Goal: Information Seeking & Learning: Learn about a topic

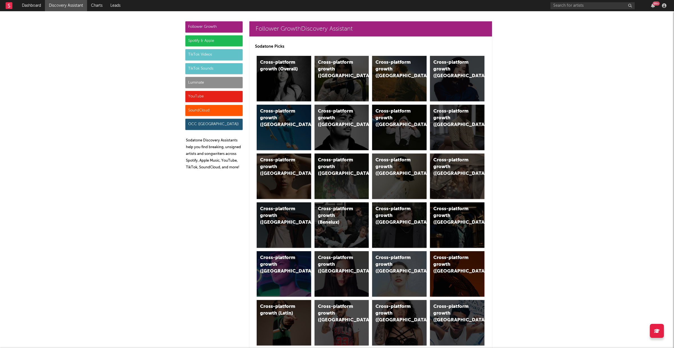
click at [185, 78] on div "Luminate" at bounding box center [213, 82] width 57 height 11
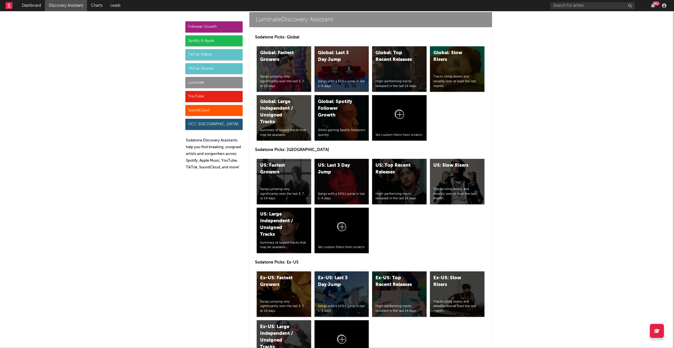
scroll to position [2514, 0]
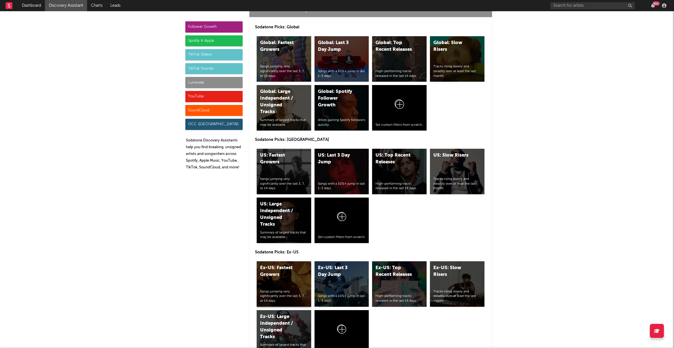
click at [289, 279] on div "Ex-US: Fastest Growers Songs jumping very significantly over the last 3, 7, or …" at bounding box center [284, 283] width 54 height 45
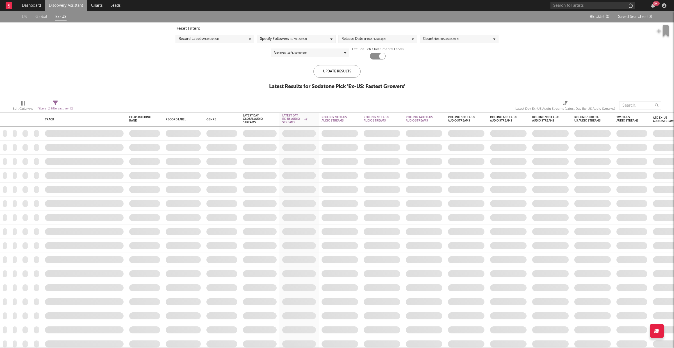
checkbox input "true"
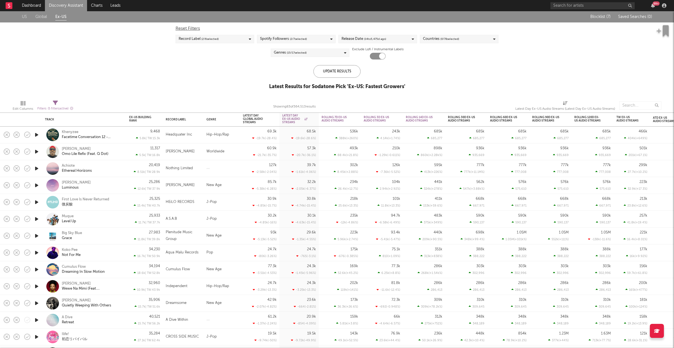
click at [38, 134] on icon "button" at bounding box center [37, 134] width 6 height 7
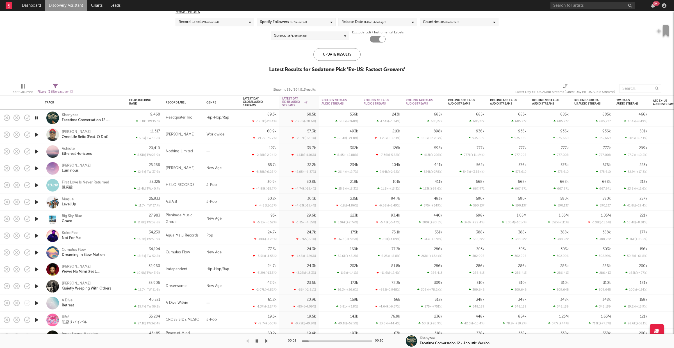
click at [124, 120] on div "Khenyzee Facetime Conversation 12 - Acoustic Version" at bounding box center [84, 117] width 84 height 17
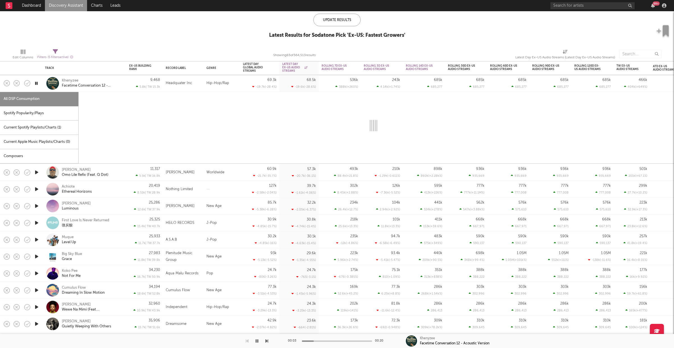
select select "1w"
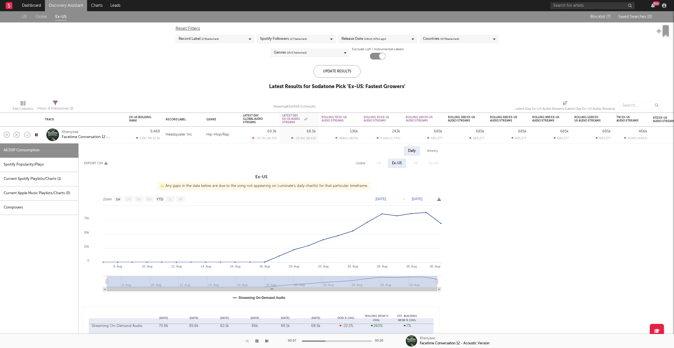
click at [118, 131] on div "Khenyzee Facetime Conversation 12 - Acoustic Version" at bounding box center [92, 135] width 60 height 10
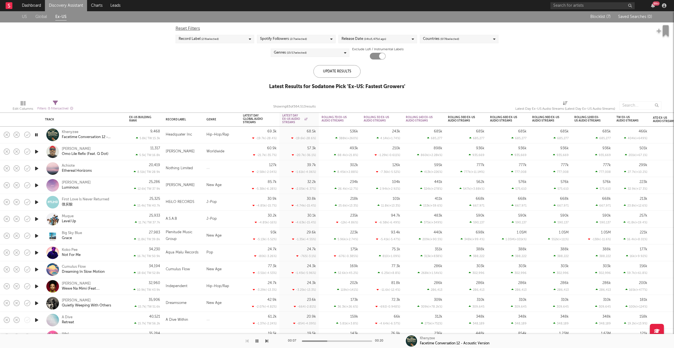
click at [55, 104] on icon at bounding box center [55, 102] width 5 height 5
select select "or"
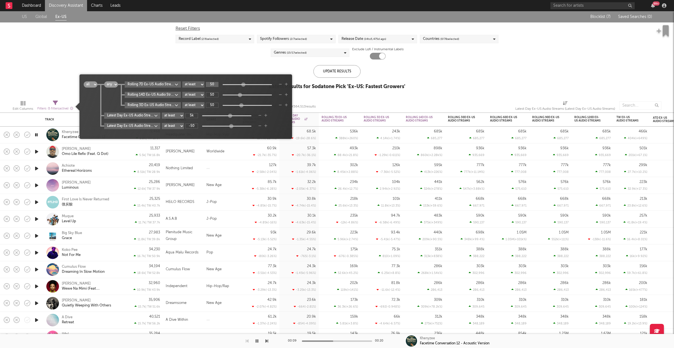
click at [216, 84] on input "50" at bounding box center [212, 84] width 13 height 5
type input "25"
click at [216, 95] on input "50" at bounding box center [212, 94] width 13 height 5
click at [216, 105] on input "50" at bounding box center [212, 105] width 13 height 5
type input "25"
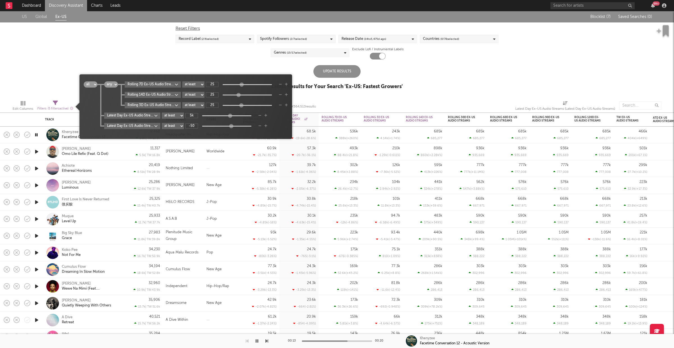
click at [241, 59] on div "Reset Filters Record Label ( 2 / 6 selected) Spotify Followers ( 2 / 7 selected…" at bounding box center [337, 40] width 328 height 37
type input "25"
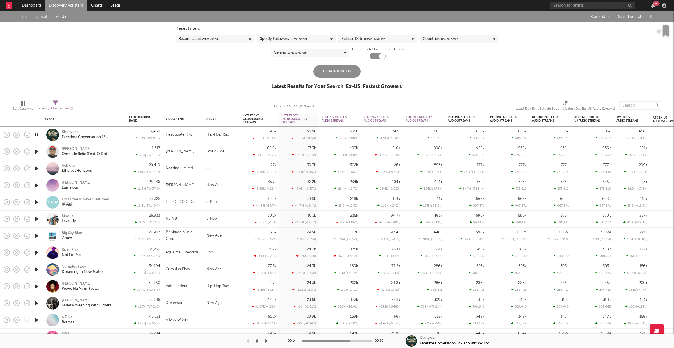
click at [333, 74] on div "Update Results" at bounding box center [336, 71] width 47 height 13
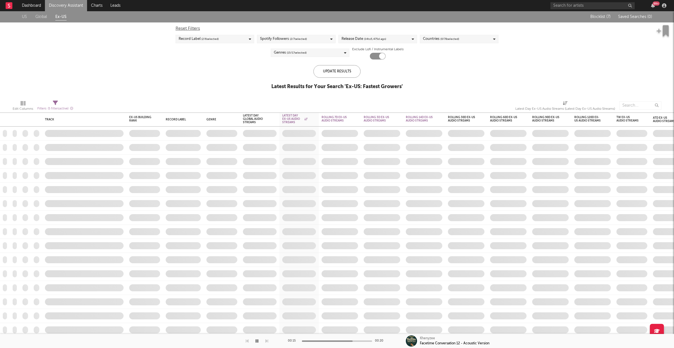
select select "or"
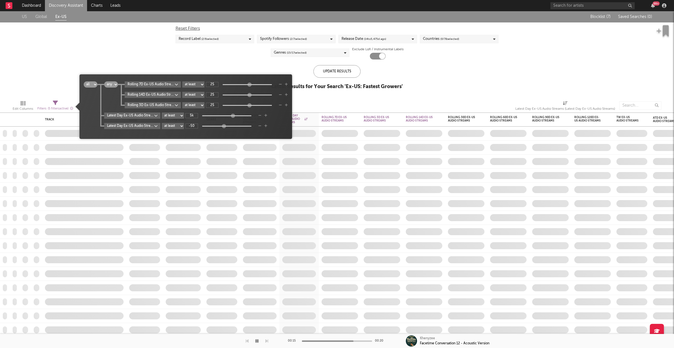
click at [54, 106] on div "Filters ( 5 filters active)" at bounding box center [55, 108] width 36 height 7
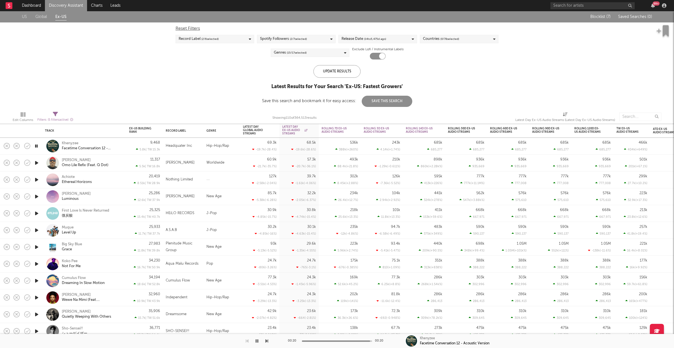
click at [137, 65] on div "US Global Ex-US Blocklist ( 7 ) Saved Searches ( 0 ) Reset Filters Record Label…" at bounding box center [337, 59] width 674 height 96
click at [38, 162] on icon "button" at bounding box center [37, 162] width 6 height 7
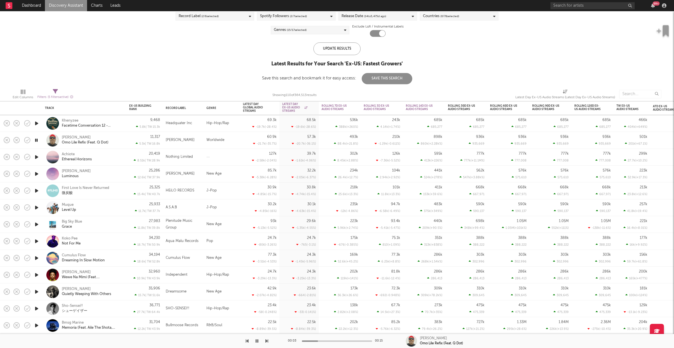
click at [118, 141] on div "Danny S Omo Lile Refix (Feat. Q Dot)" at bounding box center [92, 140] width 60 height 10
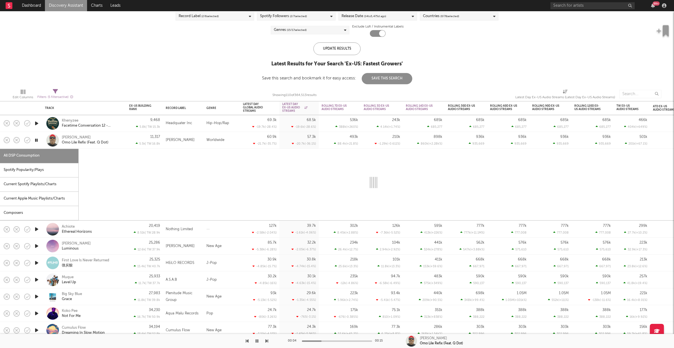
select select "1w"
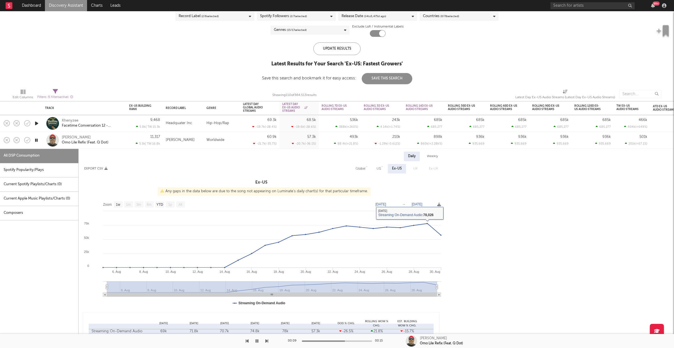
click at [382, 170] on div "US" at bounding box center [378, 169] width 13 height 10
select select "1w"
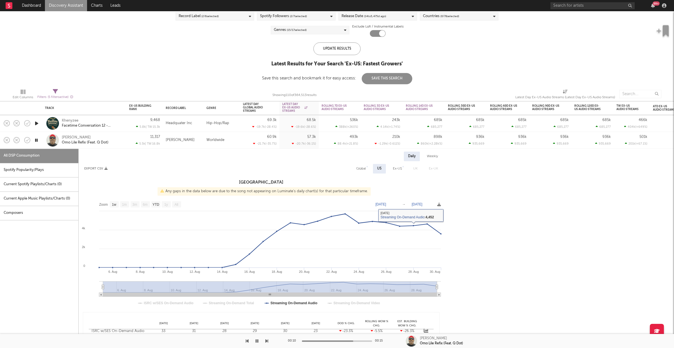
click at [394, 167] on div "Ex-US" at bounding box center [397, 168] width 9 height 7
select select "1w"
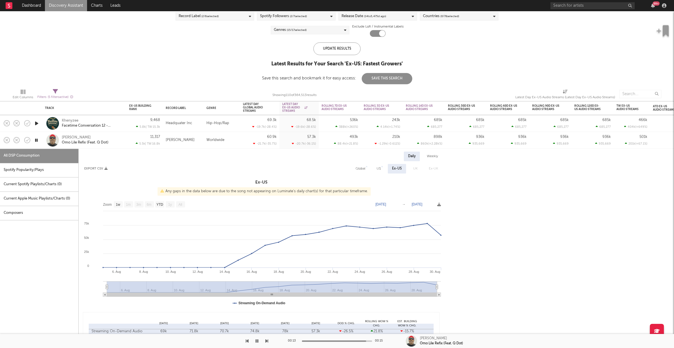
click at [39, 139] on icon "button" at bounding box center [36, 140] width 5 height 7
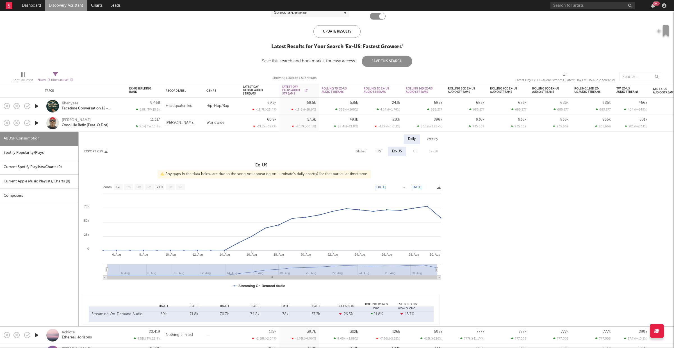
click at [120, 121] on div "Danny S Omo Lile Refix (Feat. Q Dot)" at bounding box center [92, 123] width 60 height 10
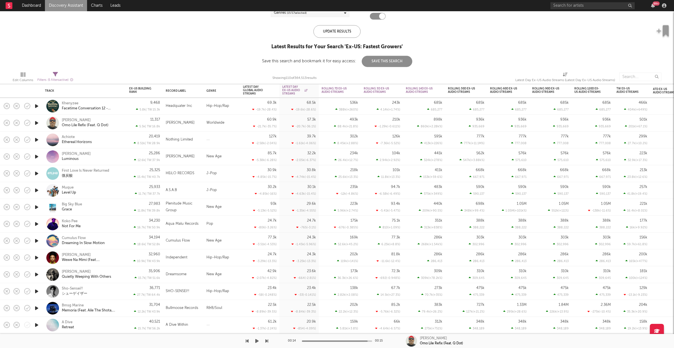
click at [257, 340] on icon "button" at bounding box center [256, 341] width 3 height 4
click at [266, 341] on icon "button" at bounding box center [266, 341] width 3 height 4
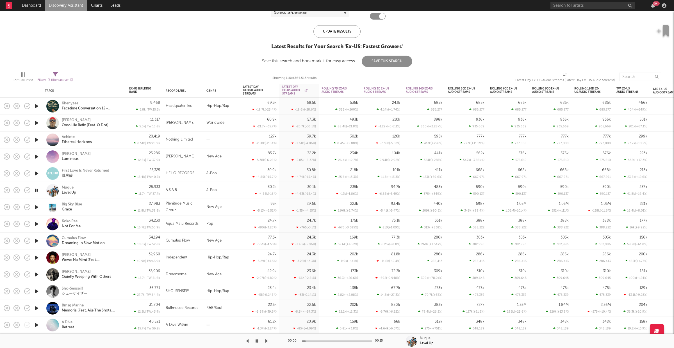
click at [266, 341] on icon "button" at bounding box center [266, 341] width 3 height 4
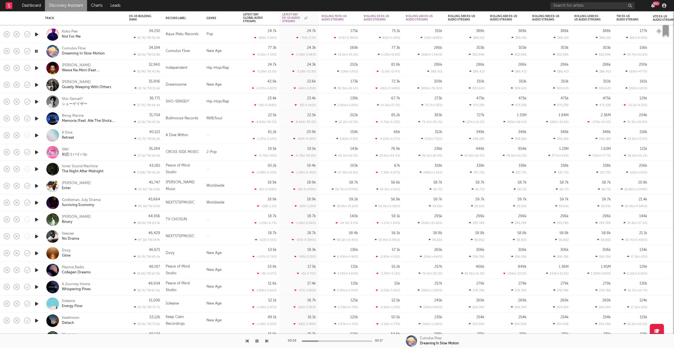
click at [268, 337] on div "00:03 00:17 Cumulus Flow Dreaming In Slow Motion" at bounding box center [337, 341] width 674 height 14
click at [268, 340] on div "00:04 00:17 Cumulus Flow Dreaming In Slow Motion" at bounding box center [337, 341] width 674 height 14
click at [266, 343] on icon "button" at bounding box center [266, 341] width 3 height 4
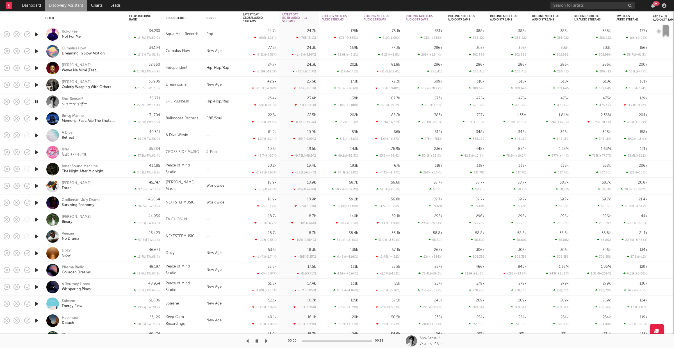
click at [266, 343] on icon "button" at bounding box center [266, 341] width 3 height 4
click at [61, 8] on link "Discovery Assistant" at bounding box center [66, 5] width 42 height 11
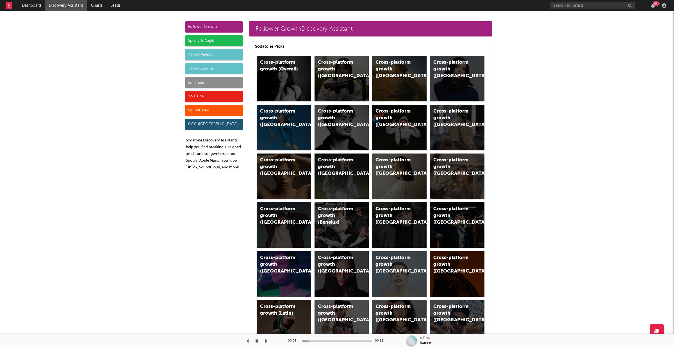
click at [218, 77] on div "Follower Growth Spotify & Apple TikTok Videos TikTok Sounds Luminate YouTube So…" at bounding box center [213, 97] width 57 height 153
click at [218, 78] on div "Luminate" at bounding box center [213, 82] width 57 height 11
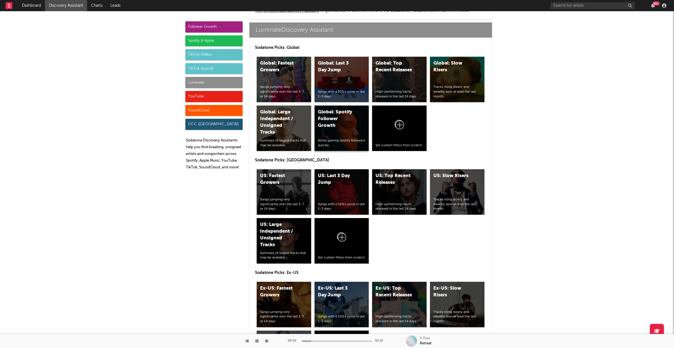
scroll to position [2494, 0]
click at [289, 193] on div "US: Fastest Growers Songs jumping very significantly over the last 3, 7, or 14 …" at bounding box center [284, 191] width 54 height 45
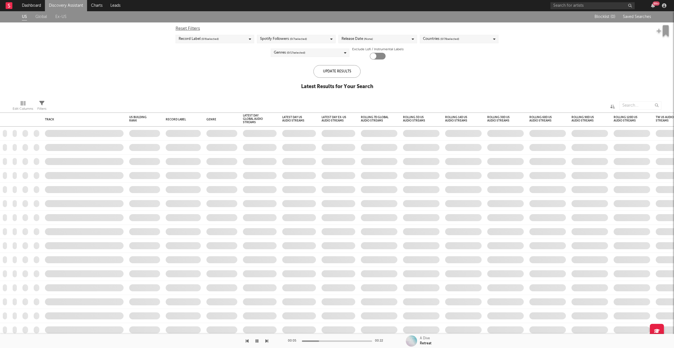
checkbox input "true"
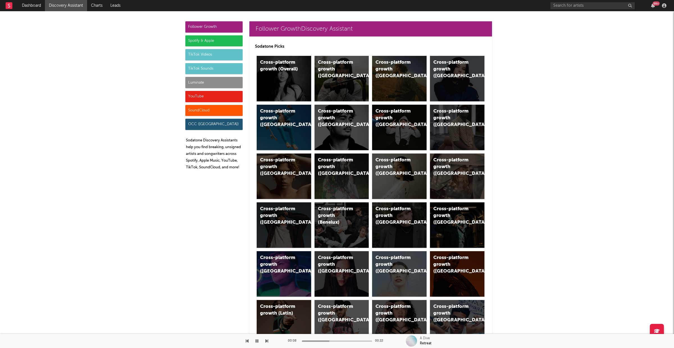
click at [217, 85] on div "Luminate" at bounding box center [213, 82] width 57 height 11
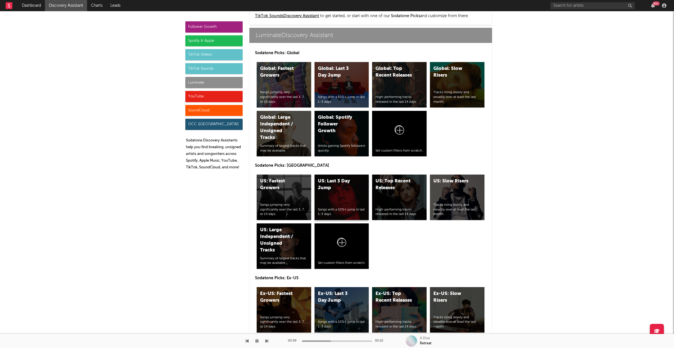
scroll to position [2494, 0]
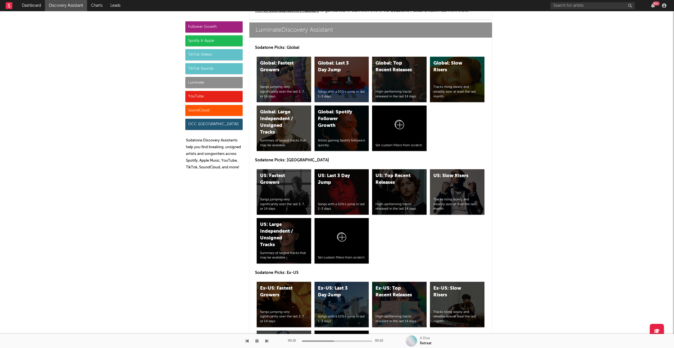
click at [258, 340] on button "button" at bounding box center [257, 341] width 6 height 14
click at [346, 182] on div "US: Last 3 Day Jump" at bounding box center [337, 179] width 38 height 13
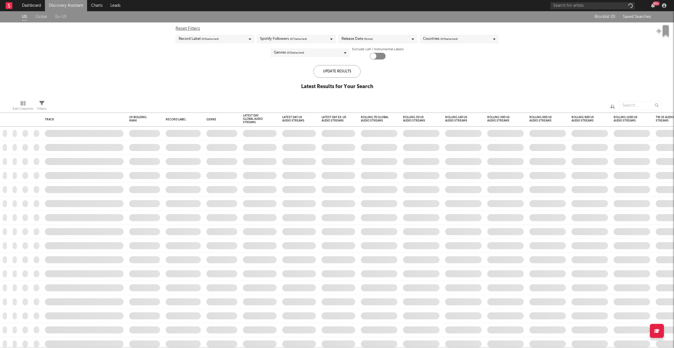
checkbox input "true"
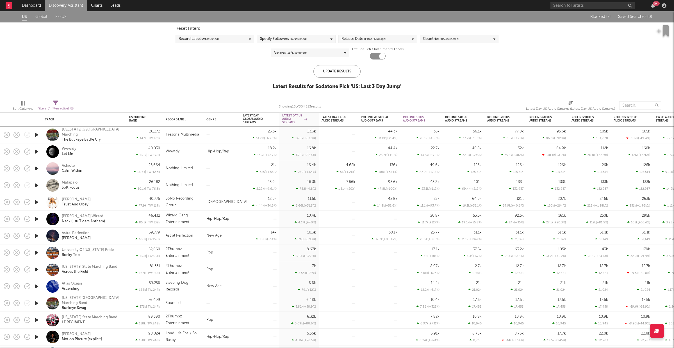
click at [52, 106] on div "Filters ( 4 filters active)" at bounding box center [55, 108] width 36 height 7
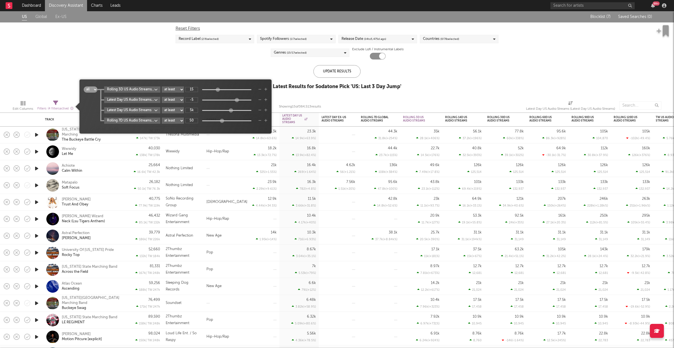
click at [144, 122] on body "Dashboard Discovery Assistant Charts Leads 99 + Notifications Settings Mark all…" at bounding box center [337, 174] width 674 height 348
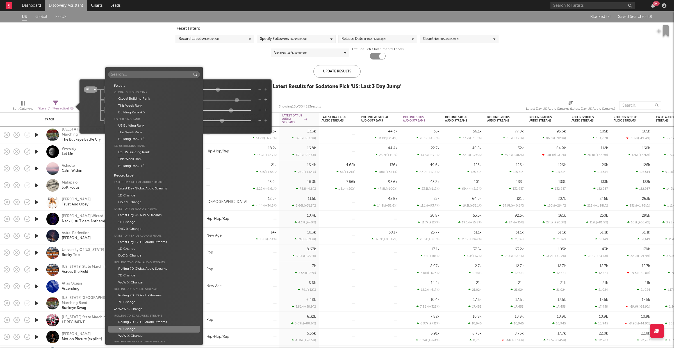
scroll to position [204, 0]
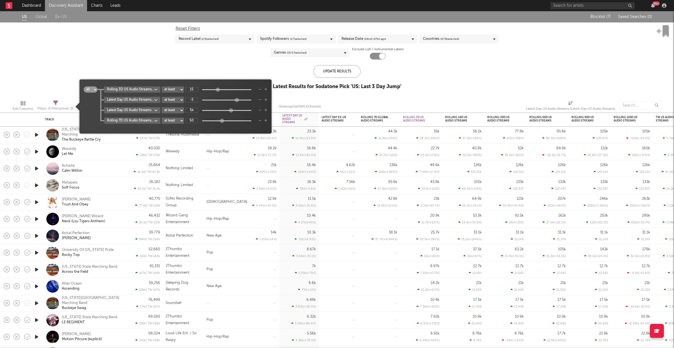
click at [221, 116] on div "Folders Global Building Rank Global Building Rank This Week Rank Building Rank …" at bounding box center [337, 174] width 674 height 348
click at [198, 120] on input "50" at bounding box center [191, 120] width 13 height 5
type input "25"
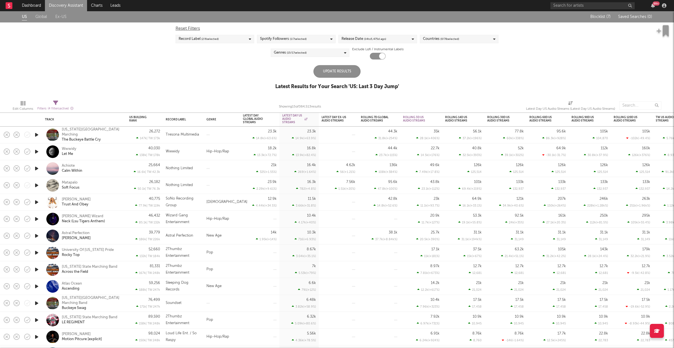
click at [333, 68] on div "Update Results" at bounding box center [336, 71] width 47 height 13
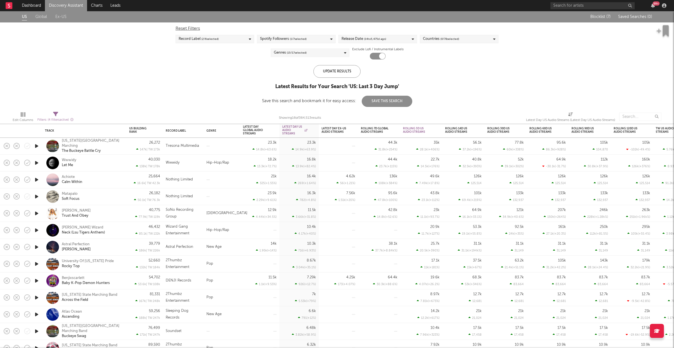
click at [36, 146] on icon "button" at bounding box center [37, 146] width 6 height 7
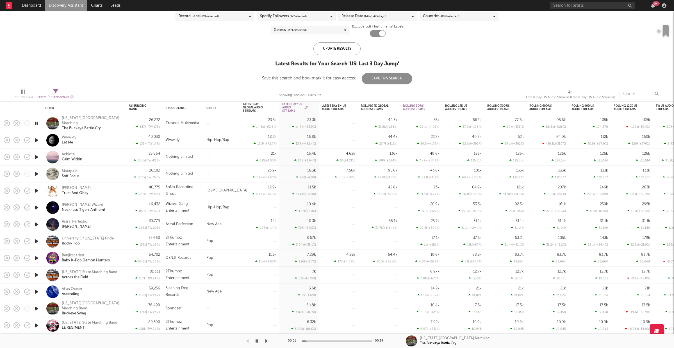
click at [267, 340] on icon "button" at bounding box center [266, 341] width 3 height 4
click at [105, 142] on div "Wwwidy Let Me" at bounding box center [92, 140] width 60 height 10
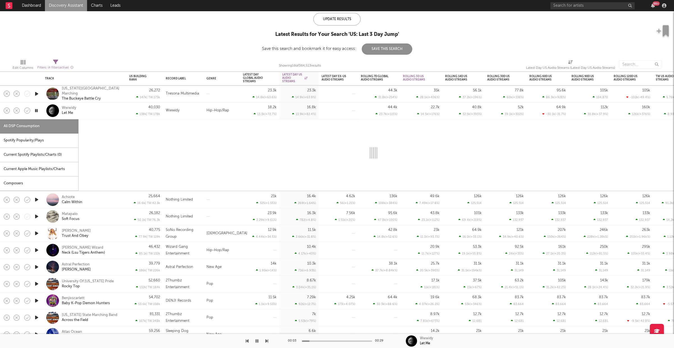
select select "6m"
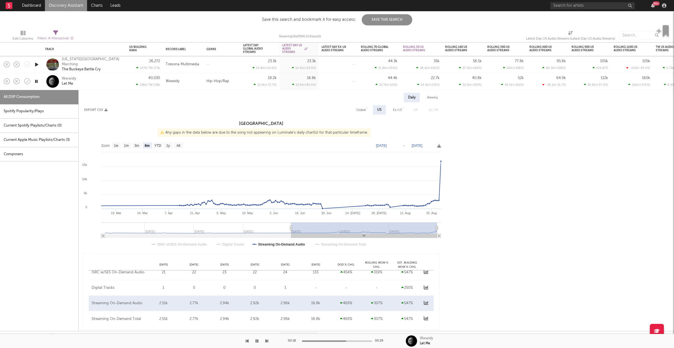
click at [37, 81] on icon "button" at bounding box center [36, 81] width 5 height 7
click at [36, 110] on div "Spotify Popularity/Plays" at bounding box center [39, 111] width 78 height 14
select select "1w"
select select "6m"
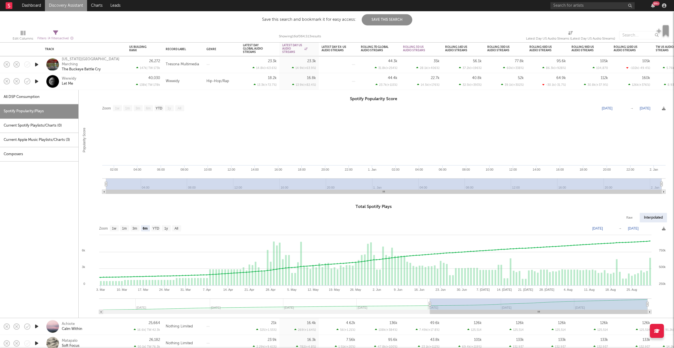
click at [102, 81] on div "Wwwidy Let Me" at bounding box center [92, 81] width 60 height 10
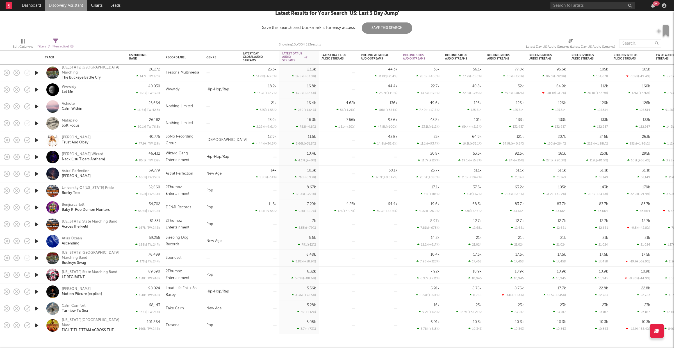
click at [36, 122] on icon "button" at bounding box center [37, 123] width 6 height 7
click at [36, 141] on icon "button" at bounding box center [37, 140] width 6 height 7
click at [54, 35] on div "Edit Columns Filters ( 4 filters active) Showing 16 of 364,513 results Latest D…" at bounding box center [337, 42] width 674 height 17
click at [55, 38] on div "Filters ( 4 filters active)" at bounding box center [55, 44] width 36 height 16
click at [55, 40] on icon at bounding box center [55, 40] width 5 height 5
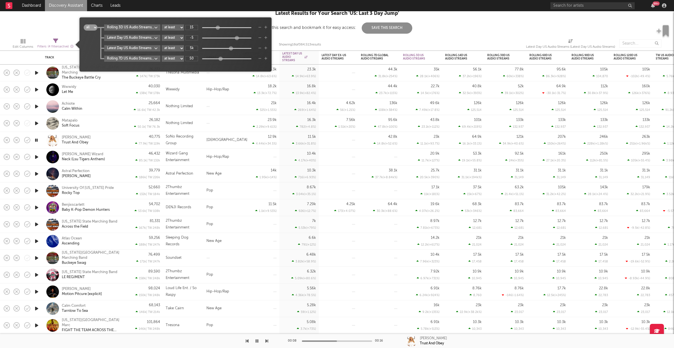
type input "50"
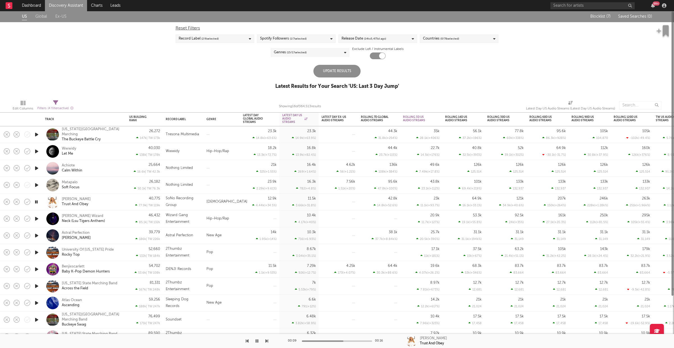
click at [327, 70] on div "Update Results" at bounding box center [336, 71] width 47 height 13
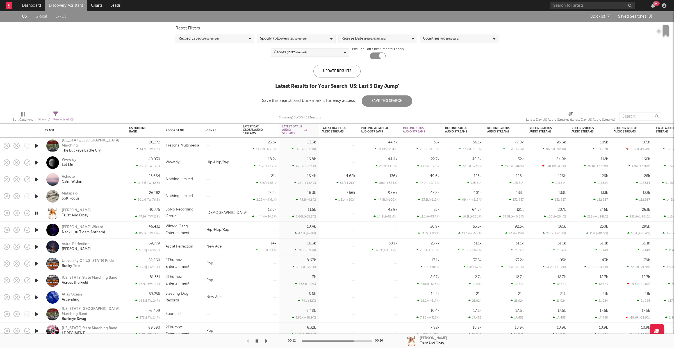
click at [257, 340] on icon "button" at bounding box center [256, 341] width 3 height 4
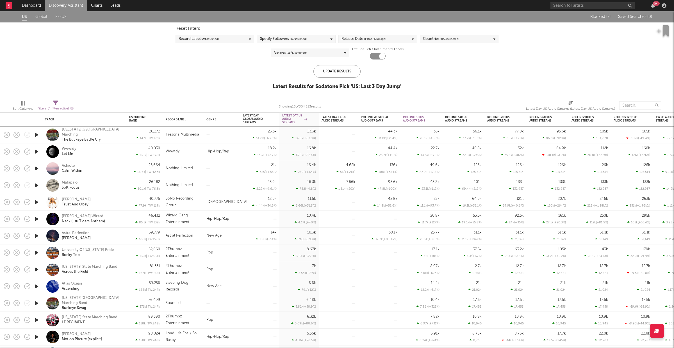
click at [56, 6] on link "Discovery Assistant" at bounding box center [66, 5] width 42 height 11
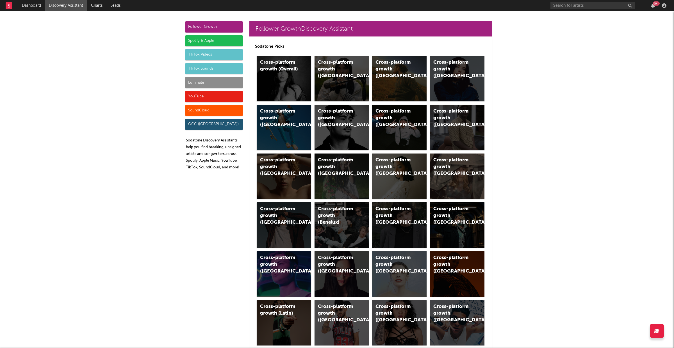
click at [208, 82] on div "Luminate" at bounding box center [213, 82] width 57 height 11
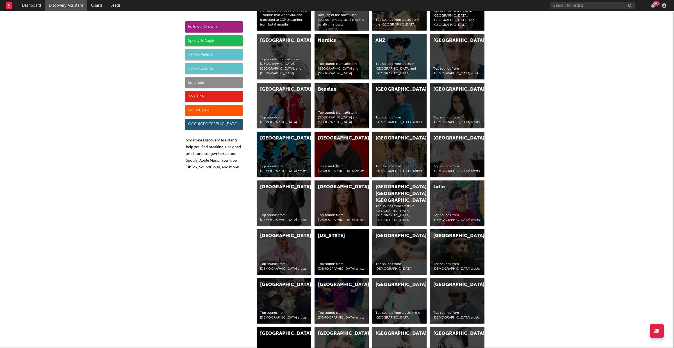
scroll to position [2494, 0]
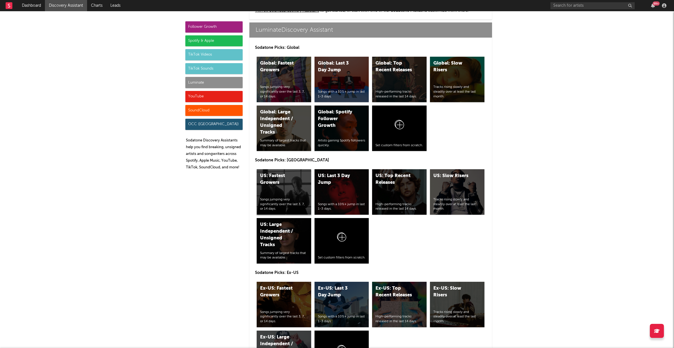
click at [280, 192] on div "US: Fastest Growers Songs jumping very significantly over the last 3, 7, or 14 …" at bounding box center [284, 191] width 54 height 45
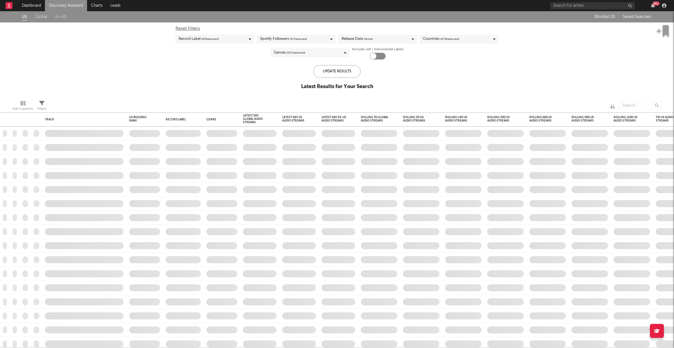
checkbox input "true"
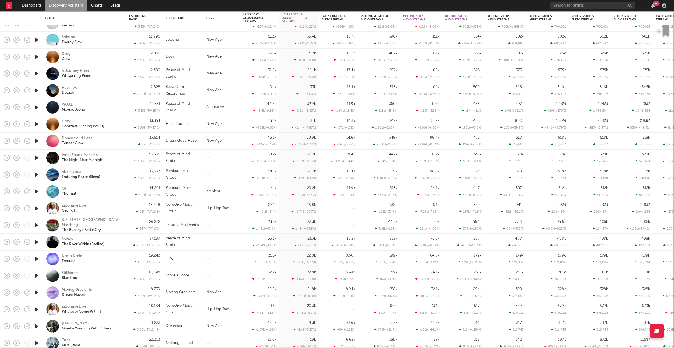
click at [36, 189] on icon "button" at bounding box center [37, 191] width 6 height 7
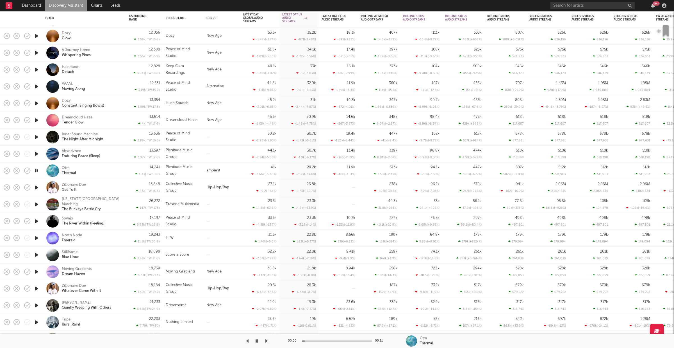
click at [34, 172] on icon "button" at bounding box center [36, 170] width 5 height 7
click at [51, 3] on link "Discovery Assistant" at bounding box center [66, 5] width 42 height 11
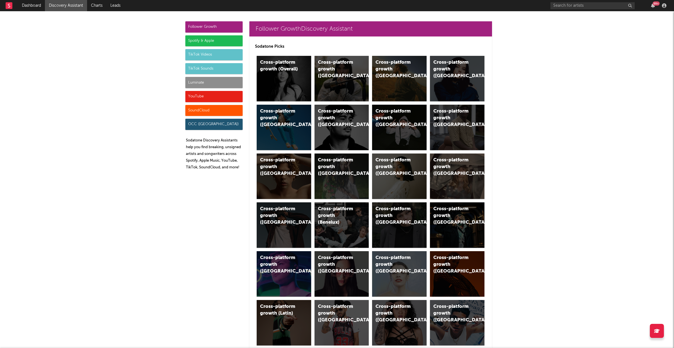
click at [197, 77] on div "Luminate" at bounding box center [213, 82] width 57 height 11
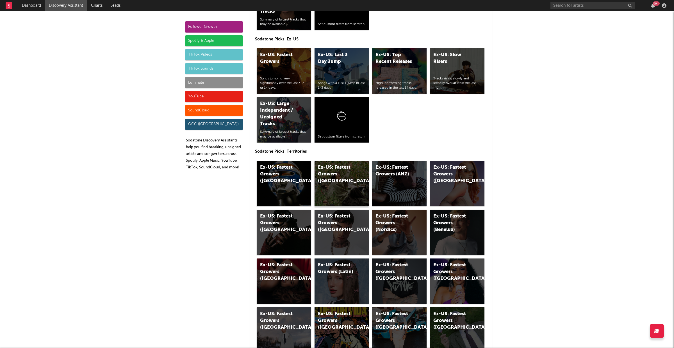
scroll to position [2728, 0]
click at [271, 180] on div "Ex-US: Fastest Growers ([GEOGRAPHIC_DATA])" at bounding box center [284, 183] width 54 height 45
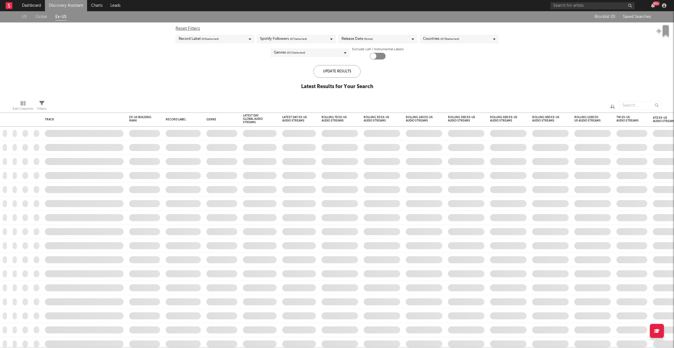
checkbox input "true"
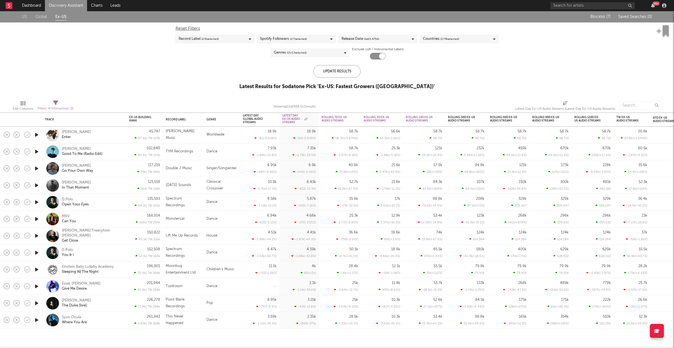
click at [36, 132] on icon "button" at bounding box center [37, 134] width 6 height 7
click at [61, 6] on link "Discovery Assistant" at bounding box center [66, 5] width 42 height 11
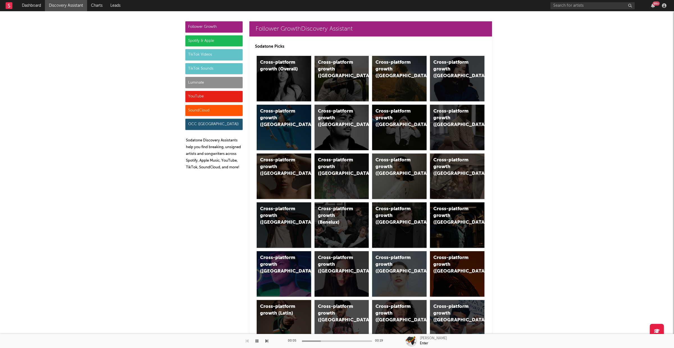
click at [208, 48] on div "Follower Growth Spotify & Apple TikTok Videos TikTok Sounds Luminate YouTube So…" at bounding box center [213, 97] width 57 height 153
click at [208, 53] on div "TikTok Videos" at bounding box center [213, 54] width 57 height 11
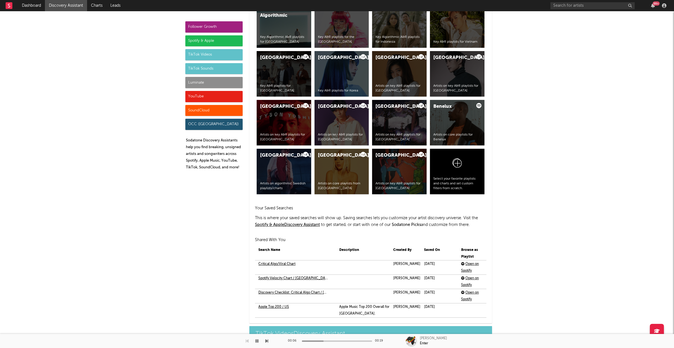
scroll to position [1370, 0]
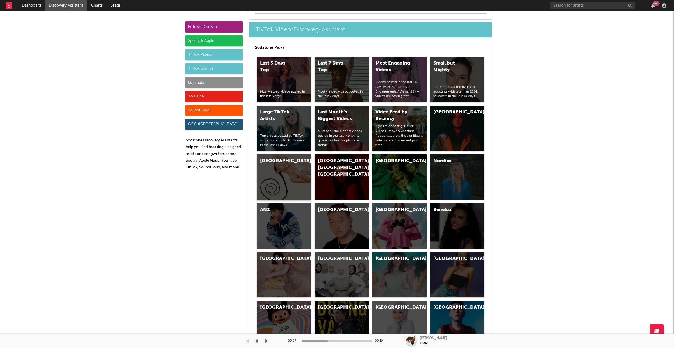
click at [276, 169] on div "[GEOGRAPHIC_DATA]" at bounding box center [284, 176] width 54 height 45
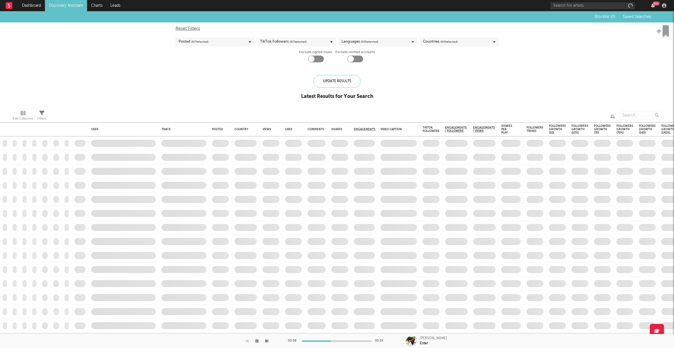
checkbox input "true"
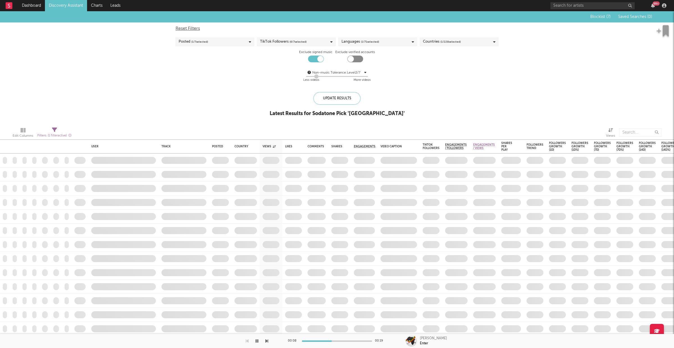
click at [258, 343] on button "button" at bounding box center [257, 341] width 6 height 14
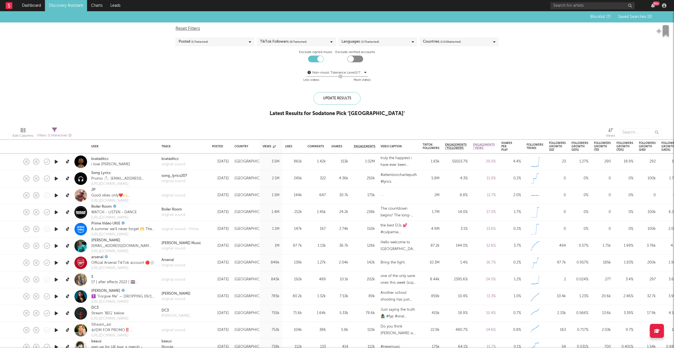
drag, startPoint x: 316, startPoint y: 77, endPoint x: 340, endPoint y: 77, distance: 23.9
click at [340, 77] on div at bounding box center [340, 76] width 4 height 4
drag, startPoint x: 340, startPoint y: 75, endPoint x: 351, endPoint y: 76, distance: 10.7
click at [351, 76] on div "Non-music Tolerance: Level 4 / 7 4 Less videos More videos" at bounding box center [336, 76] width 323 height 14
click at [343, 79] on div "Less videos More videos" at bounding box center [336, 80] width 67 height 7
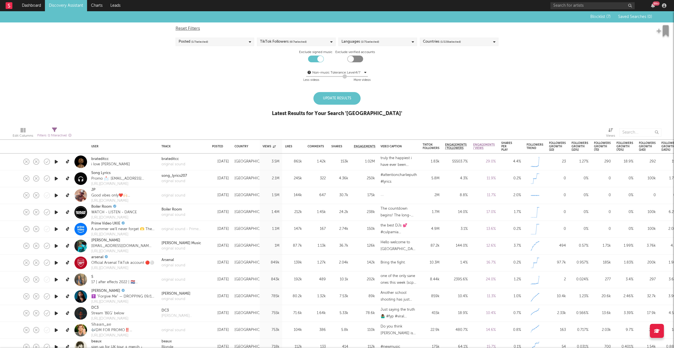
drag, startPoint x: 335, startPoint y: 76, endPoint x: 343, endPoint y: 77, distance: 8.5
click at [343, 77] on div at bounding box center [344, 76] width 4 height 4
click at [338, 104] on div "Update Results" at bounding box center [336, 98] width 47 height 13
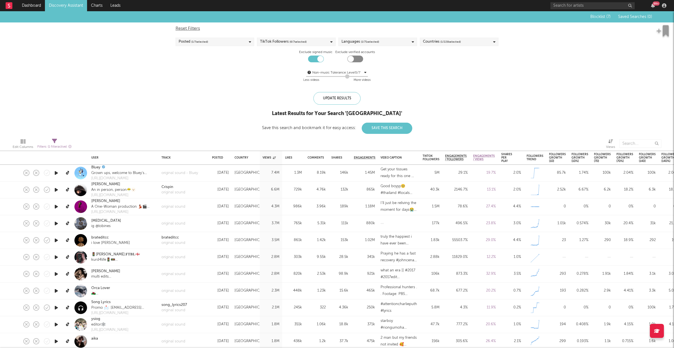
click at [58, 172] on icon "button" at bounding box center [56, 173] width 6 height 7
click at [267, 341] on icon "button" at bounding box center [266, 341] width 3 height 4
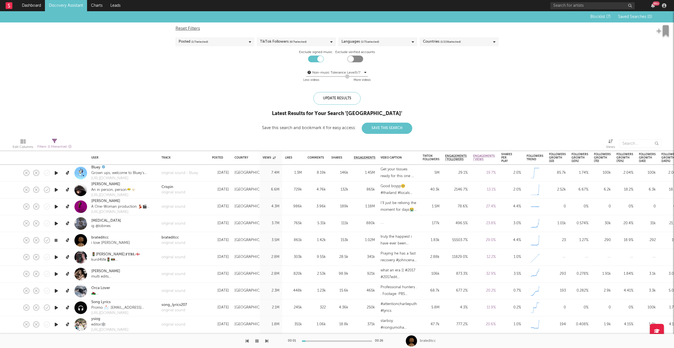
click at [265, 340] on div at bounding box center [134, 341] width 268 height 14
click at [266, 341] on icon "button" at bounding box center [266, 341] width 3 height 4
click at [266, 340] on icon "button" at bounding box center [266, 341] width 3 height 4
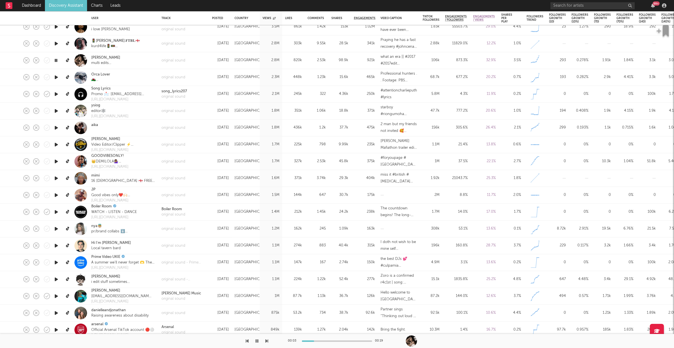
click at [266, 340] on icon "button" at bounding box center [266, 341] width 3 height 4
click at [267, 343] on icon "button" at bounding box center [266, 341] width 3 height 4
click at [266, 341] on icon "button" at bounding box center [266, 341] width 3 height 4
click at [266, 340] on icon "button" at bounding box center [266, 341] width 3 height 4
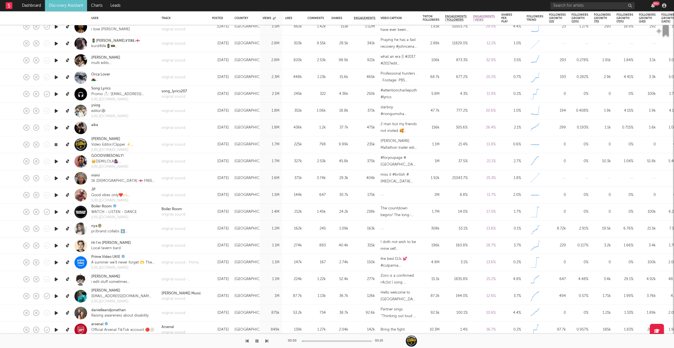
click at [266, 340] on icon "button" at bounding box center [266, 341] width 3 height 4
click at [257, 342] on icon "button" at bounding box center [256, 341] width 3 height 4
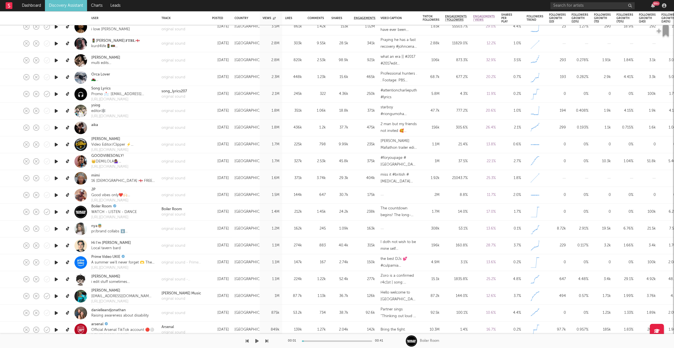
click at [257, 342] on icon "button" at bounding box center [256, 341] width 3 height 4
click at [267, 339] on icon "button" at bounding box center [266, 341] width 3 height 4
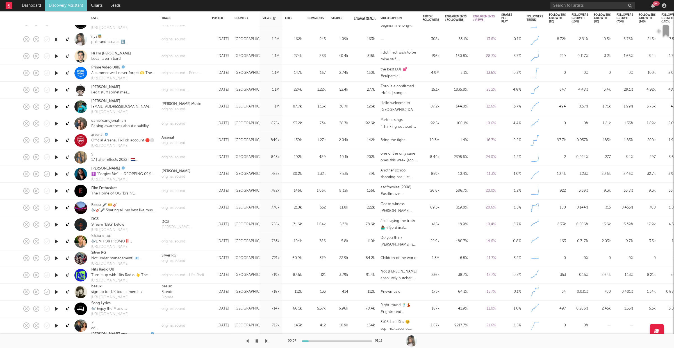
click at [256, 342] on icon "button" at bounding box center [256, 341] width 3 height 4
click at [264, 341] on div at bounding box center [134, 341] width 268 height 14
click at [266, 341] on icon "button" at bounding box center [266, 341] width 3 height 4
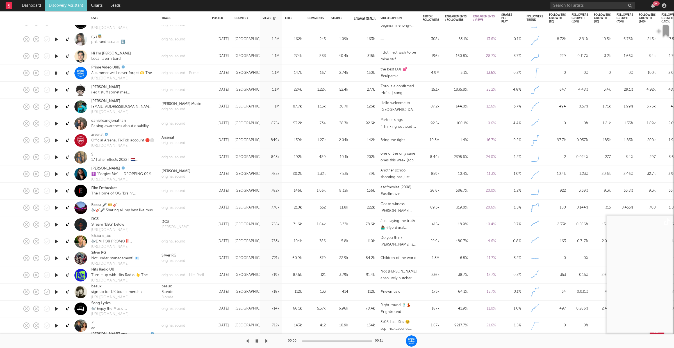
click at [266, 341] on icon "button" at bounding box center [266, 341] width 3 height 4
click at [180, 87] on div "original sound - e.jay" at bounding box center [183, 90] width 45 height 6
click at [266, 341] on icon "button" at bounding box center [266, 341] width 3 height 4
click at [258, 340] on icon "button" at bounding box center [256, 341] width 3 height 4
click at [255, 340] on icon "button" at bounding box center [256, 341] width 3 height 4
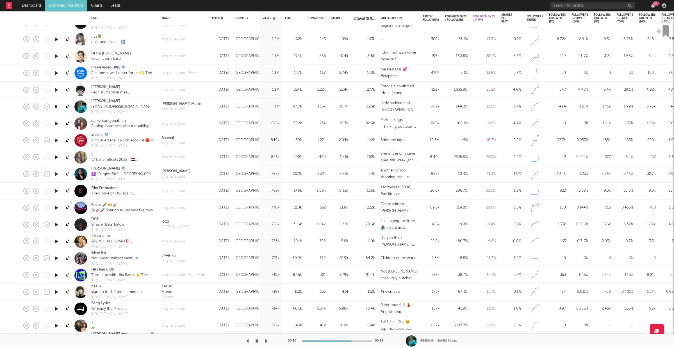
click at [267, 341] on icon "button" at bounding box center [266, 341] width 3 height 4
click at [267, 340] on icon "button" at bounding box center [266, 341] width 3 height 4
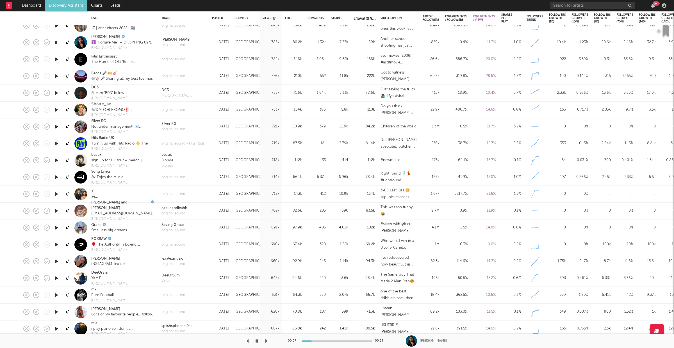
click at [267, 340] on icon "button" at bounding box center [266, 341] width 3 height 4
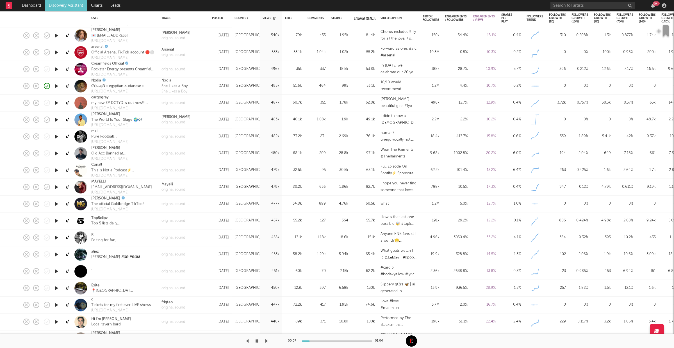
click at [266, 341] on icon "button" at bounding box center [266, 341] width 3 height 4
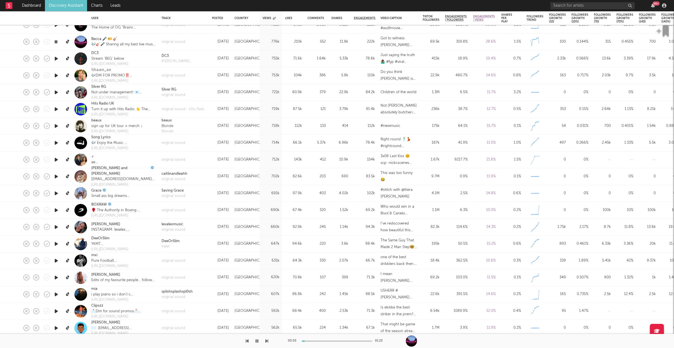
click at [267, 339] on icon "button" at bounding box center [266, 341] width 3 height 4
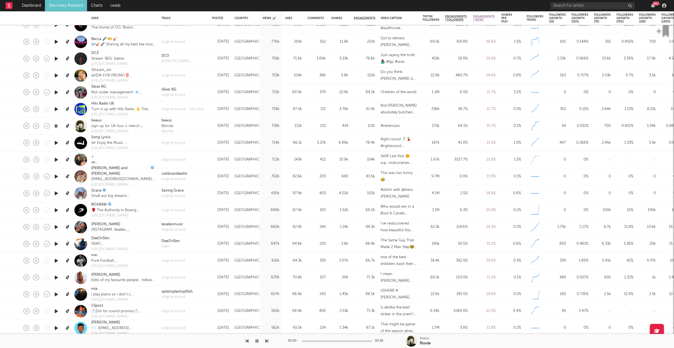
click at [267, 339] on icon "button" at bounding box center [266, 341] width 3 height 4
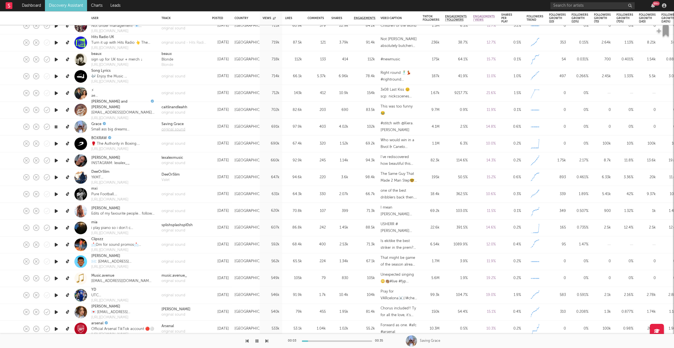
click at [184, 129] on div "original sound" at bounding box center [173, 130] width 24 height 6
click at [266, 341] on icon "button" at bounding box center [266, 341] width 3 height 4
click at [266, 340] on icon "button" at bounding box center [266, 341] width 3 height 4
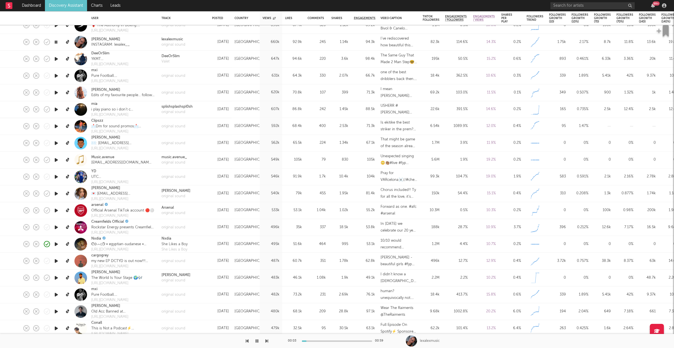
click at [267, 342] on icon "button" at bounding box center [266, 341] width 3 height 4
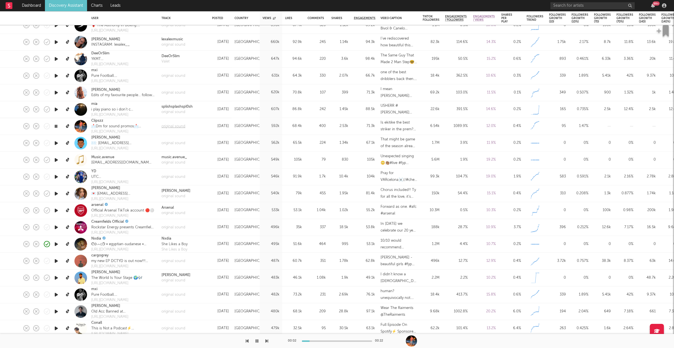
click at [166, 126] on div "original sound" at bounding box center [173, 127] width 24 height 6
click at [266, 342] on icon "button" at bounding box center [266, 341] width 3 height 4
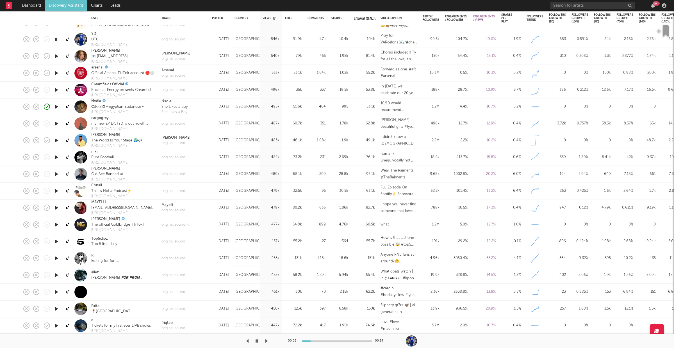
click at [265, 340] on icon "button" at bounding box center [266, 341] width 3 height 4
click at [267, 340] on icon "button" at bounding box center [266, 341] width 3 height 4
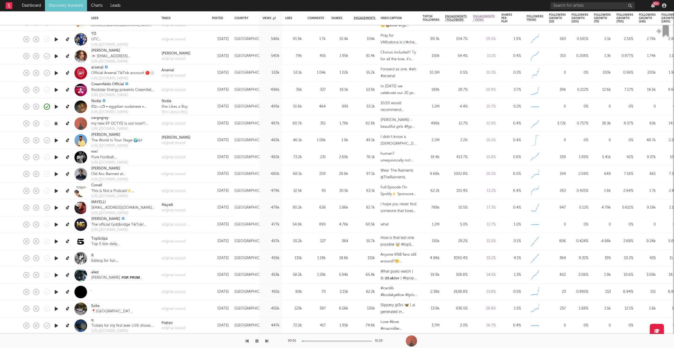
click at [267, 340] on icon "button" at bounding box center [266, 341] width 3 height 4
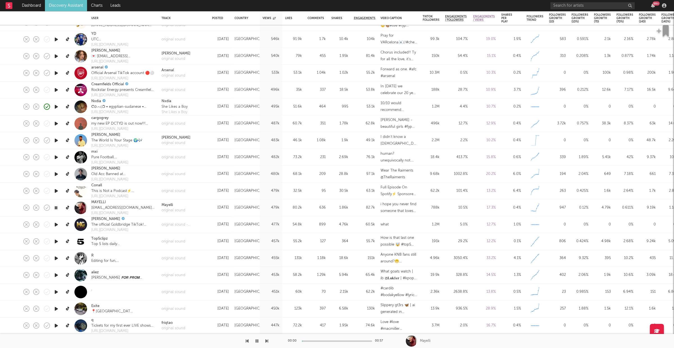
click at [267, 340] on icon "button" at bounding box center [266, 341] width 3 height 4
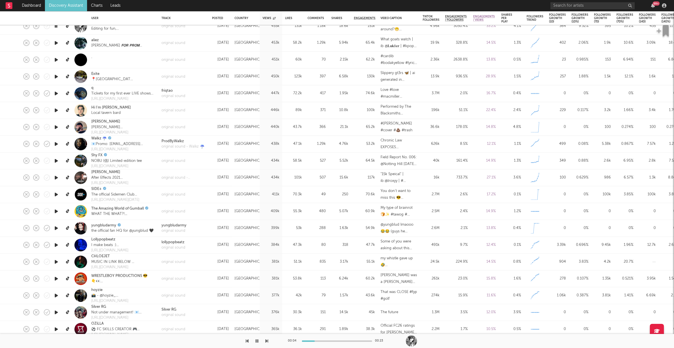
click at [267, 341] on icon "button" at bounding box center [266, 341] width 3 height 4
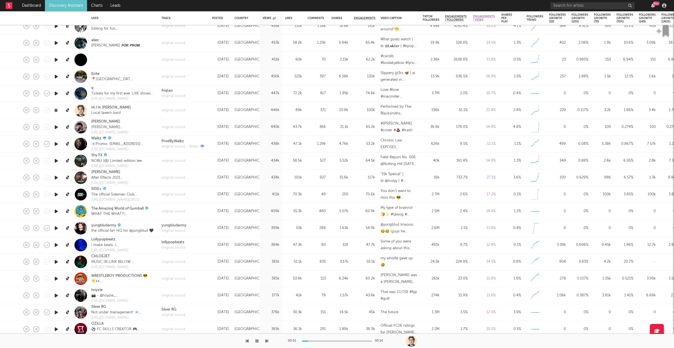
click at [267, 341] on icon "button" at bounding box center [266, 341] width 3 height 4
click at [188, 146] on div "original sound - Walkz ☔️" at bounding box center [182, 147] width 43 height 6
click at [268, 340] on icon "button" at bounding box center [266, 341] width 3 height 4
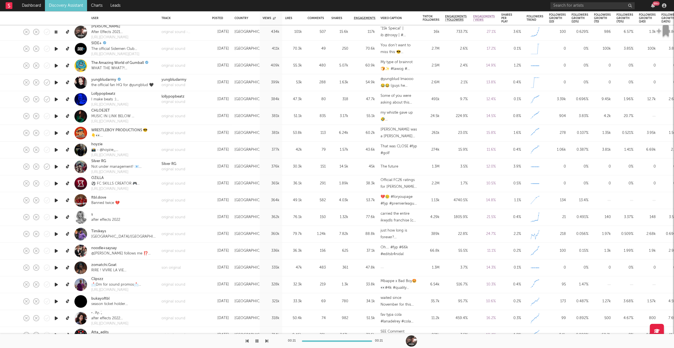
click at [267, 342] on icon "button" at bounding box center [266, 341] width 3 height 4
click at [175, 104] on div "original sound" at bounding box center [173, 102] width 24 height 6
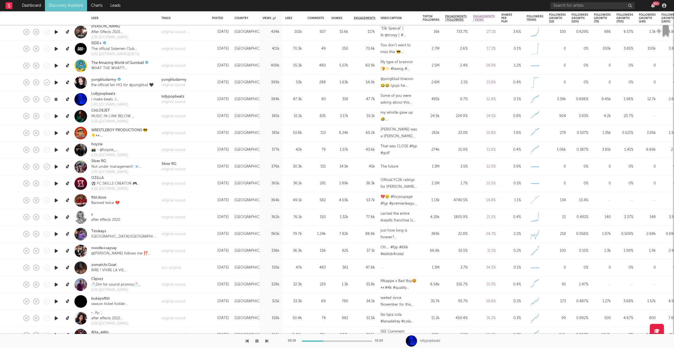
click at [266, 340] on icon "button" at bounding box center [266, 341] width 3 height 4
click at [266, 341] on icon "button" at bounding box center [266, 341] width 3 height 4
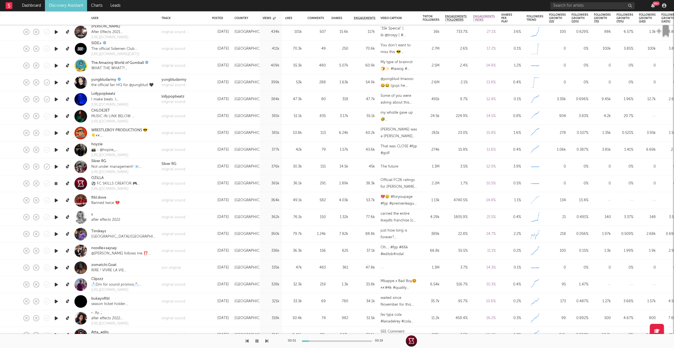
click at [266, 341] on icon "button" at bounding box center [266, 341] width 3 height 4
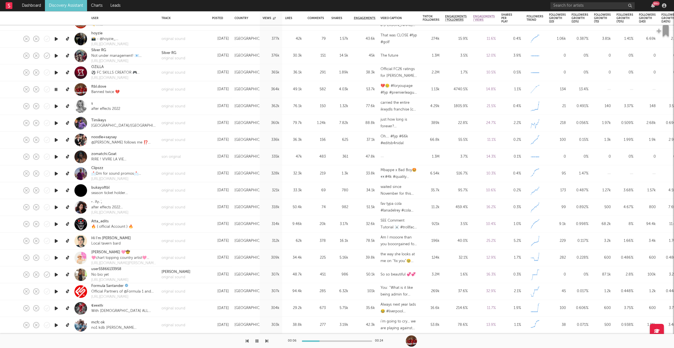
click at [268, 340] on div "00:06 00:24" at bounding box center [337, 341] width 674 height 14
click at [267, 341] on icon "button" at bounding box center [266, 341] width 3 height 4
click at [266, 340] on icon "button" at bounding box center [266, 341] width 3 height 4
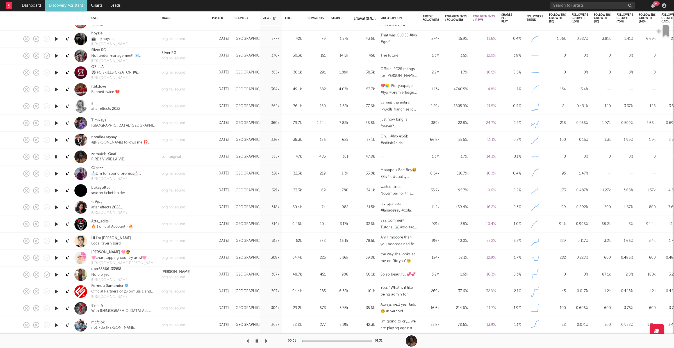
click at [266, 340] on icon "button" at bounding box center [266, 341] width 3 height 4
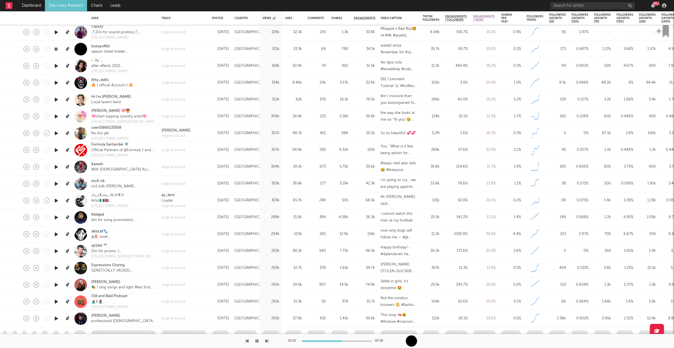
click at [267, 341] on icon "button" at bounding box center [266, 341] width 3 height 4
click at [246, 340] on icon "button" at bounding box center [247, 341] width 3 height 4
click at [164, 83] on div "original sound" at bounding box center [173, 83] width 24 height 6
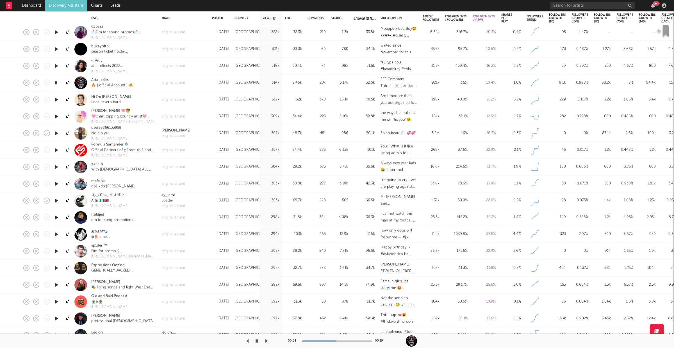
click at [267, 343] on icon "button" at bounding box center [266, 341] width 3 height 4
click at [266, 340] on icon "button" at bounding box center [266, 341] width 3 height 4
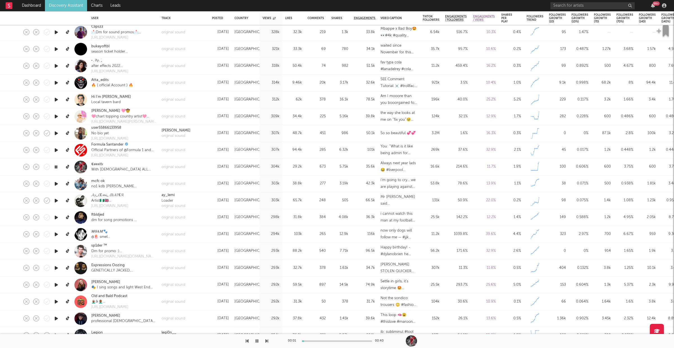
click at [266, 340] on icon "button" at bounding box center [266, 341] width 3 height 4
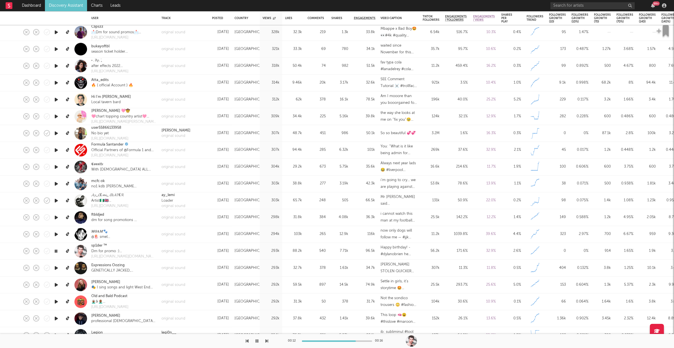
click at [266, 343] on icon "button" at bounding box center [266, 341] width 3 height 4
click at [265, 342] on icon "button" at bounding box center [266, 341] width 3 height 4
click at [266, 342] on icon "button" at bounding box center [266, 341] width 3 height 4
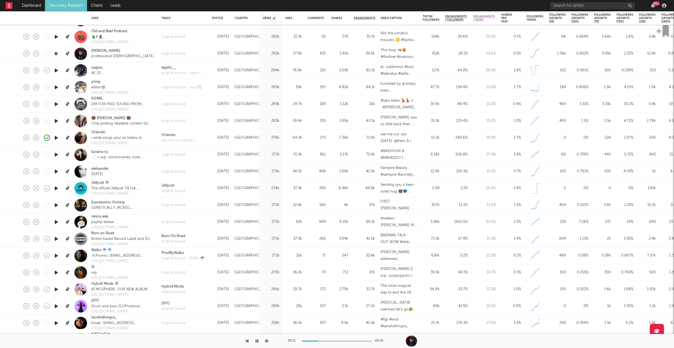
click at [267, 341] on icon "button" at bounding box center [266, 341] width 3 height 4
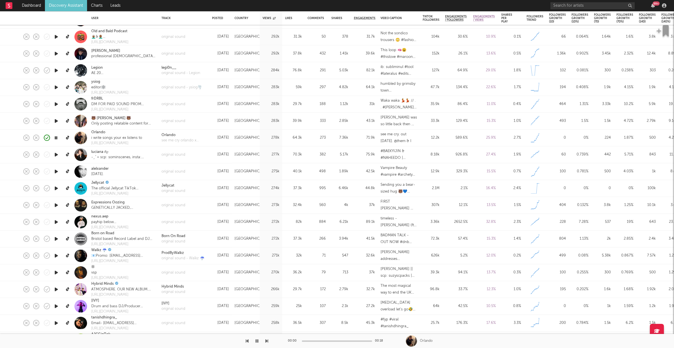
click at [267, 341] on icon "button" at bounding box center [266, 341] width 3 height 4
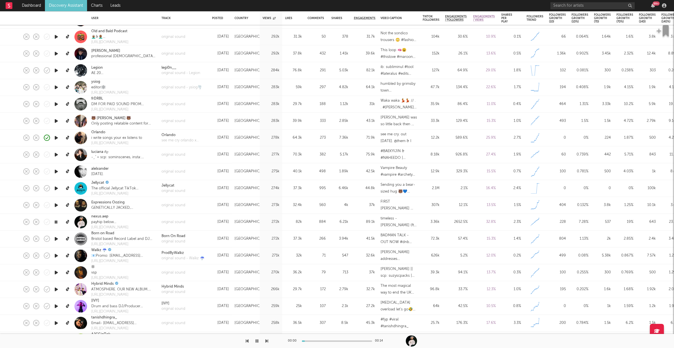
click at [267, 341] on icon "button" at bounding box center [266, 341] width 3 height 4
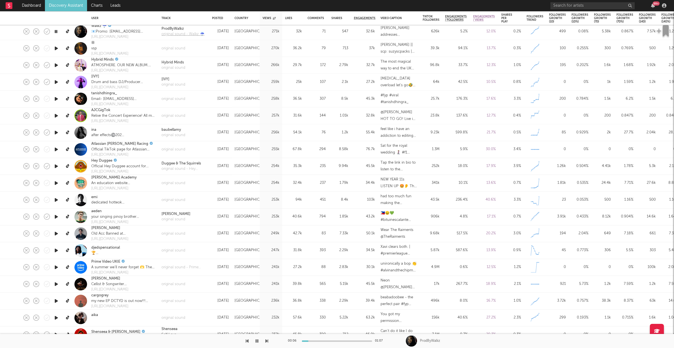
click at [177, 33] on div "original sound - Walkz ☔️" at bounding box center [182, 34] width 43 height 6
click at [266, 340] on icon "button" at bounding box center [266, 341] width 3 height 4
click at [172, 84] on div "original sound" at bounding box center [173, 85] width 24 height 6
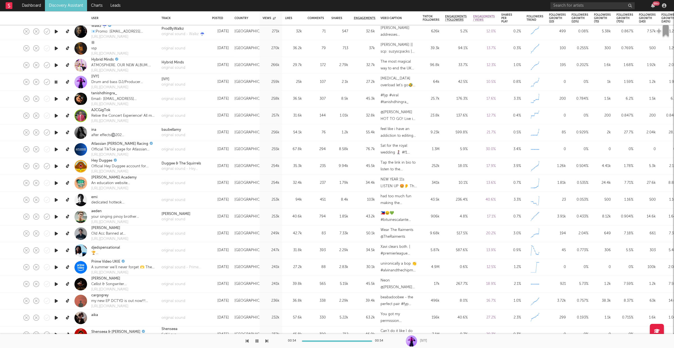
click at [266, 339] on icon "button" at bounding box center [266, 341] width 3 height 4
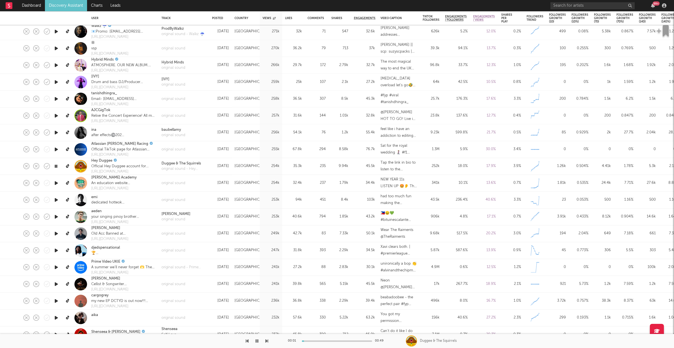
click at [266, 339] on icon "button" at bounding box center [266, 341] width 3 height 4
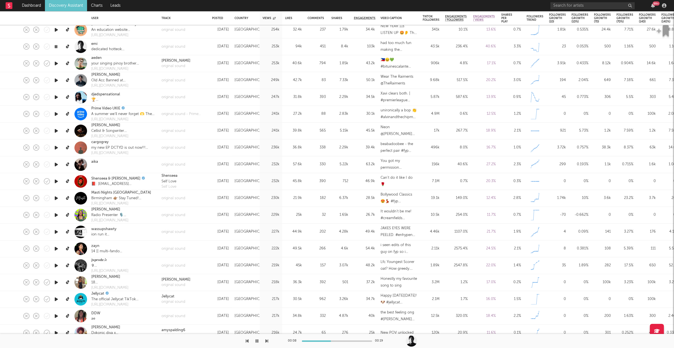
click at [266, 339] on icon "button" at bounding box center [266, 341] width 3 height 4
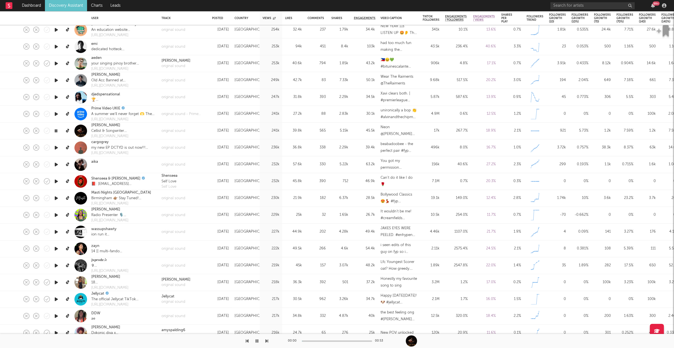
click at [266, 339] on icon "button" at bounding box center [266, 341] width 3 height 4
click at [246, 339] on div at bounding box center [134, 341] width 268 height 14
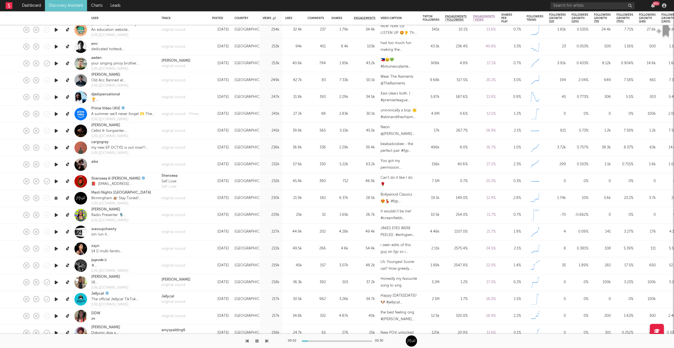
click at [246, 340] on icon "button" at bounding box center [247, 341] width 3 height 4
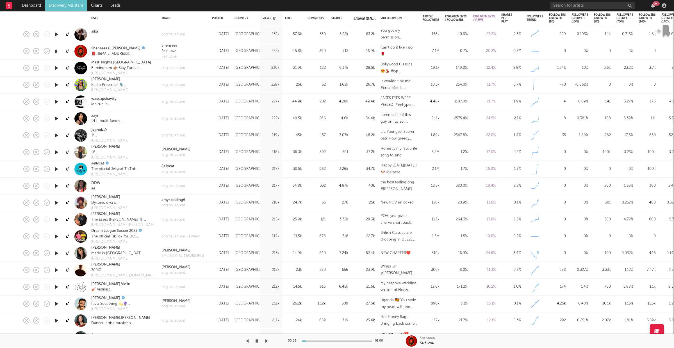
click at [266, 340] on icon "button" at bounding box center [266, 341] width 3 height 4
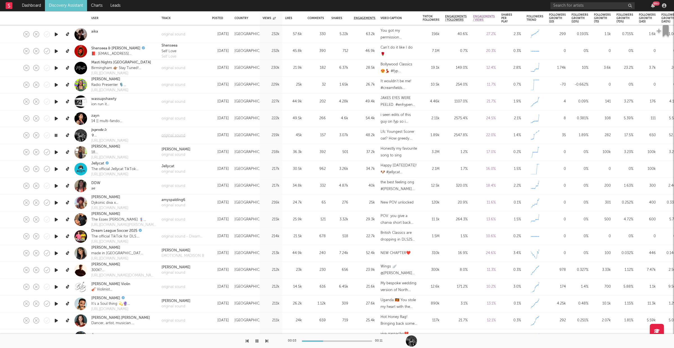
click at [170, 134] on div "original sound" at bounding box center [173, 136] width 24 height 6
click at [267, 340] on icon "button" at bounding box center [266, 341] width 3 height 4
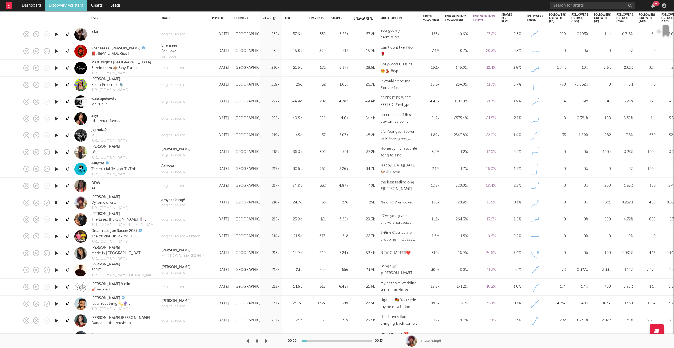
click at [267, 340] on icon "button" at bounding box center [266, 341] width 3 height 4
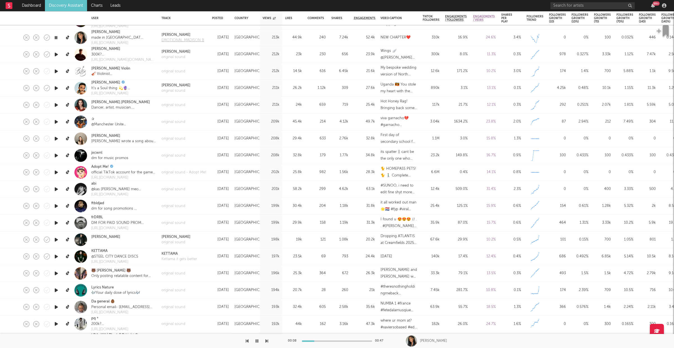
click at [171, 41] on div "EMOTIONAL MADISON B" at bounding box center [182, 41] width 43 height 6
click at [257, 341] on icon "button" at bounding box center [256, 341] width 3 height 4
click at [258, 342] on icon "button" at bounding box center [256, 341] width 3 height 4
click at [256, 342] on icon "button" at bounding box center [256, 341] width 3 height 4
click at [116, 44] on div "https://linktr.ee/Madisonmbt" at bounding box center [117, 43] width 53 height 6
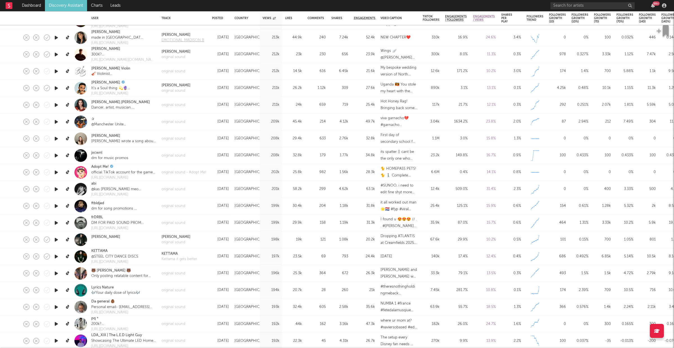
click at [179, 40] on div "EMOTIONAL MADISON B" at bounding box center [182, 41] width 43 height 6
click at [257, 340] on icon "button" at bounding box center [256, 341] width 3 height 4
click at [265, 341] on icon "button" at bounding box center [266, 341] width 3 height 4
click at [267, 340] on icon "button" at bounding box center [266, 341] width 3 height 4
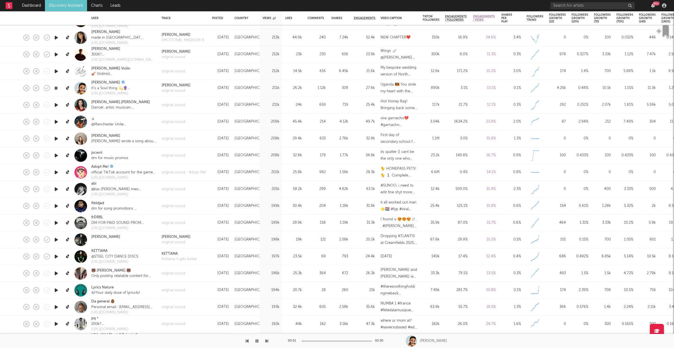
click at [267, 340] on icon "button" at bounding box center [266, 341] width 3 height 4
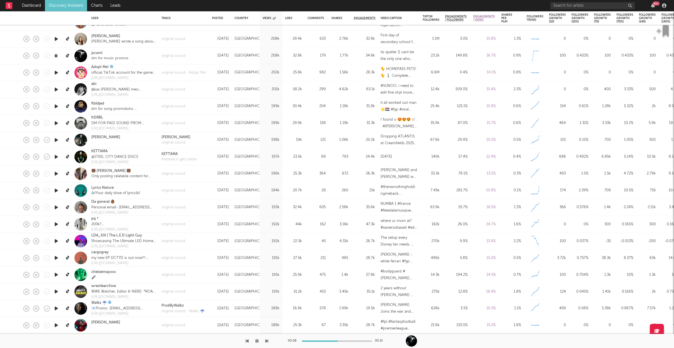
click at [265, 339] on icon "button" at bounding box center [266, 341] width 3 height 4
click at [267, 340] on icon "button" at bounding box center [266, 341] width 3 height 4
click at [266, 341] on icon "button" at bounding box center [266, 341] width 3 height 4
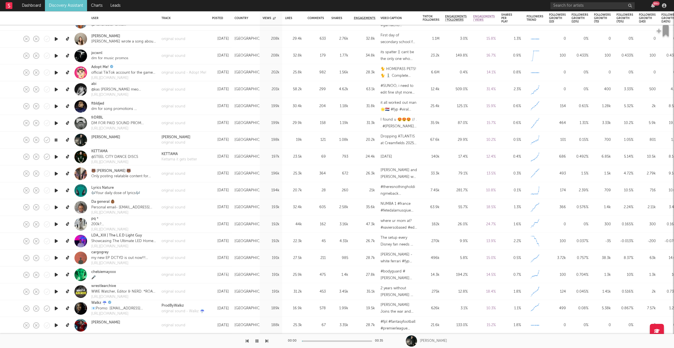
click at [266, 341] on icon "button" at bounding box center [266, 341] width 3 height 4
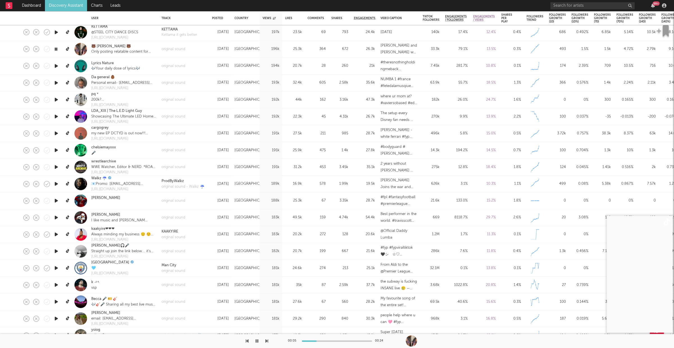
click at [267, 343] on button "button" at bounding box center [266, 341] width 3 height 14
click at [267, 343] on icon "button" at bounding box center [266, 341] width 3 height 4
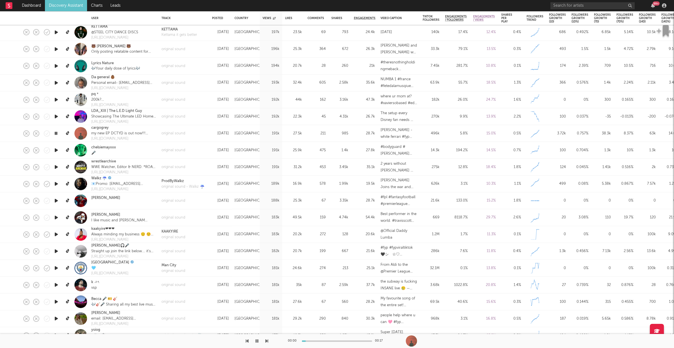
click at [267, 343] on icon "button" at bounding box center [266, 341] width 3 height 4
click at [267, 342] on icon "button" at bounding box center [266, 341] width 3 height 4
click at [266, 342] on icon "button" at bounding box center [266, 341] width 3 height 4
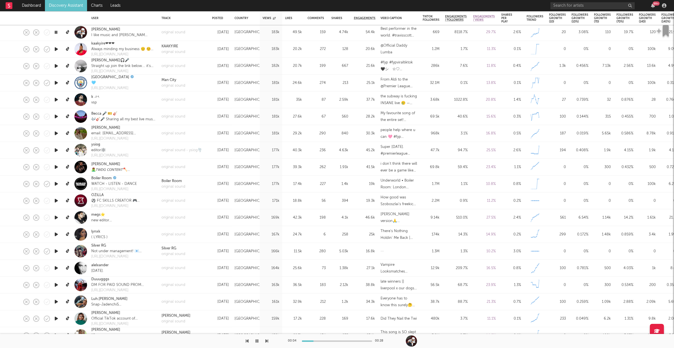
click at [265, 341] on icon "button" at bounding box center [266, 341] width 3 height 4
click at [266, 340] on icon "button" at bounding box center [266, 341] width 3 height 4
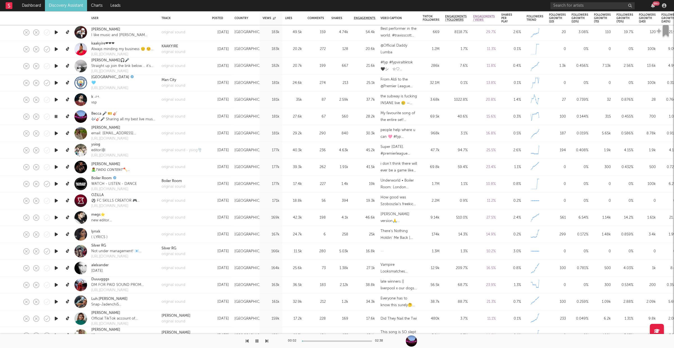
click at [266, 340] on icon "button" at bounding box center [266, 341] width 3 height 4
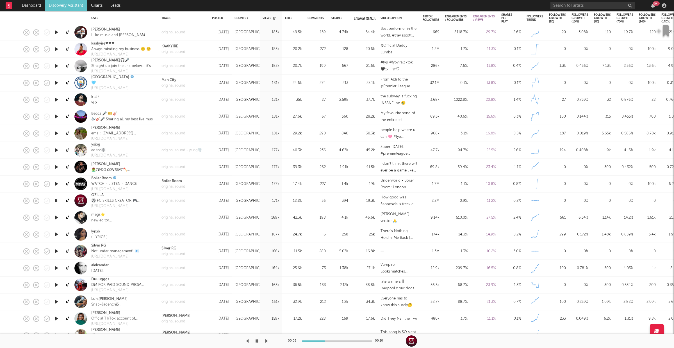
click at [266, 342] on icon "button" at bounding box center [266, 341] width 3 height 4
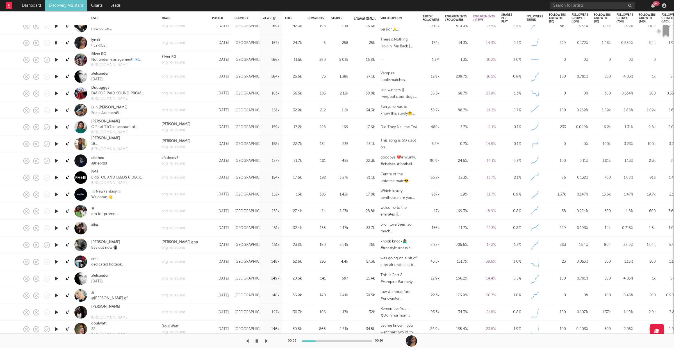
click at [266, 342] on icon "button" at bounding box center [266, 341] width 3 height 4
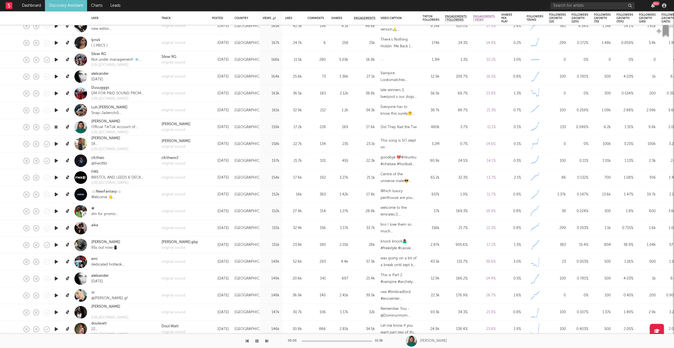
click at [266, 342] on icon "button" at bounding box center [266, 341] width 3 height 4
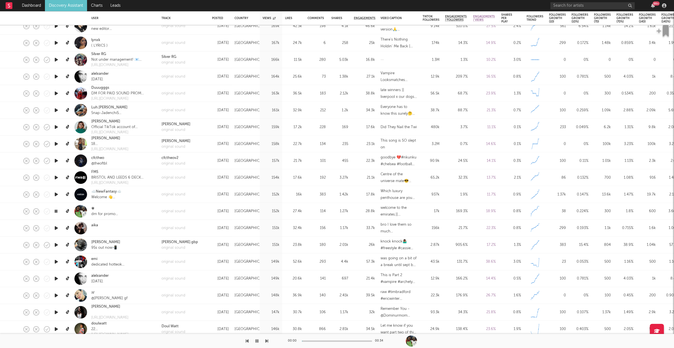
click at [266, 342] on icon "button" at bounding box center [266, 341] width 3 height 4
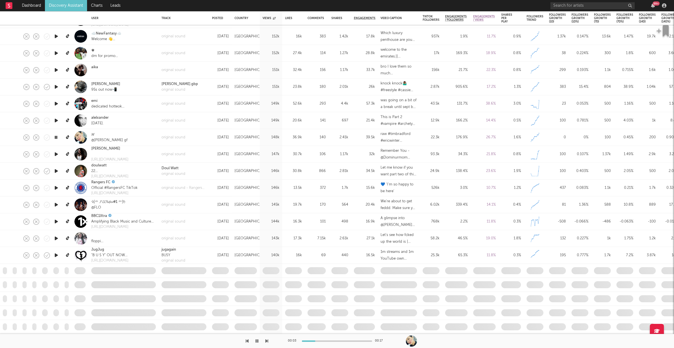
click at [267, 341] on icon "button" at bounding box center [266, 341] width 3 height 4
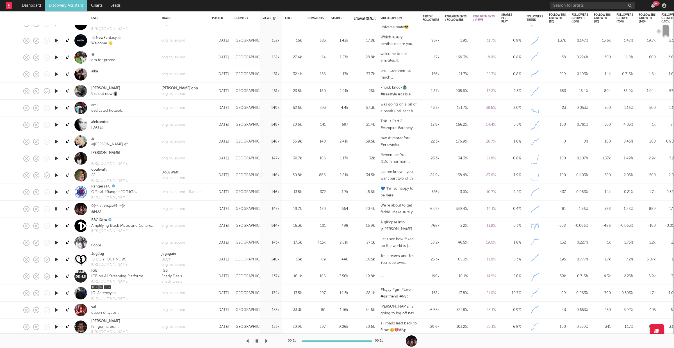
click at [267, 339] on icon "button" at bounding box center [266, 341] width 3 height 4
click at [266, 341] on icon "button" at bounding box center [266, 341] width 3 height 4
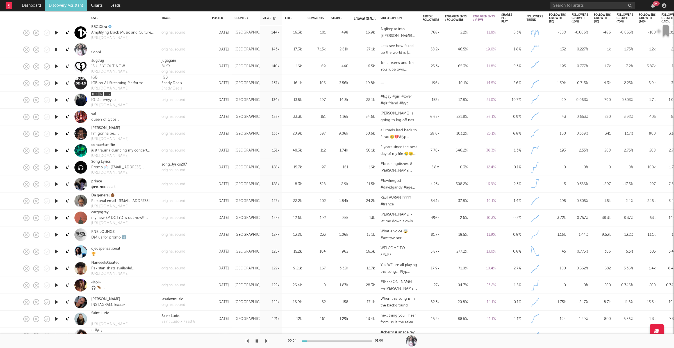
click at [266, 340] on icon "button" at bounding box center [266, 341] width 3 height 4
click at [266, 339] on icon "button" at bounding box center [266, 341] width 3 height 4
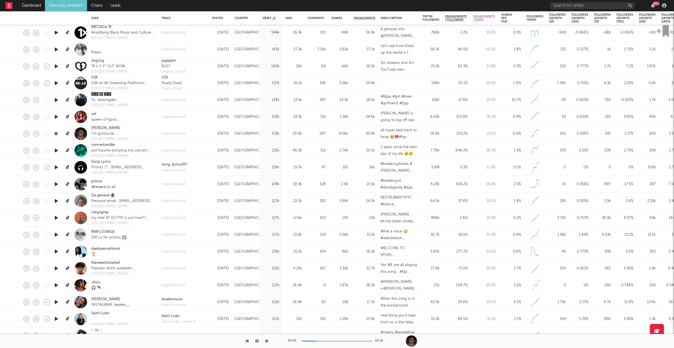
click at [266, 339] on icon "button" at bounding box center [266, 341] width 3 height 4
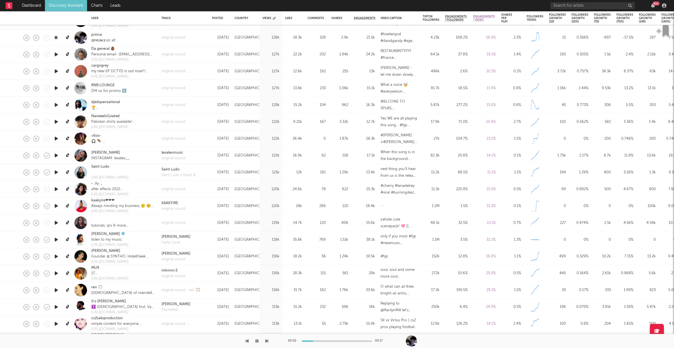
click at [266, 340] on icon "button" at bounding box center [266, 341] width 3 height 4
click at [258, 340] on icon "button" at bounding box center [256, 341] width 3 height 4
click at [256, 339] on icon "button" at bounding box center [256, 341] width 3 height 4
click at [268, 342] on icon "button" at bounding box center [266, 341] width 3 height 4
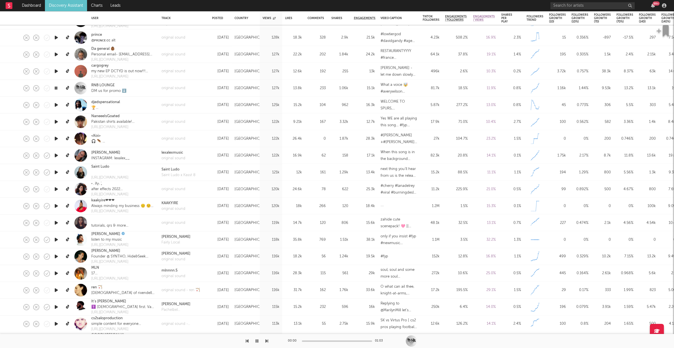
click at [268, 342] on icon "button" at bounding box center [266, 341] width 3 height 4
click at [267, 340] on icon "button" at bounding box center [266, 341] width 3 height 4
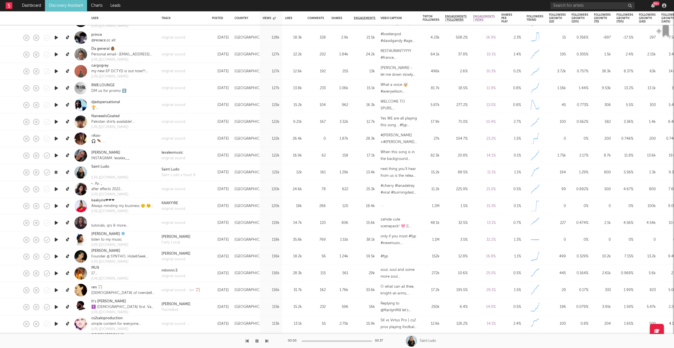
click at [267, 340] on icon "button" at bounding box center [266, 341] width 3 height 4
click at [266, 341] on icon "button" at bounding box center [266, 341] width 3 height 4
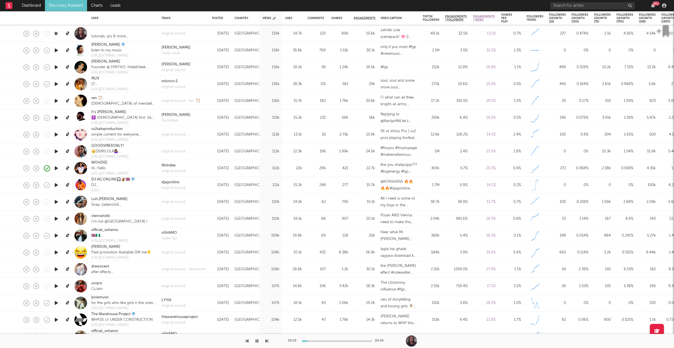
click at [266, 341] on icon "button" at bounding box center [266, 341] width 3 height 4
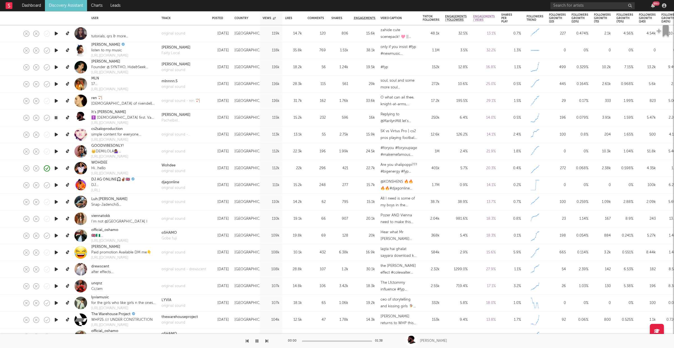
click at [266, 341] on icon "button" at bounding box center [266, 341] width 3 height 4
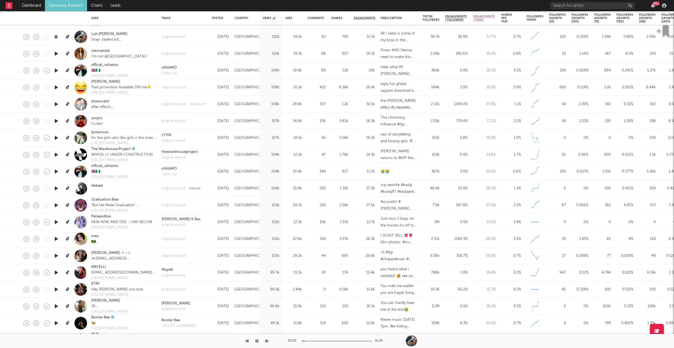
click at [266, 339] on icon "button" at bounding box center [266, 341] width 3 height 4
click at [266, 341] on icon "button" at bounding box center [266, 341] width 3 height 4
click at [266, 342] on icon "button" at bounding box center [266, 341] width 3 height 4
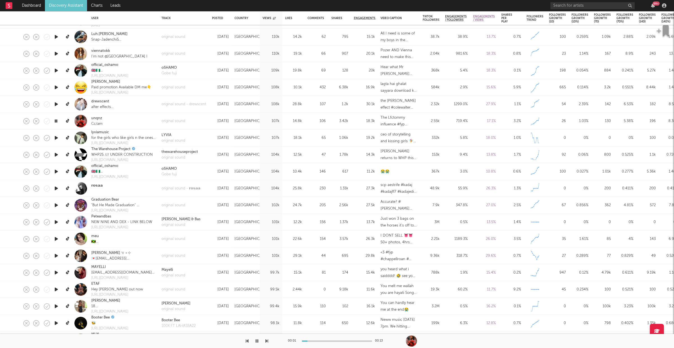
click at [266, 342] on icon "button" at bounding box center [266, 341] width 3 height 4
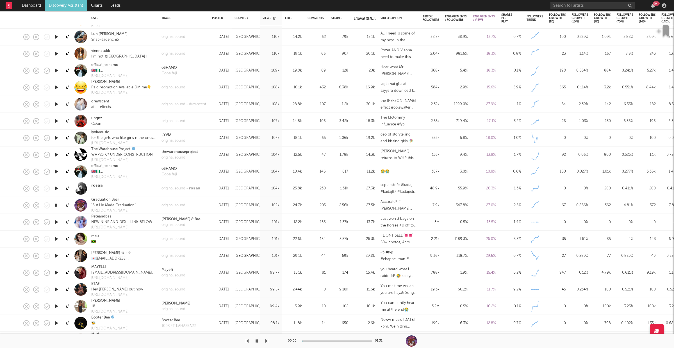
click at [266, 342] on icon "button" at bounding box center [266, 341] width 3 height 4
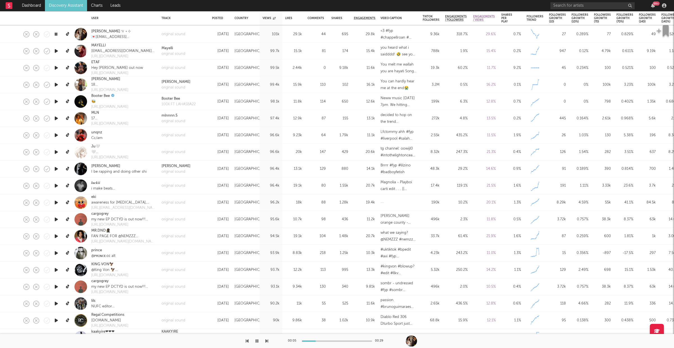
click at [267, 341] on icon "button" at bounding box center [266, 341] width 3 height 4
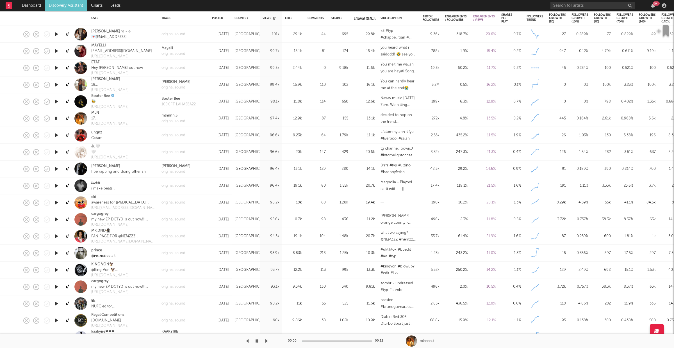
click at [267, 341] on icon "button" at bounding box center [266, 341] width 3 height 4
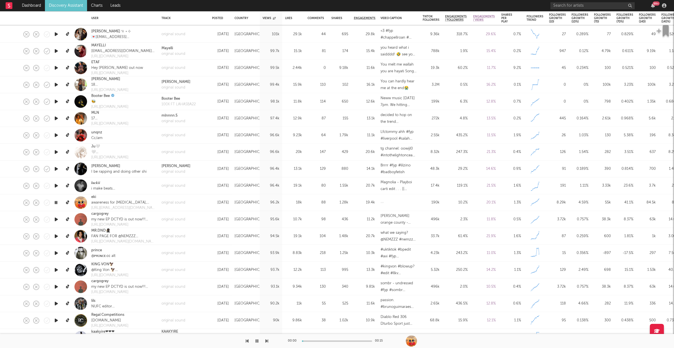
click at [267, 341] on icon "button" at bounding box center [266, 341] width 3 height 4
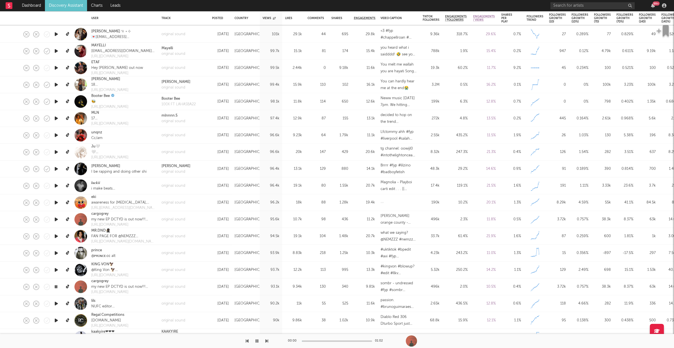
click at [267, 341] on icon "button" at bounding box center [266, 341] width 3 height 4
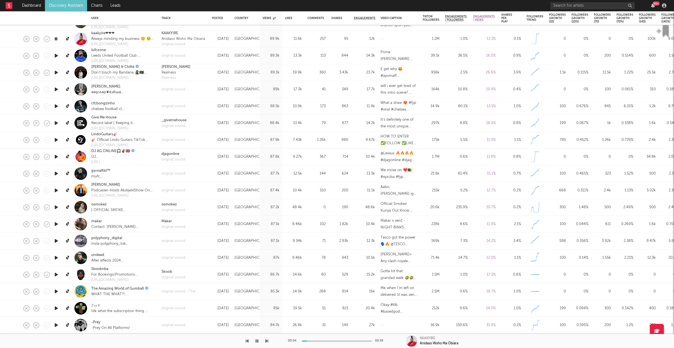
click at [267, 340] on icon "button" at bounding box center [266, 341] width 3 height 4
click at [265, 341] on icon "button" at bounding box center [266, 341] width 3 height 4
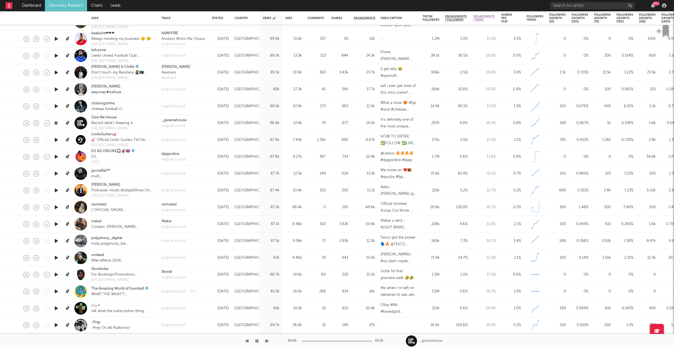
click at [265, 341] on icon "button" at bounding box center [266, 341] width 3 height 4
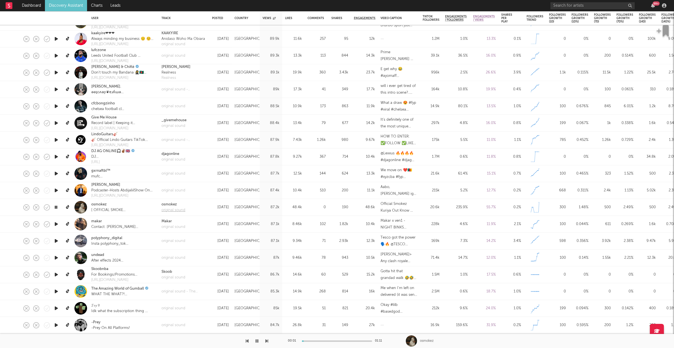
click at [172, 209] on div "original sound" at bounding box center [173, 210] width 24 height 6
click at [266, 340] on icon "button" at bounding box center [266, 341] width 3 height 4
click at [165, 227] on div "original sound" at bounding box center [173, 227] width 24 height 6
click at [266, 339] on icon "button" at bounding box center [266, 341] width 3 height 4
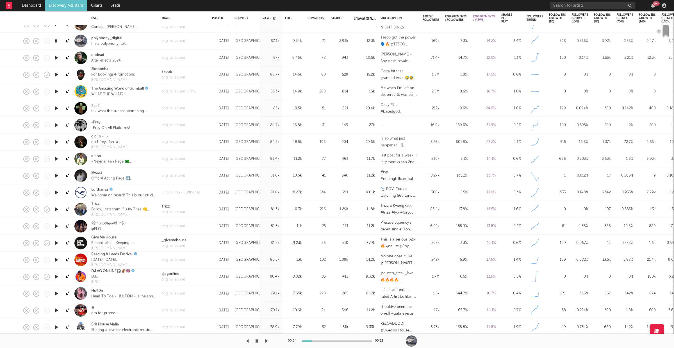
click at [264, 343] on div at bounding box center [134, 341] width 268 height 14
click at [266, 342] on icon "button" at bounding box center [266, 341] width 3 height 4
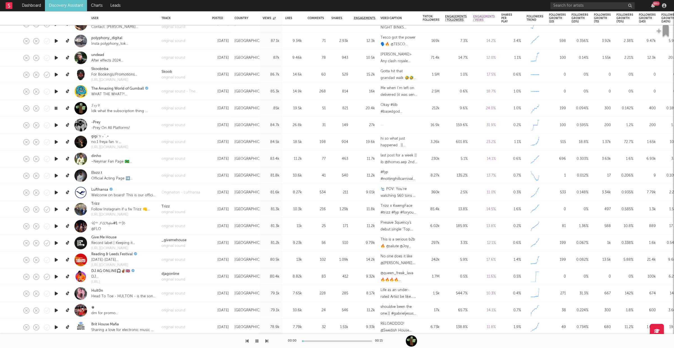
click at [266, 342] on icon "button" at bounding box center [266, 341] width 3 height 4
click at [167, 123] on div "original sound" at bounding box center [173, 125] width 24 height 6
click at [255, 340] on button "button" at bounding box center [257, 341] width 6 height 14
drag, startPoint x: 254, startPoint y: 340, endPoint x: 261, endPoint y: 339, distance: 7.2
click at [254, 340] on button "button" at bounding box center [257, 341] width 6 height 14
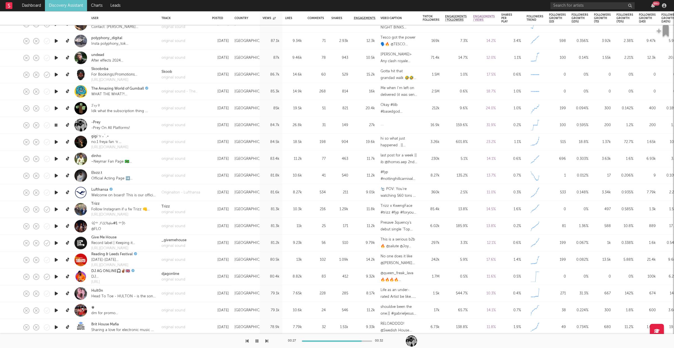
click at [266, 340] on icon "button" at bounding box center [266, 341] width 3 height 4
click at [180, 142] on div "original sound" at bounding box center [173, 142] width 24 height 6
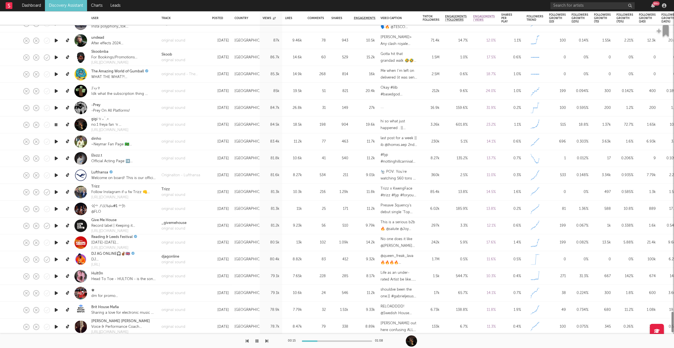
click at [267, 339] on icon "button" at bounding box center [266, 341] width 3 height 4
click at [165, 142] on div "original sound" at bounding box center [173, 142] width 24 height 6
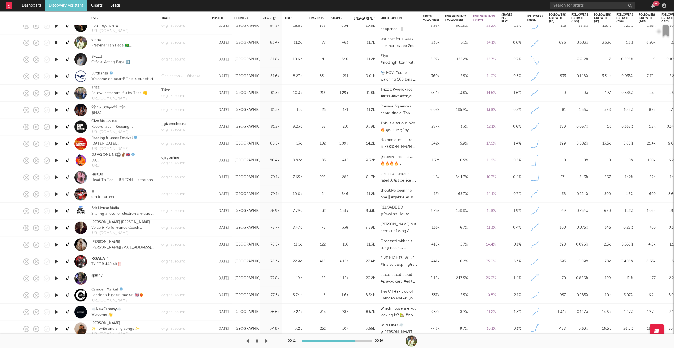
click at [266, 341] on icon "button" at bounding box center [266, 341] width 3 height 4
click at [266, 340] on icon "button" at bounding box center [266, 341] width 3 height 4
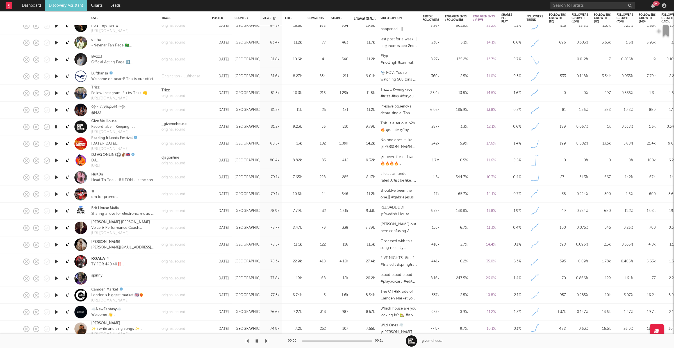
click at [266, 340] on icon "button" at bounding box center [266, 341] width 3 height 4
click at [172, 179] on div "original sound" at bounding box center [173, 178] width 24 height 6
click at [267, 340] on icon "button" at bounding box center [266, 341] width 3 height 4
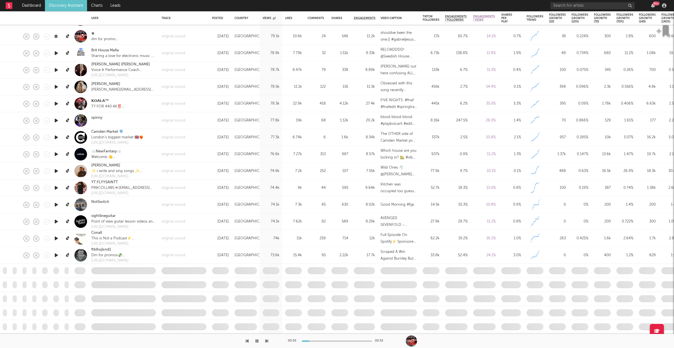
click at [266, 341] on icon "button" at bounding box center [266, 341] width 3 height 4
click at [178, 104] on div "original sound" at bounding box center [173, 104] width 24 height 6
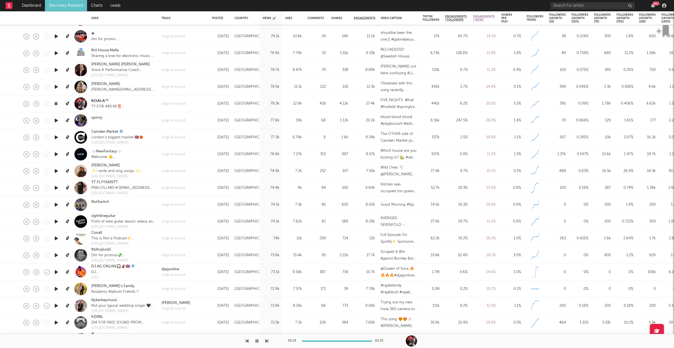
click at [265, 340] on div at bounding box center [134, 341] width 268 height 14
click at [266, 342] on icon "button" at bounding box center [266, 341] width 3 height 4
click at [267, 340] on icon "button" at bounding box center [266, 341] width 3 height 4
click at [267, 339] on icon "button" at bounding box center [266, 341] width 3 height 4
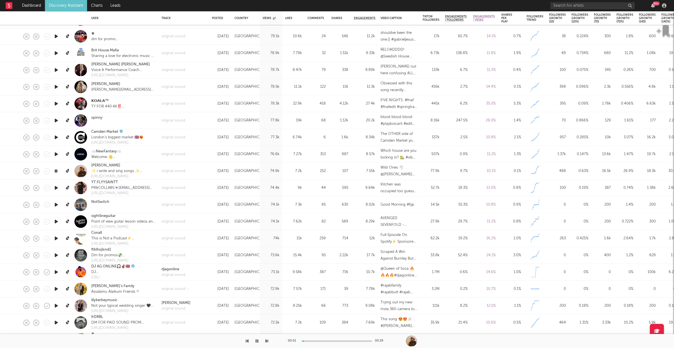
click at [267, 340] on icon "button" at bounding box center [266, 341] width 3 height 4
click at [268, 339] on div "00:00 00:22" at bounding box center [337, 341] width 674 height 14
click at [264, 341] on div at bounding box center [134, 341] width 268 height 14
click at [266, 341] on icon "button" at bounding box center [266, 341] width 3 height 4
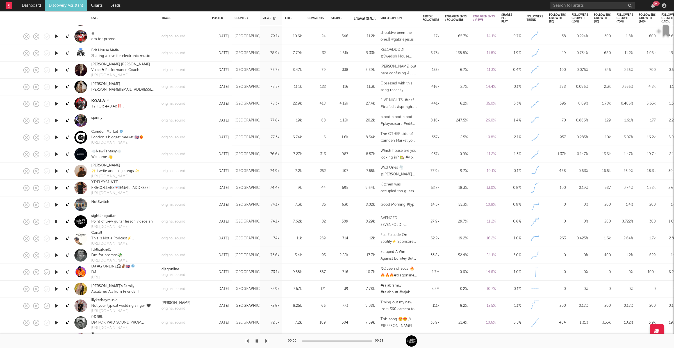
click at [266, 342] on icon "button" at bounding box center [266, 341] width 3 height 4
click at [266, 339] on icon "button" at bounding box center [266, 341] width 3 height 4
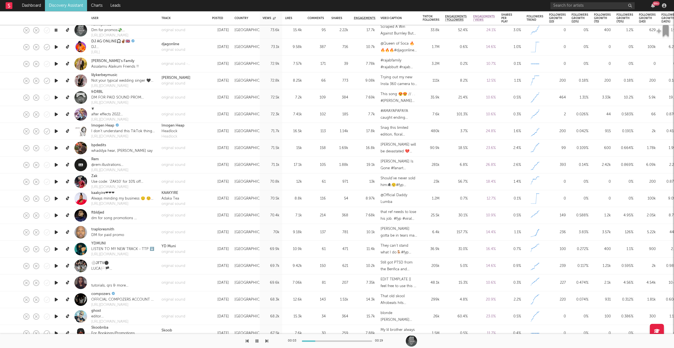
click at [267, 338] on button "button" at bounding box center [266, 341] width 3 height 14
click at [267, 340] on icon "button" at bounding box center [266, 341] width 3 height 4
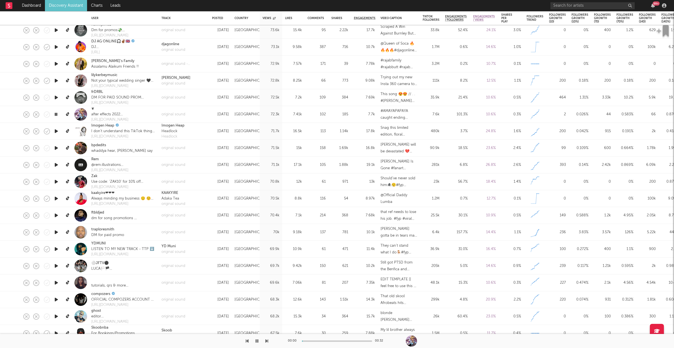
click at [267, 340] on icon "button" at bounding box center [266, 341] width 3 height 4
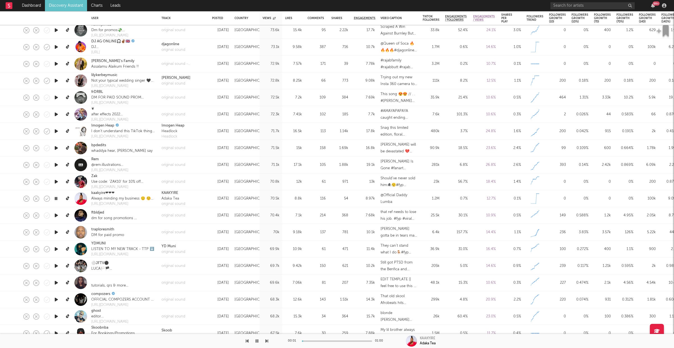
click at [267, 340] on icon "button" at bounding box center [266, 341] width 3 height 4
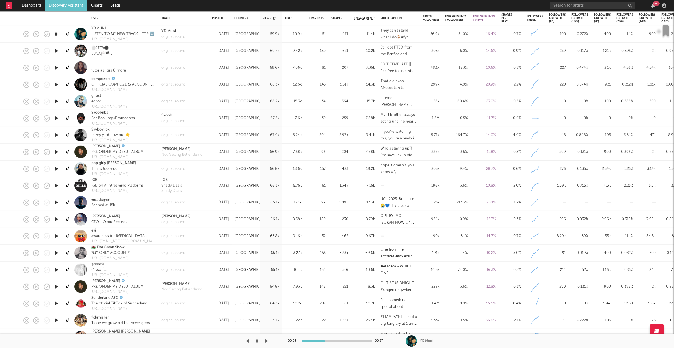
click at [266, 339] on icon "button" at bounding box center [266, 341] width 3 height 4
click at [267, 340] on icon "button" at bounding box center [266, 341] width 3 height 4
click at [265, 339] on icon "button" at bounding box center [266, 341] width 3 height 4
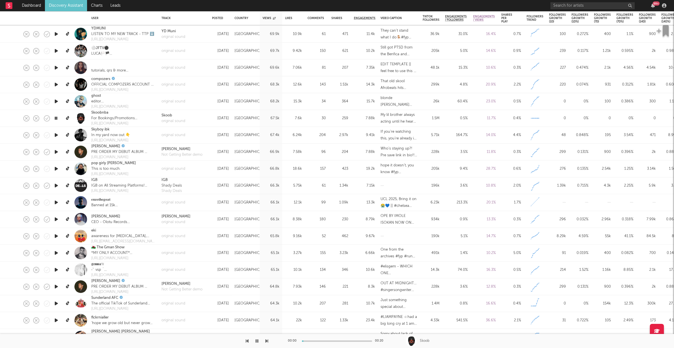
click at [265, 339] on icon "button" at bounding box center [266, 341] width 3 height 4
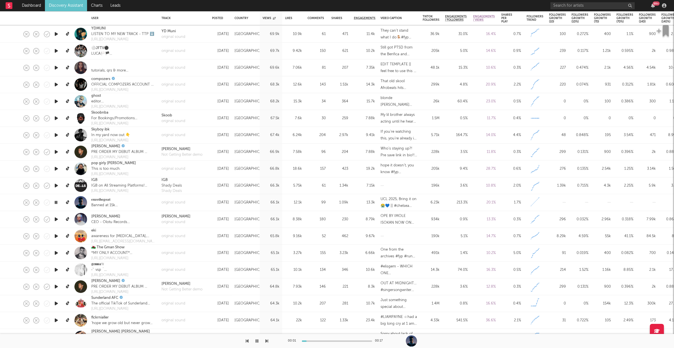
click at [265, 339] on icon "button" at bounding box center [266, 341] width 3 height 4
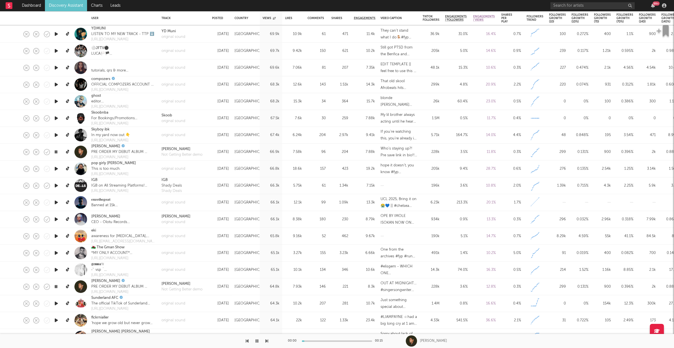
click at [265, 339] on icon "button" at bounding box center [266, 341] width 3 height 4
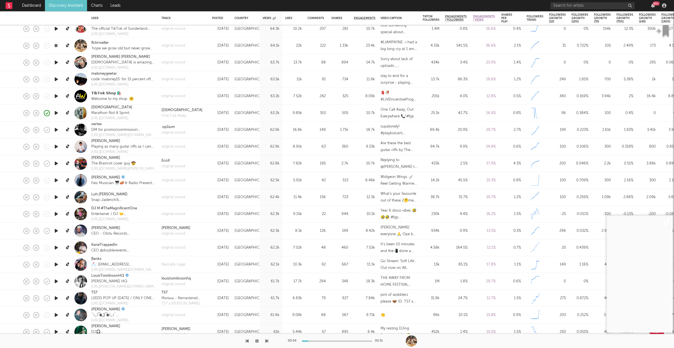
click at [267, 340] on icon "button" at bounding box center [266, 341] width 3 height 4
click at [266, 339] on icon "button" at bounding box center [266, 341] width 3 height 4
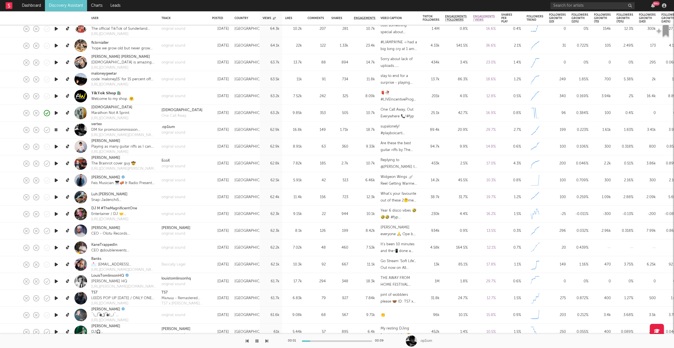
click at [266, 339] on icon "button" at bounding box center [266, 341] width 3 height 4
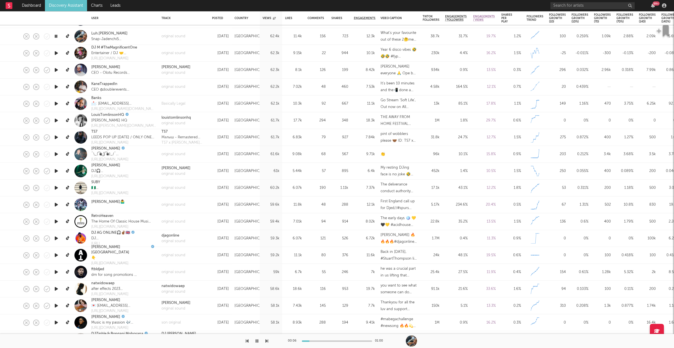
click at [267, 342] on icon "button" at bounding box center [266, 341] width 3 height 4
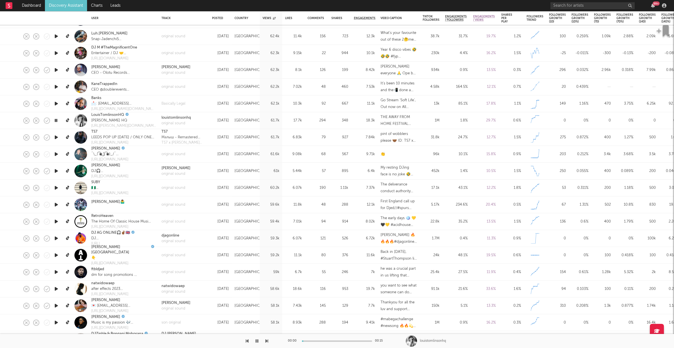
click at [267, 342] on icon "button" at bounding box center [266, 341] width 3 height 4
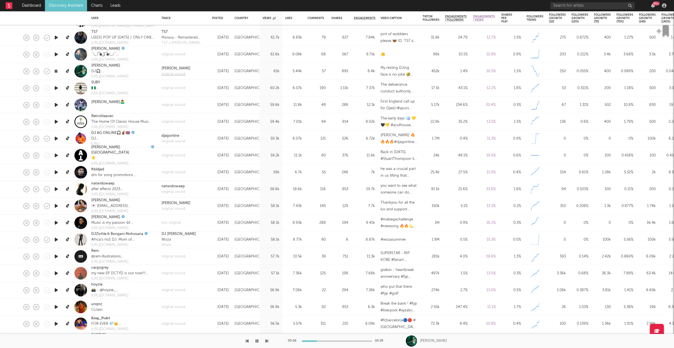
click at [182, 72] on div "original sound" at bounding box center [175, 74] width 29 height 6
click at [268, 340] on div "00:29 00:29 [PERSON_NAME]" at bounding box center [337, 341] width 674 height 14
click at [266, 340] on icon "button" at bounding box center [266, 341] width 3 height 4
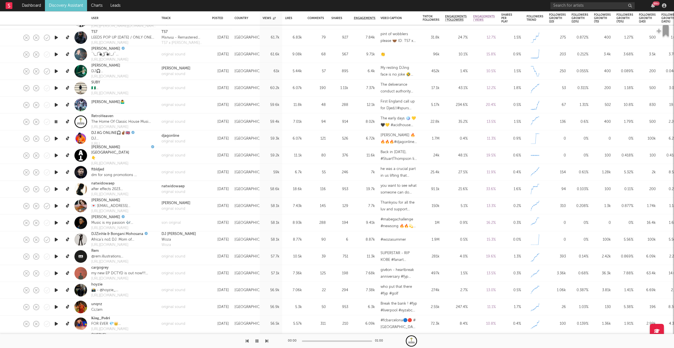
click at [266, 340] on icon "button" at bounding box center [266, 341] width 3 height 4
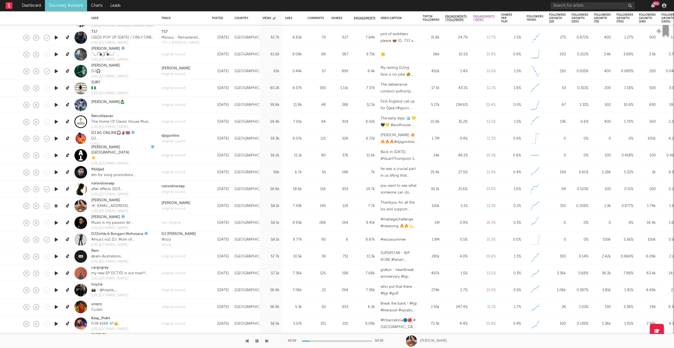
click at [266, 340] on icon "button" at bounding box center [266, 341] width 3 height 4
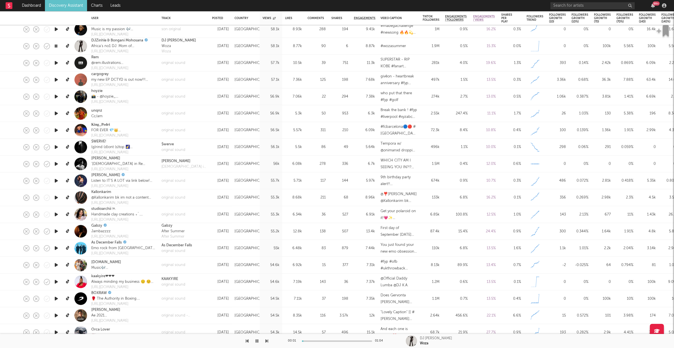
click at [266, 342] on icon "button" at bounding box center [266, 341] width 3 height 4
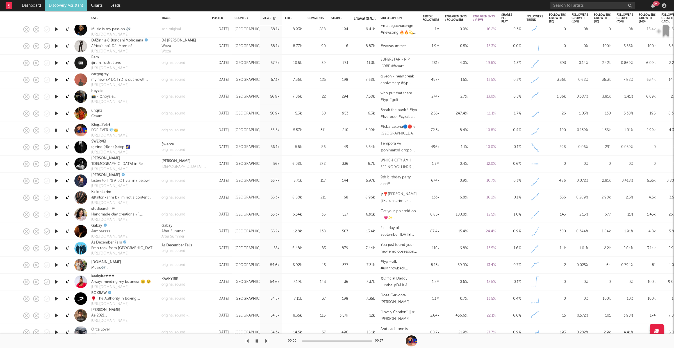
click at [266, 342] on icon "button" at bounding box center [266, 341] width 3 height 4
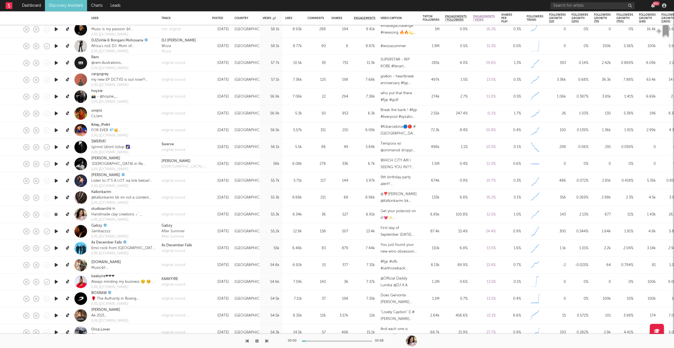
click at [266, 342] on icon "button" at bounding box center [266, 341] width 3 height 4
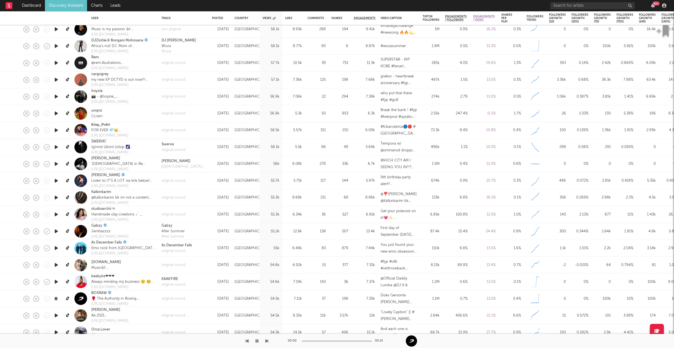
click at [266, 342] on icon "button" at bounding box center [266, 341] width 3 height 4
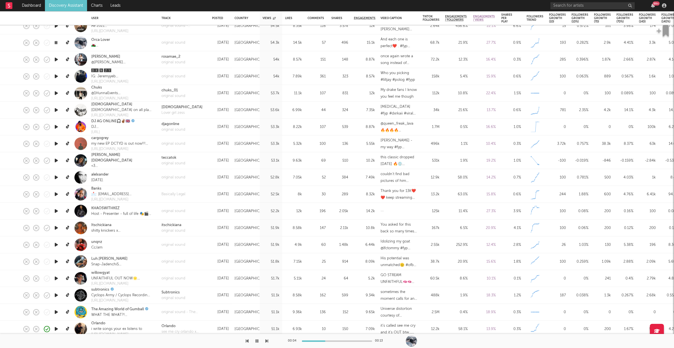
click at [267, 340] on icon "button" at bounding box center [266, 341] width 3 height 4
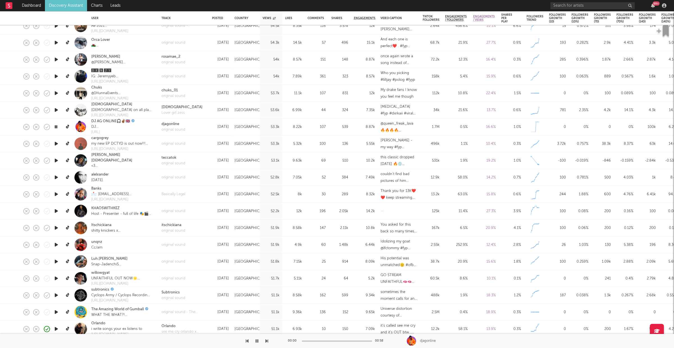
click at [267, 340] on icon "button" at bounding box center [266, 341] width 3 height 4
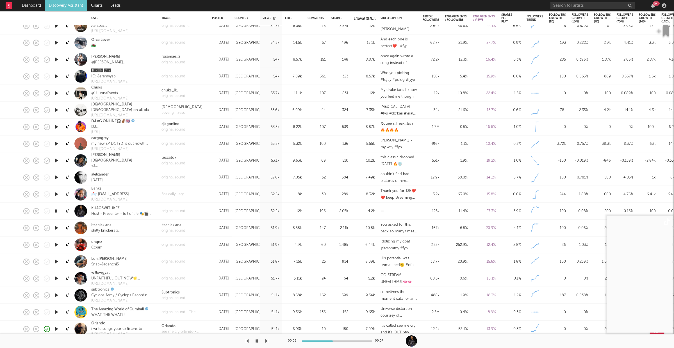
click at [248, 341] on icon "button" at bounding box center [247, 341] width 3 height 4
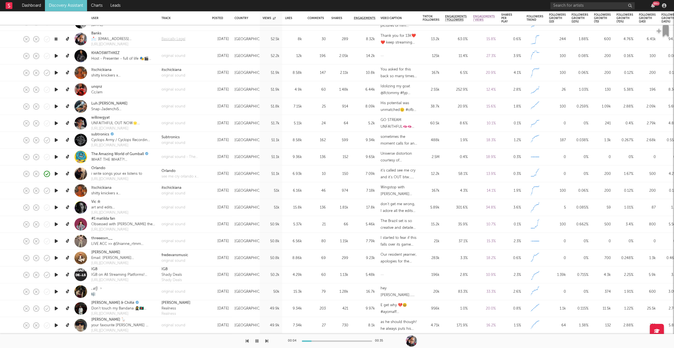
click at [177, 40] on div "Basically Legal" at bounding box center [173, 39] width 24 height 6
click at [267, 341] on icon "button" at bounding box center [266, 341] width 3 height 4
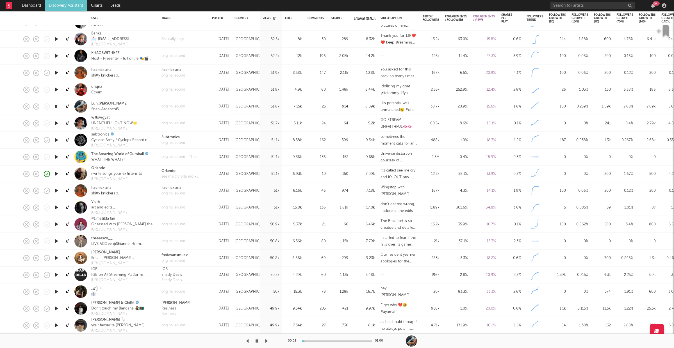
click at [267, 341] on icon "button" at bounding box center [266, 341] width 3 height 4
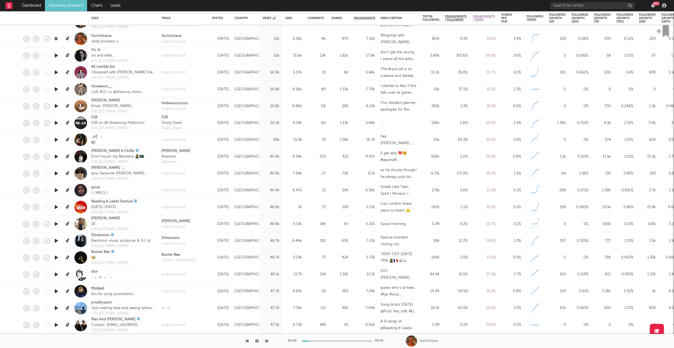
click at [266, 340] on icon "button" at bounding box center [266, 341] width 3 height 4
click at [267, 341] on icon "button" at bounding box center [266, 341] width 3 height 4
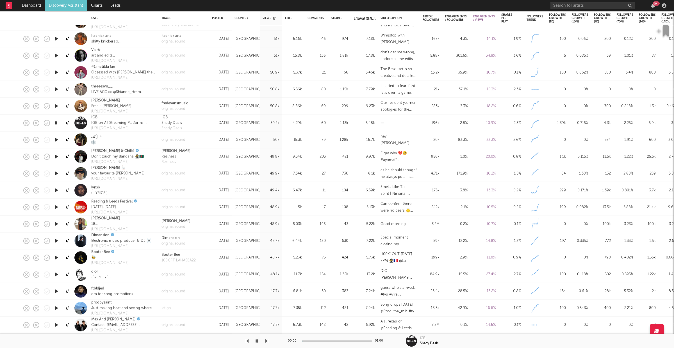
click at [267, 341] on icon "button" at bounding box center [266, 341] width 3 height 4
click at [267, 340] on icon "button" at bounding box center [266, 341] width 3 height 4
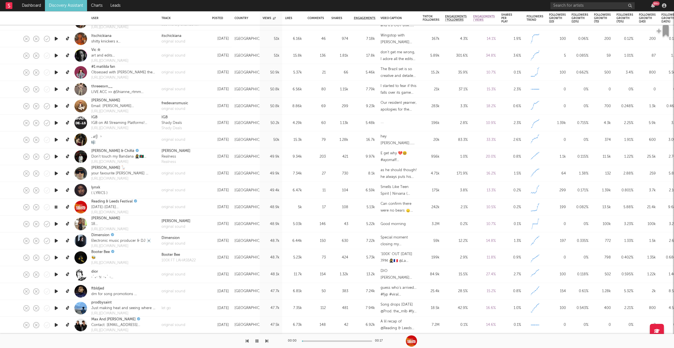
click at [267, 340] on icon "button" at bounding box center [266, 341] width 3 height 4
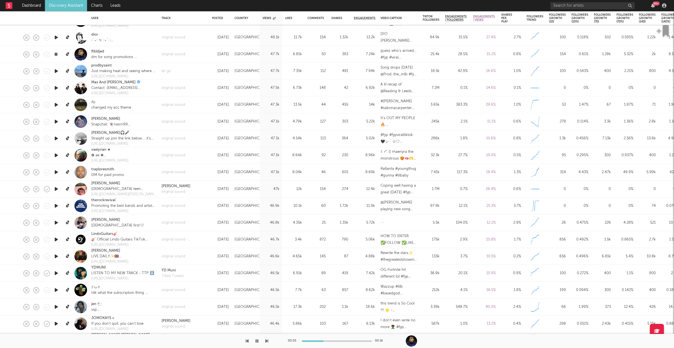
click at [266, 340] on icon "button" at bounding box center [266, 341] width 3 height 4
click at [267, 341] on icon "button" at bounding box center [266, 341] width 3 height 4
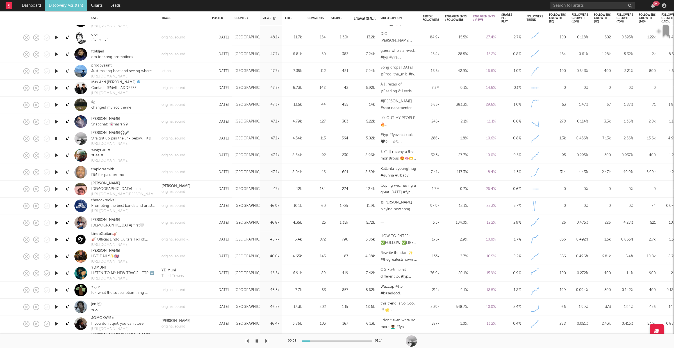
click at [266, 340] on icon "button" at bounding box center [266, 341] width 3 height 4
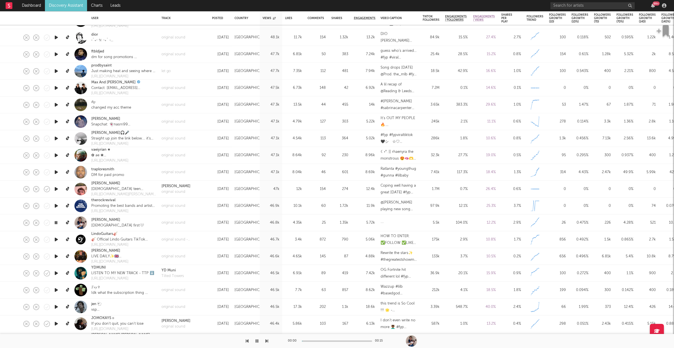
click at [266, 340] on icon "button" at bounding box center [266, 341] width 3 height 4
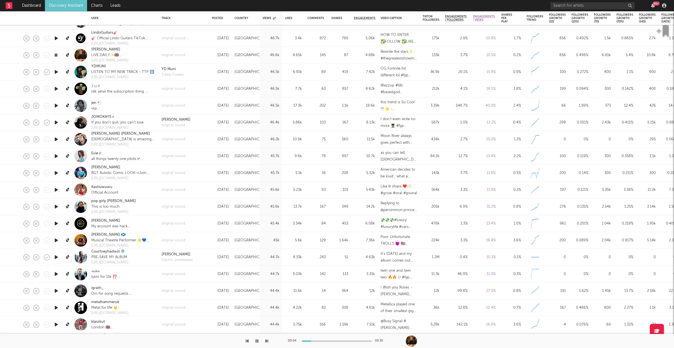
click at [257, 339] on icon "button" at bounding box center [256, 341] width 3 height 4
click at [260, 343] on div at bounding box center [134, 341] width 268 height 14
click at [257, 341] on icon "button" at bounding box center [256, 341] width 3 height 4
click at [267, 341] on icon "button" at bounding box center [266, 341] width 3 height 4
click at [266, 342] on icon "button" at bounding box center [266, 341] width 3 height 4
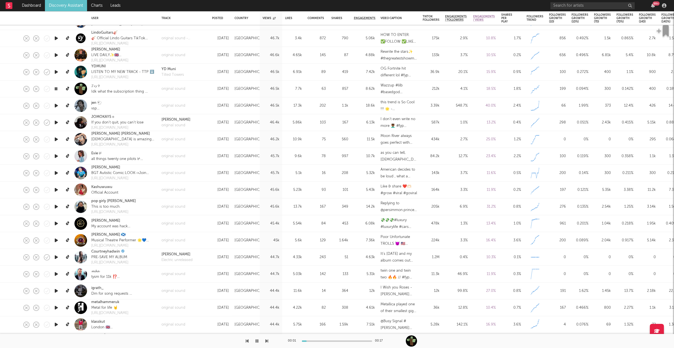
click at [246, 341] on icon "button" at bounding box center [247, 341] width 3 height 4
click at [171, 72] on div "Tilted Towers" at bounding box center [172, 75] width 22 height 6
click at [267, 340] on icon "button" at bounding box center [266, 341] width 3 height 4
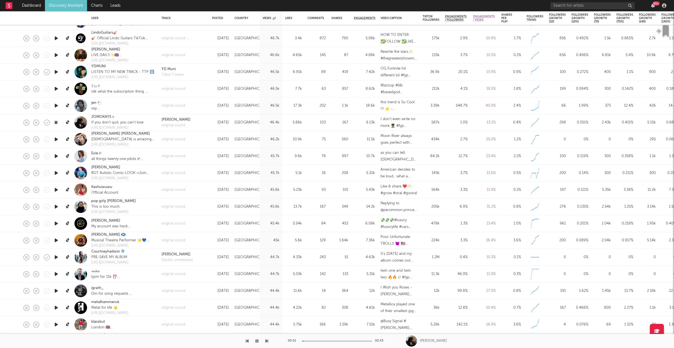
click at [259, 339] on button "button" at bounding box center [257, 341] width 6 height 14
click at [257, 342] on icon "button" at bounding box center [256, 341] width 3 height 4
click at [266, 340] on icon "button" at bounding box center [266, 341] width 3 height 4
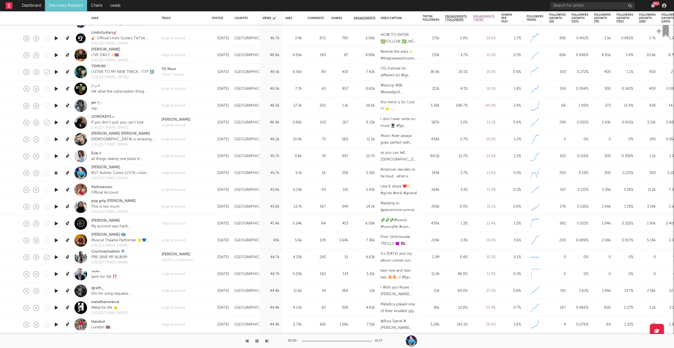
click at [266, 340] on icon "button" at bounding box center [266, 341] width 3 height 4
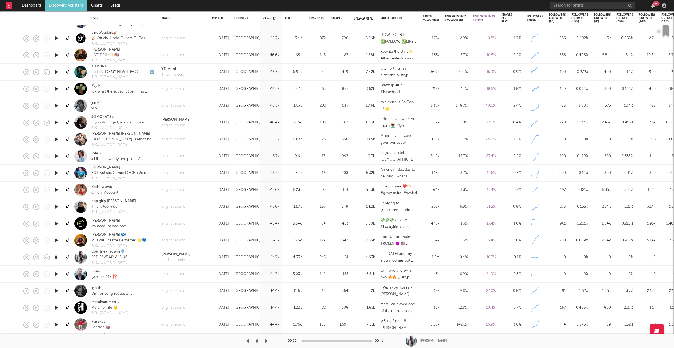
click at [266, 340] on icon "button" at bounding box center [266, 341] width 3 height 4
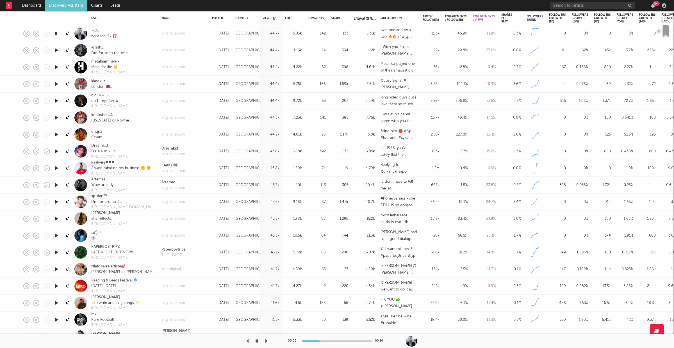
click at [266, 340] on icon "button" at bounding box center [266, 341] width 3 height 4
click at [268, 341] on icon "button" at bounding box center [266, 341] width 3 height 4
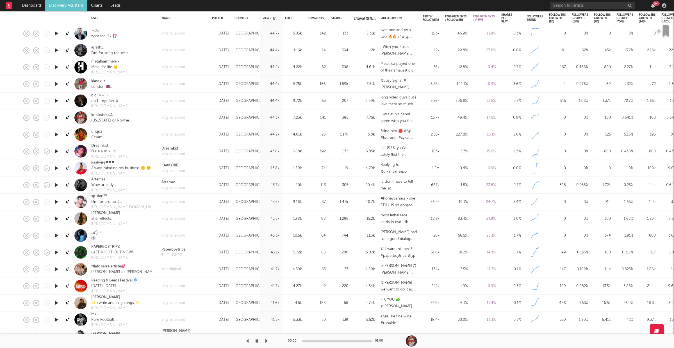
click at [268, 341] on icon "button" at bounding box center [266, 341] width 3 height 4
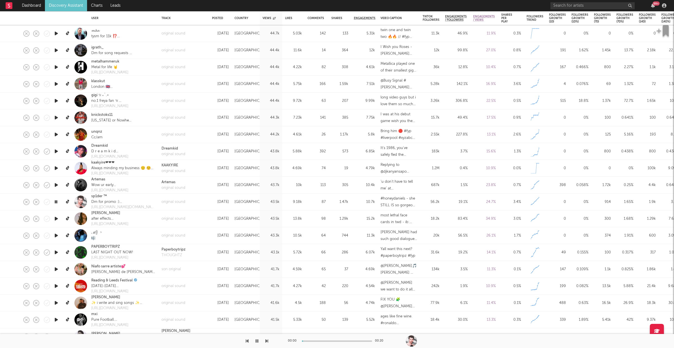
click at [268, 341] on icon "button" at bounding box center [266, 341] width 3 height 4
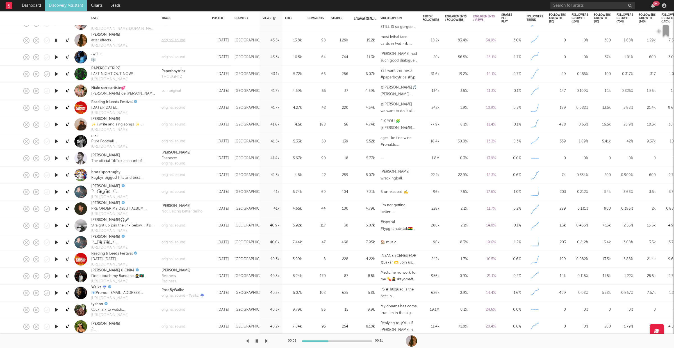
click at [181, 40] on div "original sound" at bounding box center [173, 41] width 24 height 6
click at [267, 342] on icon "button" at bounding box center [266, 341] width 3 height 4
click at [267, 341] on icon "button" at bounding box center [266, 341] width 3 height 4
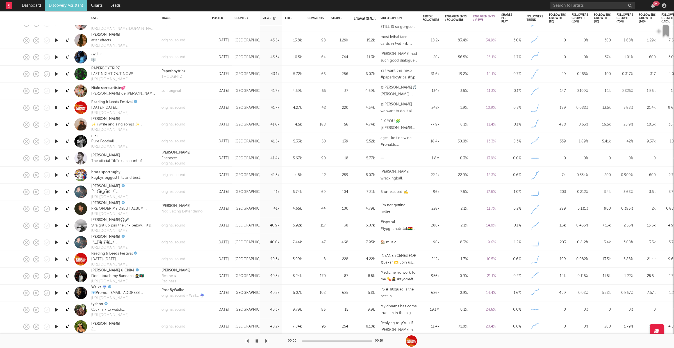
click at [267, 341] on icon "button" at bounding box center [266, 341] width 3 height 4
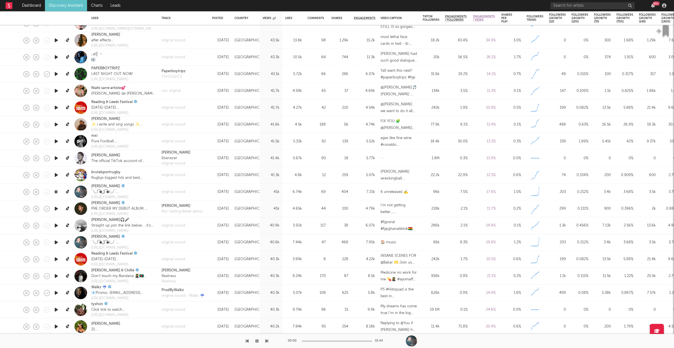
click at [267, 341] on icon "button" at bounding box center [266, 341] width 3 height 4
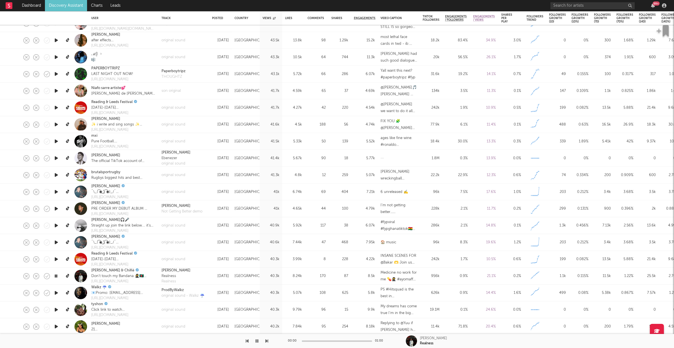
click at [267, 341] on icon "button" at bounding box center [266, 341] width 3 height 4
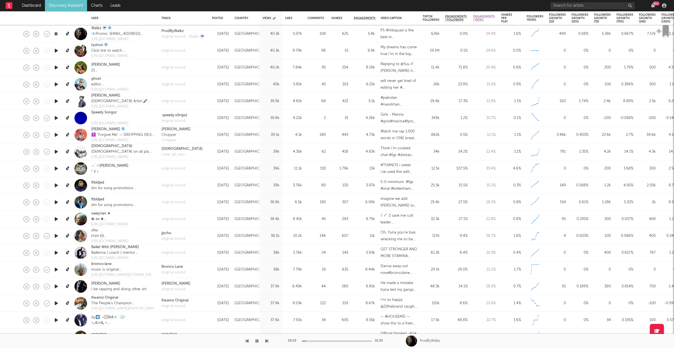
click at [267, 341] on icon "button" at bounding box center [266, 341] width 3 height 4
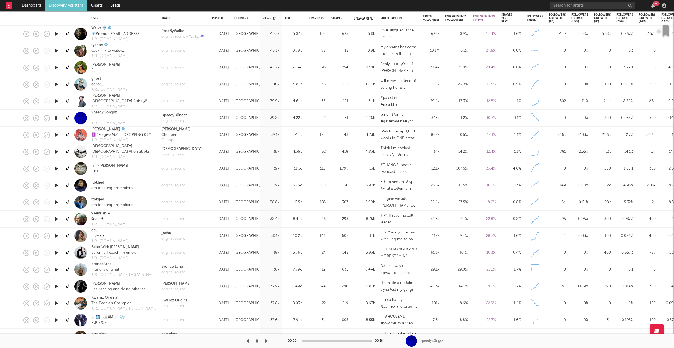
click at [267, 341] on icon "button" at bounding box center [266, 341] width 3 height 4
click at [163, 155] on div "Lover girl zess" at bounding box center [181, 155] width 41 height 6
click at [264, 341] on div at bounding box center [134, 341] width 268 height 14
click at [266, 341] on icon "button" at bounding box center [266, 341] width 3 height 4
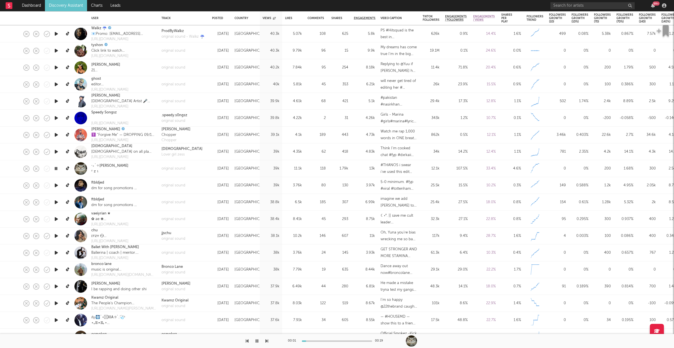
click at [266, 342] on icon "button" at bounding box center [266, 341] width 3 height 4
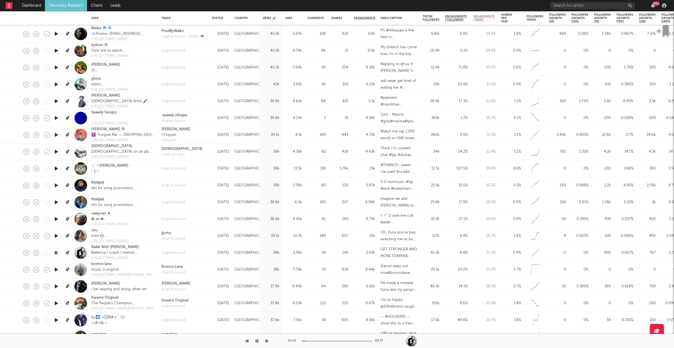
click at [266, 342] on icon "button" at bounding box center [266, 341] width 3 height 4
click at [258, 341] on icon "button" at bounding box center [256, 341] width 3 height 4
click at [257, 341] on icon "button" at bounding box center [256, 341] width 3 height 4
click at [267, 343] on icon "button" at bounding box center [266, 341] width 3 height 4
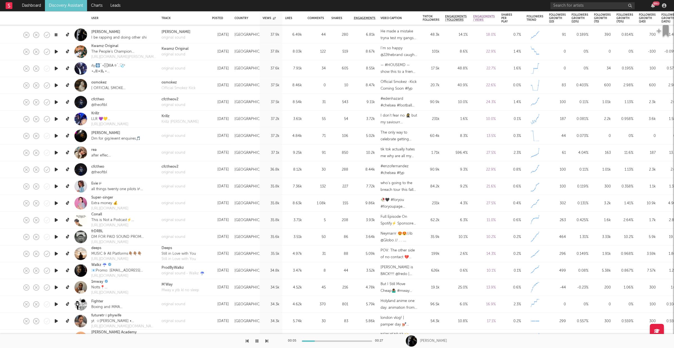
click at [267, 341] on icon "button" at bounding box center [266, 341] width 3 height 4
click at [266, 340] on icon "button" at bounding box center [266, 341] width 3 height 4
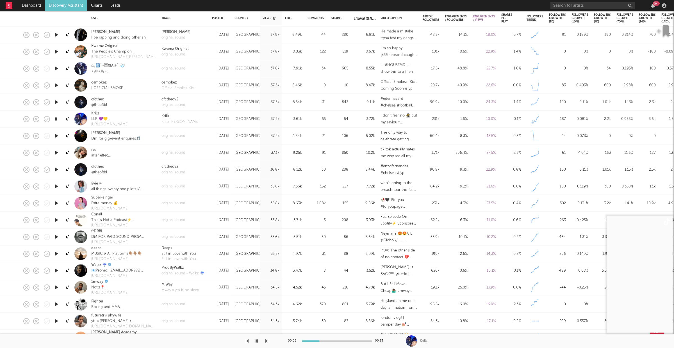
click at [266, 340] on icon "button" at bounding box center [266, 341] width 3 height 4
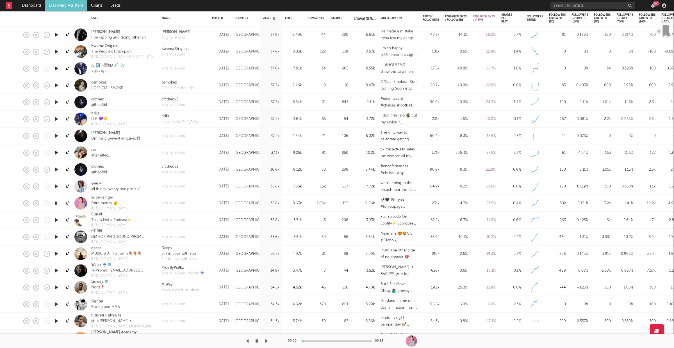
click at [266, 340] on icon "button" at bounding box center [266, 341] width 3 height 4
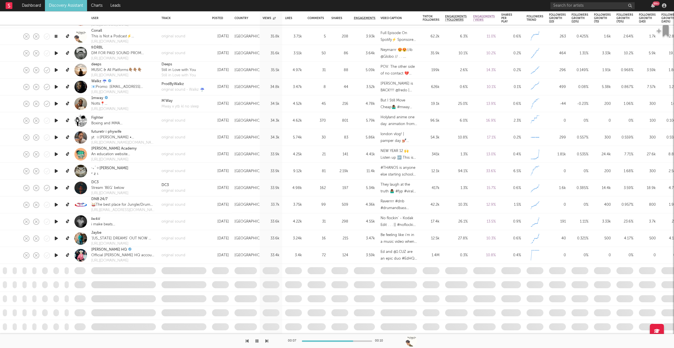
click at [266, 341] on icon "button" at bounding box center [266, 341] width 3 height 4
click at [267, 340] on icon "button" at bounding box center [266, 341] width 3 height 4
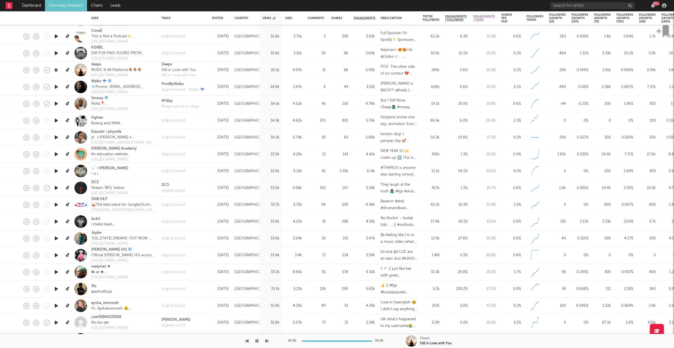
click at [266, 340] on icon "button" at bounding box center [266, 341] width 3 height 4
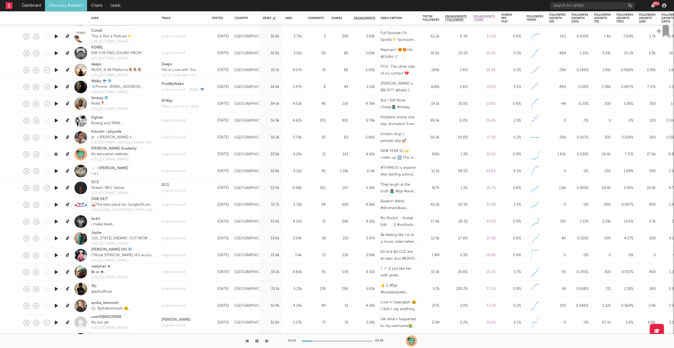
click at [266, 340] on icon "button" at bounding box center [266, 341] width 3 height 4
click at [316, 341] on div at bounding box center [337, 340] width 70 height 1
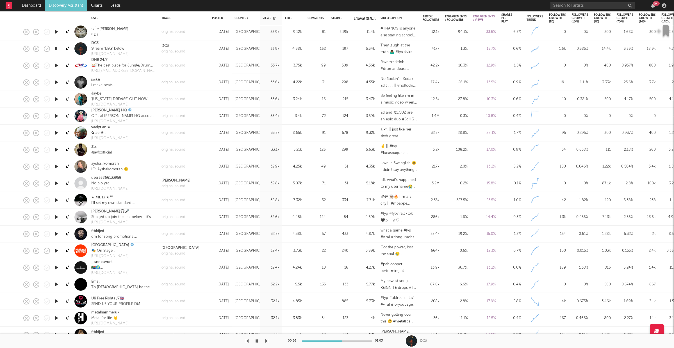
click at [267, 341] on icon "button" at bounding box center [266, 341] width 3 height 4
click at [267, 340] on icon "button" at bounding box center [266, 341] width 3 height 4
click at [267, 344] on button "button" at bounding box center [266, 341] width 3 height 14
click at [269, 342] on div "00:02 00:49" at bounding box center [337, 341] width 674 height 14
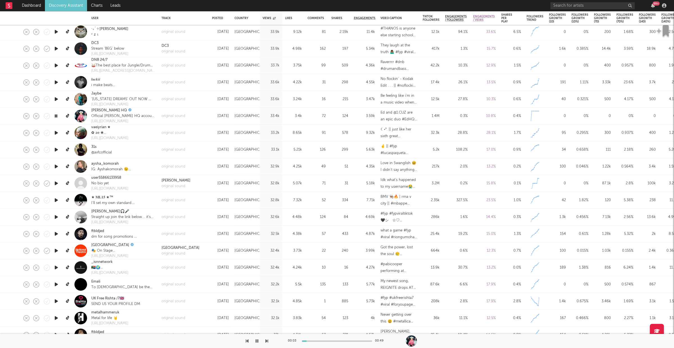
click at [266, 341] on icon "button" at bounding box center [266, 341] width 3 height 4
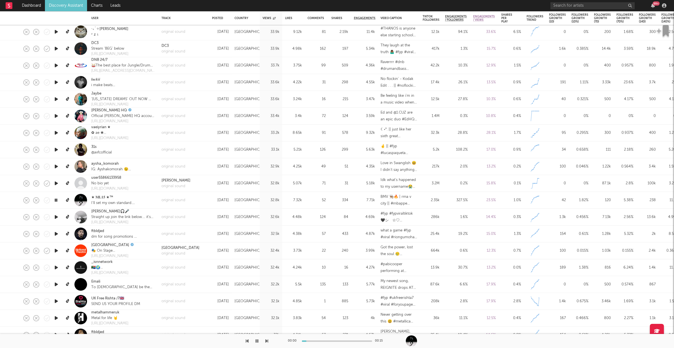
click at [266, 341] on icon "button" at bounding box center [266, 341] width 3 height 4
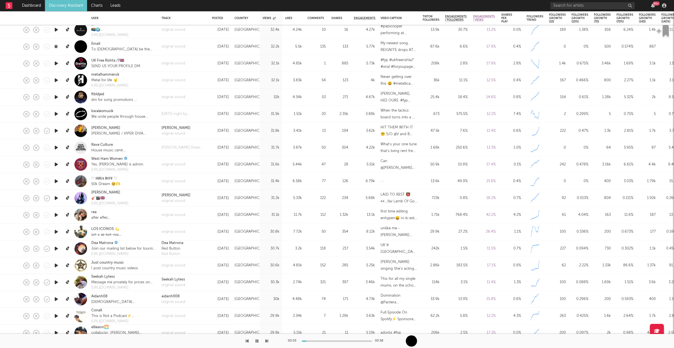
click at [265, 342] on icon "button" at bounding box center [266, 341] width 3 height 4
click at [267, 341] on icon "button" at bounding box center [266, 341] width 3 height 4
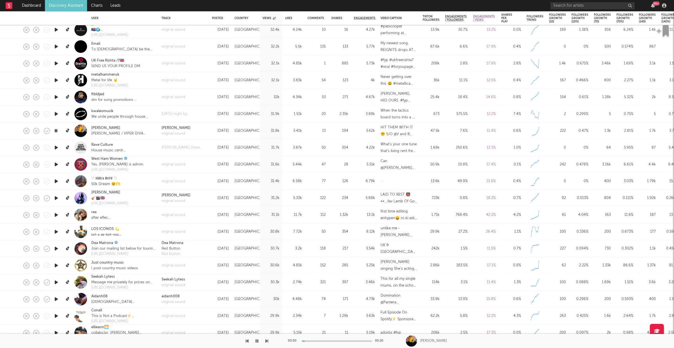
click at [267, 341] on icon "button" at bounding box center [266, 341] width 3 height 4
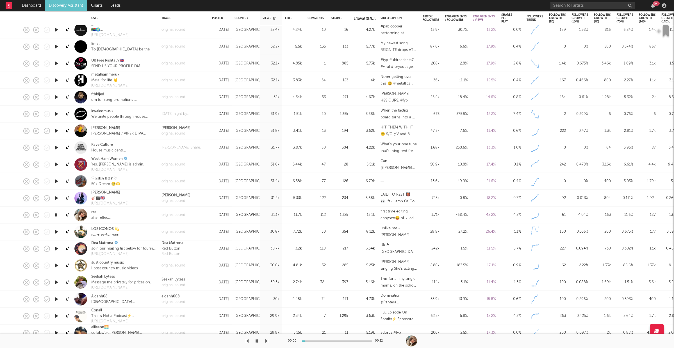
click at [267, 341] on icon "button" at bounding box center [266, 341] width 3 height 4
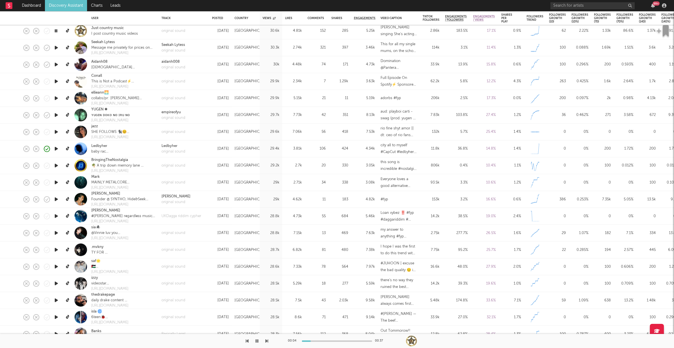
click at [268, 341] on div "00:04 00:37" at bounding box center [337, 341] width 674 height 14
click at [267, 341] on icon "button" at bounding box center [266, 341] width 3 height 4
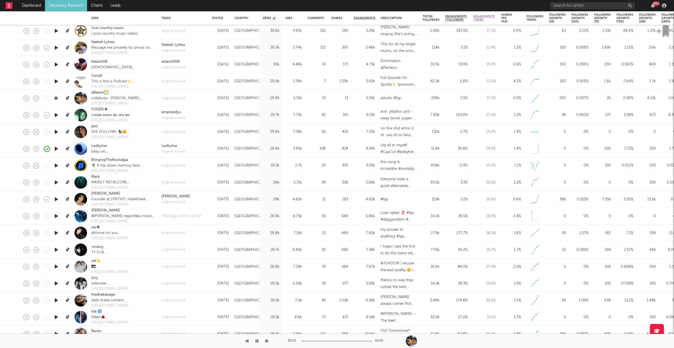
click at [267, 341] on icon "button" at bounding box center [266, 341] width 3 height 4
click at [176, 152] on div "original sound" at bounding box center [173, 152] width 24 height 6
click at [267, 338] on button "button" at bounding box center [266, 341] width 3 height 14
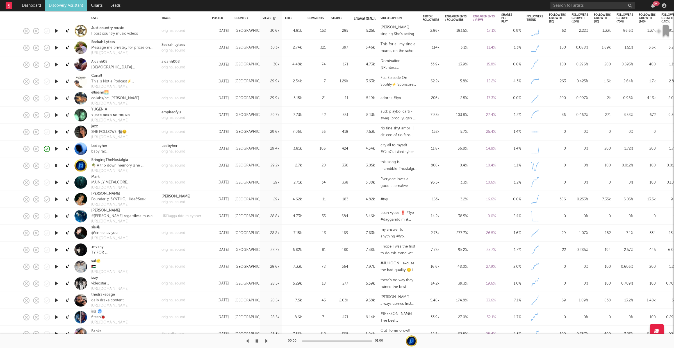
click at [267, 339] on icon "button" at bounding box center [266, 341] width 3 height 4
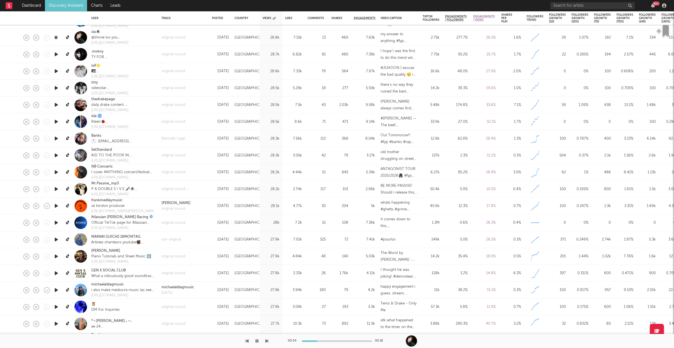
click at [266, 339] on icon "button" at bounding box center [266, 341] width 3 height 4
click at [267, 341] on icon "button" at bounding box center [266, 341] width 3 height 4
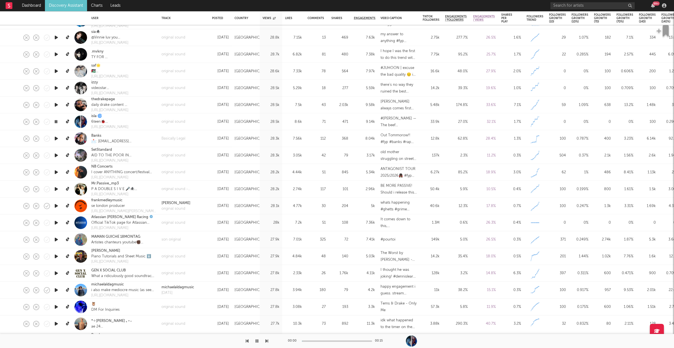
click at [267, 342] on icon "button" at bounding box center [266, 341] width 3 height 4
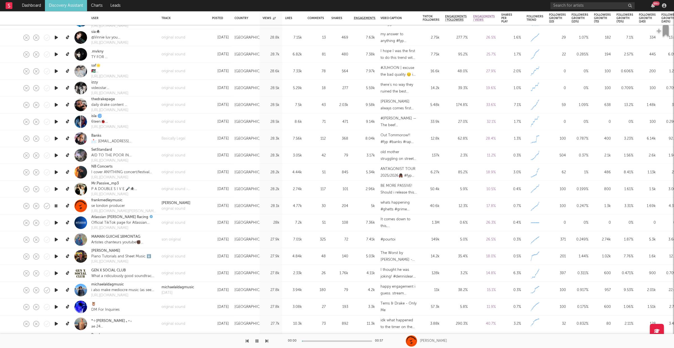
click at [267, 342] on icon "button" at bounding box center [266, 341] width 3 height 4
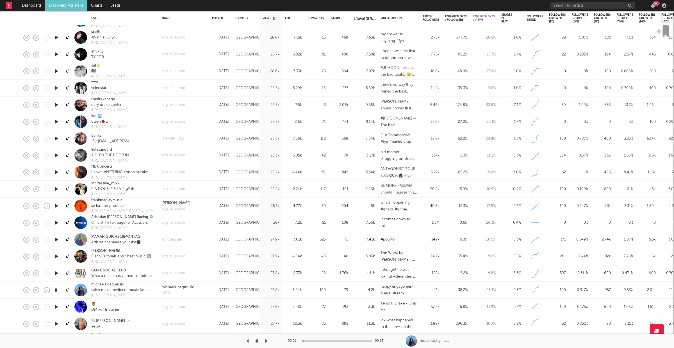
click at [267, 342] on icon "button" at bounding box center [266, 341] width 3 height 4
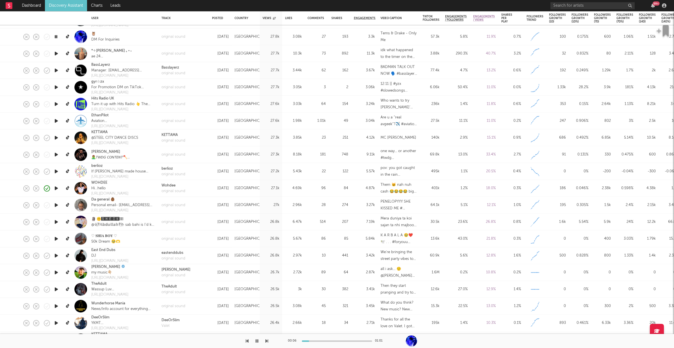
click at [266, 339] on icon "button" at bounding box center [266, 341] width 3 height 4
click at [265, 340] on icon "button" at bounding box center [266, 341] width 3 height 4
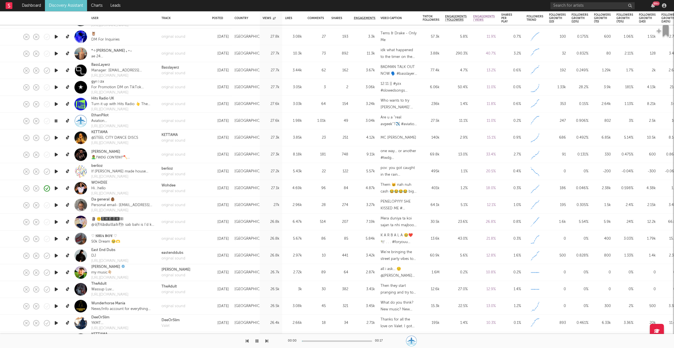
click at [266, 340] on icon "button" at bounding box center [266, 341] width 3 height 4
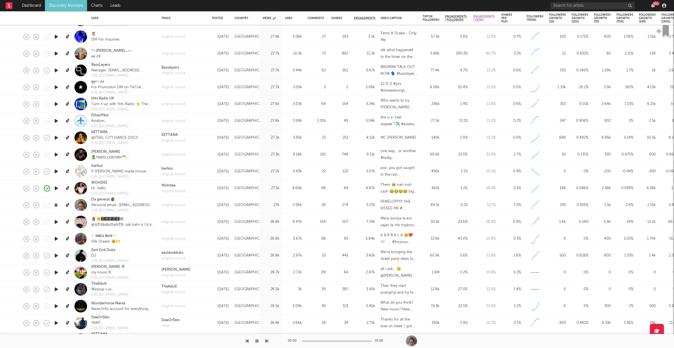
click at [266, 340] on icon "button" at bounding box center [266, 341] width 3 height 4
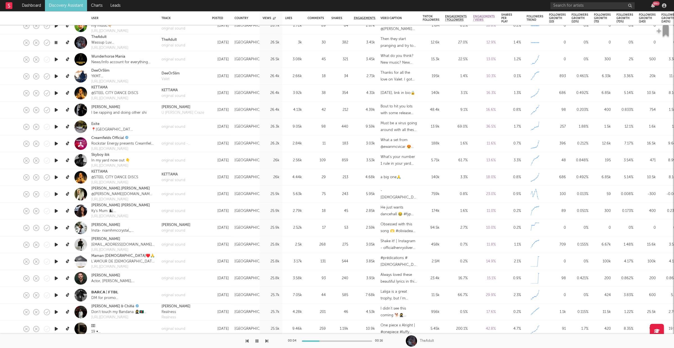
click at [264, 341] on div at bounding box center [134, 341] width 268 height 14
click at [265, 341] on icon "button" at bounding box center [266, 341] width 3 height 4
click at [266, 341] on icon "button" at bounding box center [266, 341] width 3 height 4
click at [267, 341] on icon "button" at bounding box center [266, 341] width 3 height 4
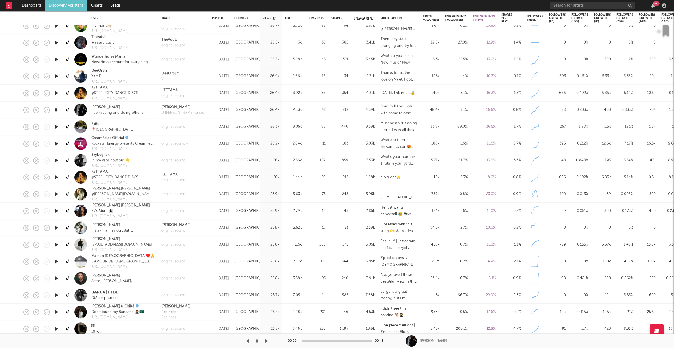
click at [267, 341] on icon "button" at bounding box center [266, 341] width 3 height 4
click at [266, 341] on icon "button" at bounding box center [266, 341] width 3 height 4
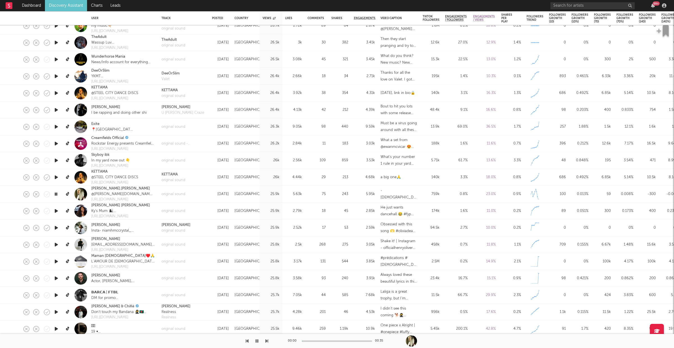
click at [266, 341] on icon "button" at bounding box center [266, 341] width 3 height 4
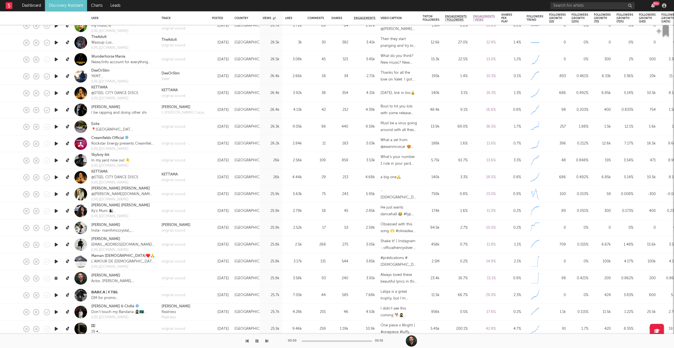
click at [266, 341] on icon "button" at bounding box center [266, 341] width 3 height 4
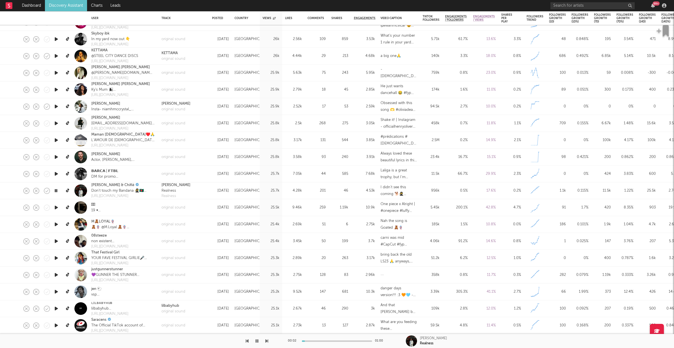
click at [266, 341] on icon "button" at bounding box center [266, 341] width 3 height 4
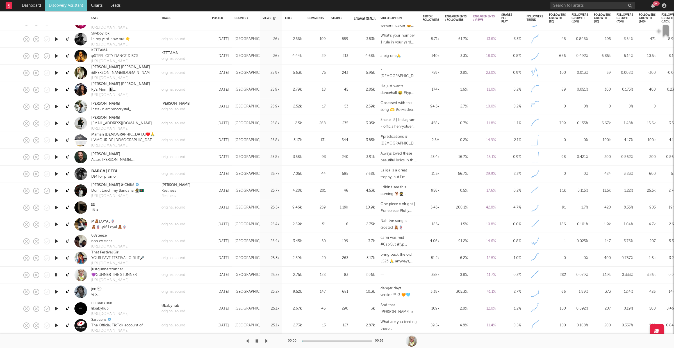
click at [266, 341] on icon "button" at bounding box center [266, 341] width 3 height 4
click at [54, 5] on link "Discovery Assistant" at bounding box center [66, 5] width 42 height 11
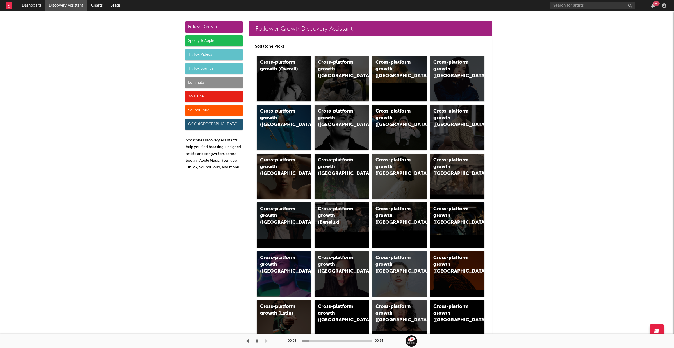
click at [257, 341] on icon "button" at bounding box center [256, 341] width 3 height 4
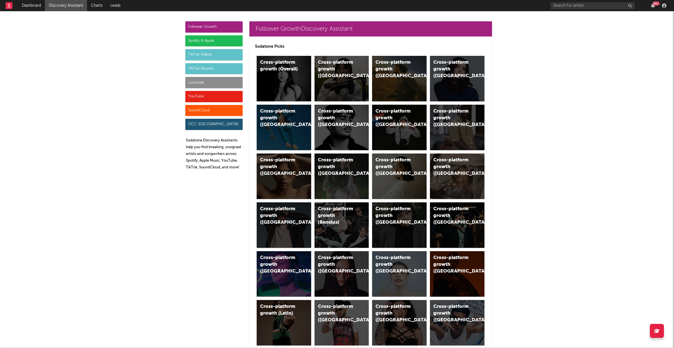
click at [202, 66] on div "TikTok Sounds" at bounding box center [213, 68] width 57 height 11
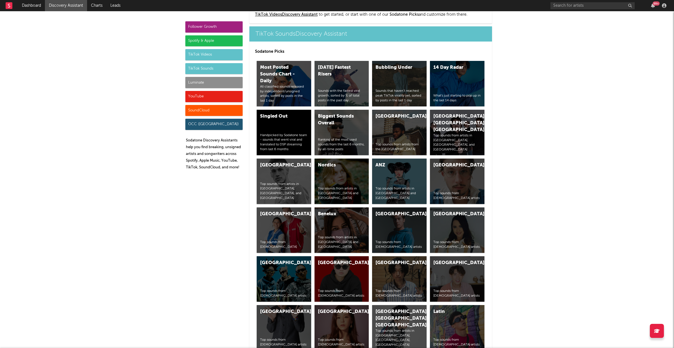
scroll to position [1932, 0]
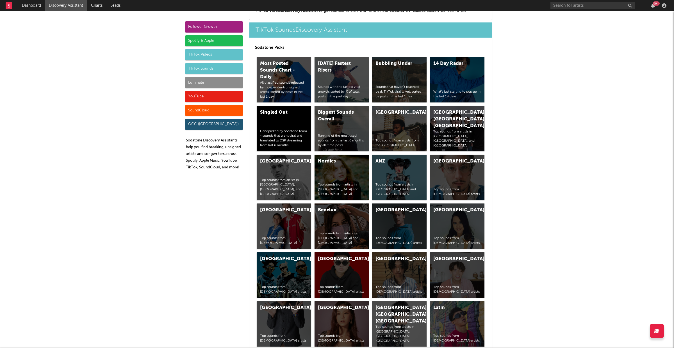
click at [205, 64] on div "TikTok Sounds" at bounding box center [213, 68] width 57 height 11
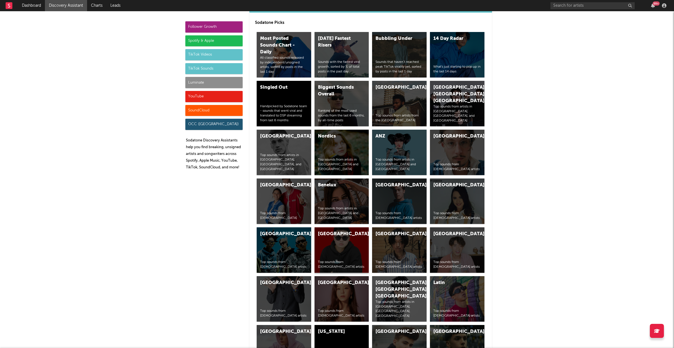
scroll to position [1956, 0]
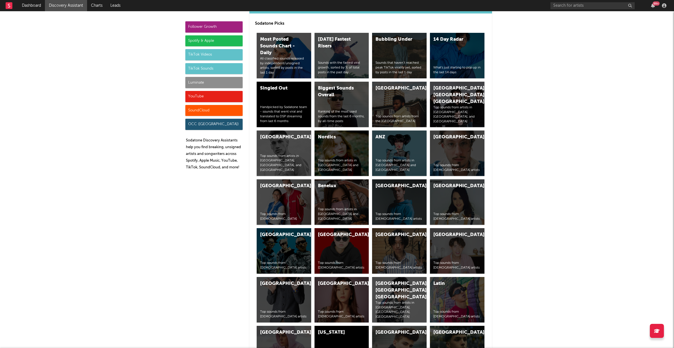
click at [213, 63] on div "TikTok Sounds" at bounding box center [213, 68] width 57 height 11
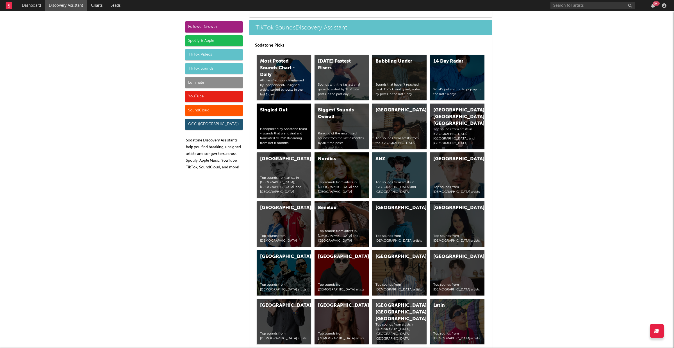
scroll to position [1932, 0]
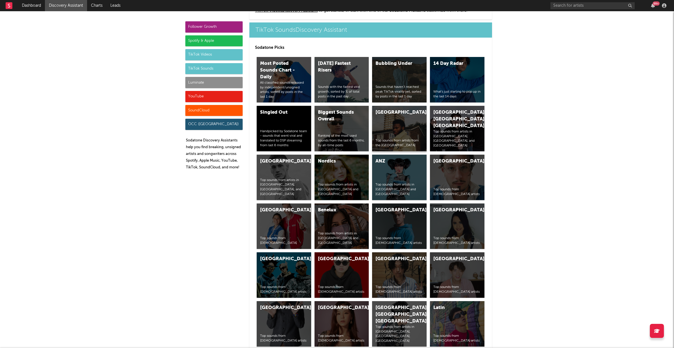
click at [392, 129] on div "United Kingdom Top sounds from artists from the [GEOGRAPHIC_DATA]" at bounding box center [399, 128] width 54 height 45
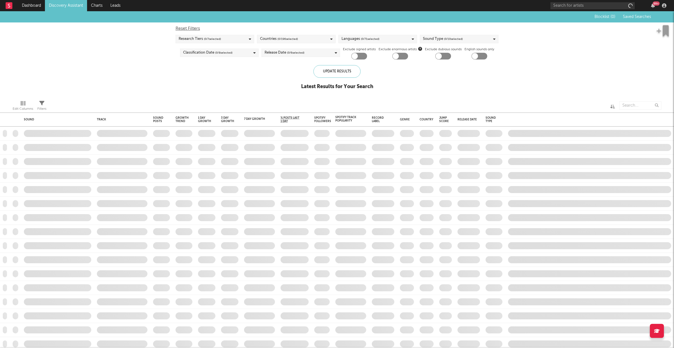
checkbox input "true"
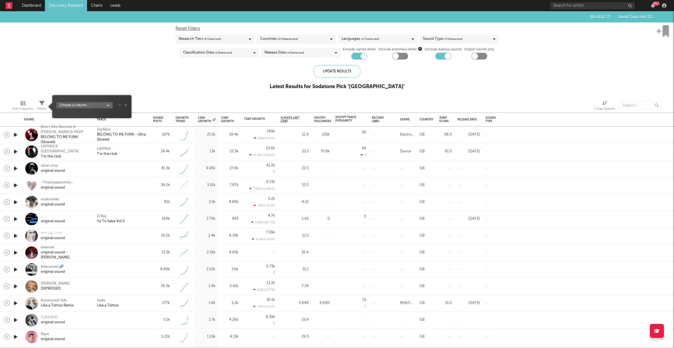
click at [44, 102] on icon at bounding box center [41, 103] width 5 height 5
click at [88, 104] on body "Dashboard Discovery Assistant Charts Leads 99 + Notifications Settings Mark all…" at bounding box center [337, 174] width 674 height 348
drag, startPoint x: 131, startPoint y: 76, endPoint x: 260, endPoint y: 109, distance: 133.8
click at [131, 76] on div "Folders Country Sound Type Sound Posts 1 Day Growth 2 Day Growth 3 Day Growth 7…" at bounding box center [337, 174] width 674 height 348
click at [170, 119] on icon "button" at bounding box center [168, 119] width 3 height 3
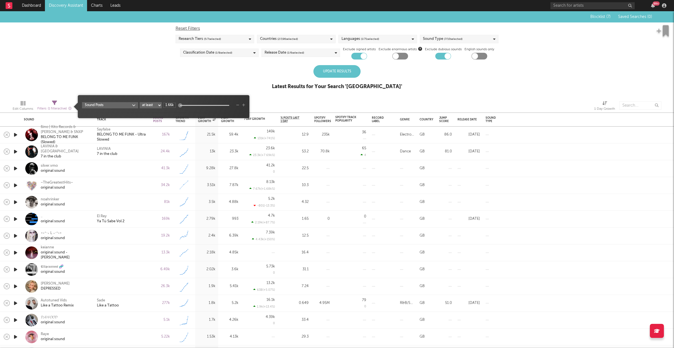
click at [155, 105] on select "at least at most between" at bounding box center [151, 105] width 22 height 6
click at [140, 102] on select "at least at most between" at bounding box center [151, 105] width 22 height 6
select select "max"
drag, startPoint x: 174, startPoint y: 104, endPoint x: 154, endPoint y: 105, distance: 19.9
click at [154, 105] on div "Sound Posts at least at most between 1.66k" at bounding box center [163, 105] width 163 height 6
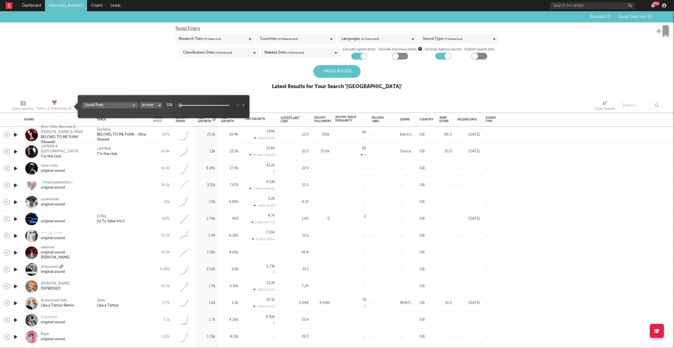
type input "50k"
click at [206, 70] on div "Blocklist ( 7 ) Saved Searches ( 0 ) Reset Filters Research Tiers ( 5 / 7 selec…" at bounding box center [337, 53] width 674 height 84
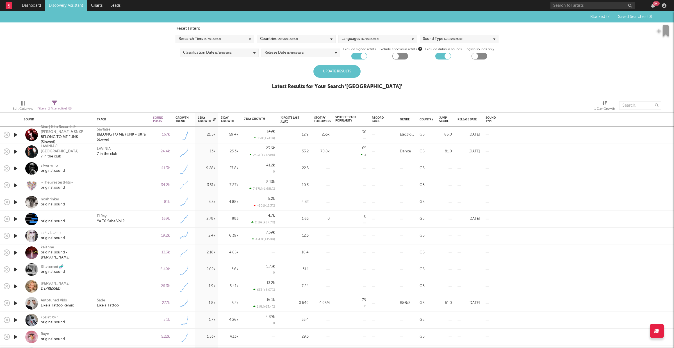
click at [349, 71] on div "Update Results" at bounding box center [336, 71] width 47 height 13
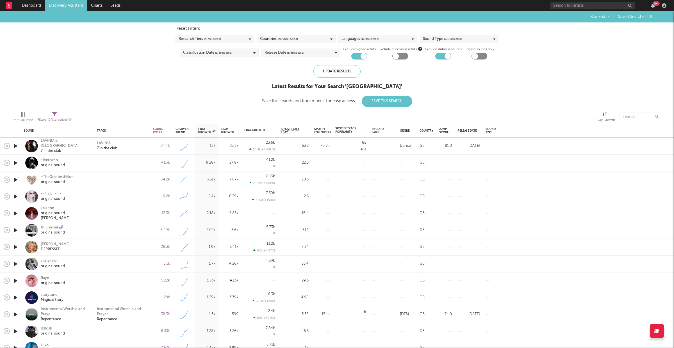
click at [18, 162] on icon "button" at bounding box center [16, 162] width 6 height 7
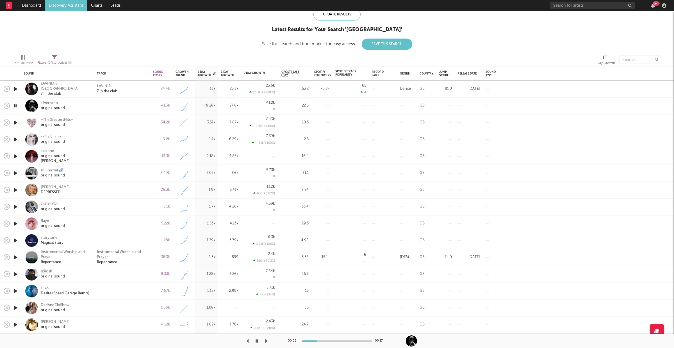
click at [266, 341] on icon "button" at bounding box center [266, 341] width 3 height 4
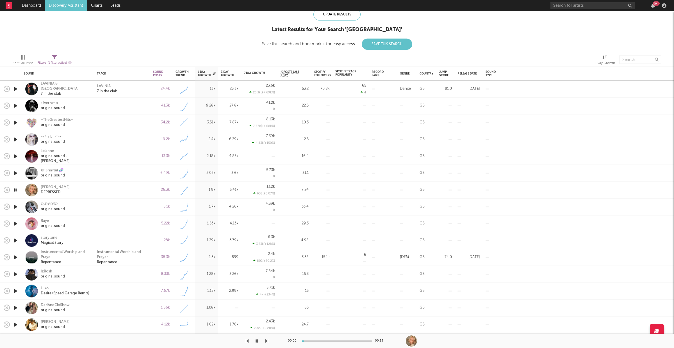
click at [266, 341] on icon "button" at bounding box center [266, 341] width 3 height 4
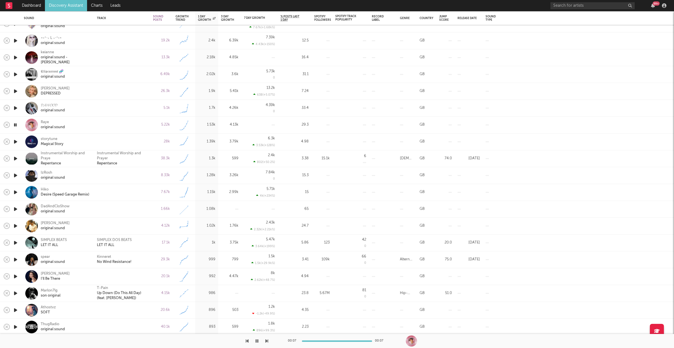
click at [267, 340] on icon "button" at bounding box center [266, 341] width 3 height 4
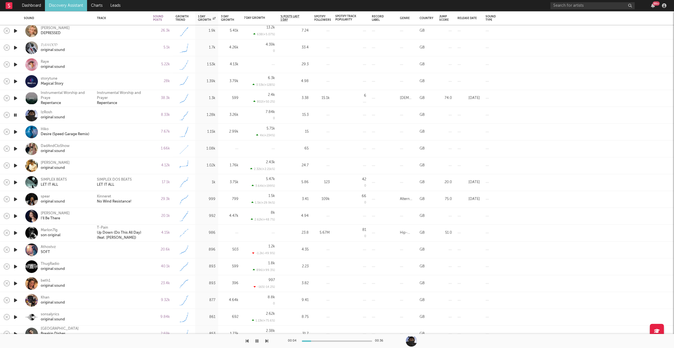
click at [267, 341] on icon "button" at bounding box center [266, 341] width 3 height 4
click at [60, 134] on div "Desire (Speed Garage Remix)" at bounding box center [65, 134] width 49 height 5
click at [257, 339] on icon "button" at bounding box center [256, 341] width 3 height 4
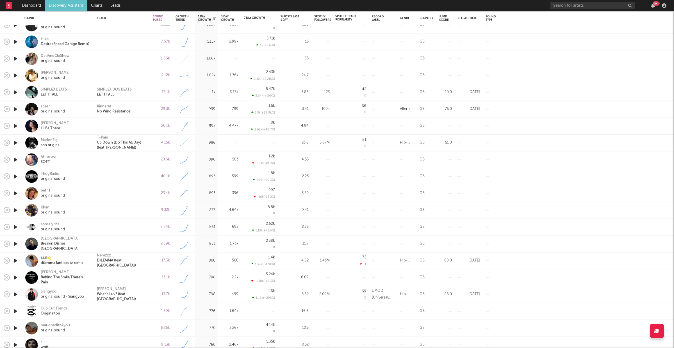
click at [16, 58] on icon "button" at bounding box center [16, 58] width 6 height 7
click at [266, 341] on icon "button" at bounding box center [266, 341] width 3 height 4
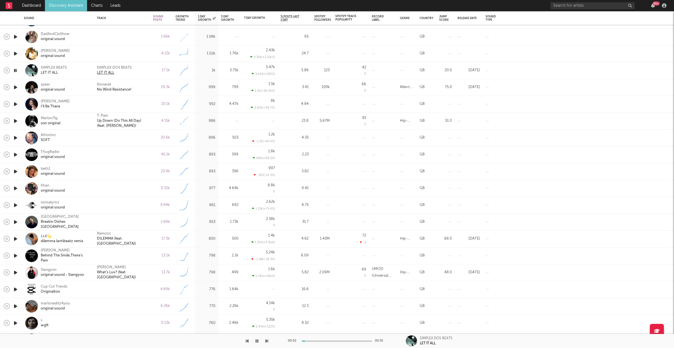
click at [102, 71] on div "LET IT ALL" at bounding box center [105, 72] width 17 height 5
click at [15, 69] on icon "button" at bounding box center [15, 70] width 5 height 7
click at [258, 341] on icon "button" at bounding box center [256, 341] width 3 height 4
click at [267, 341] on icon "button" at bounding box center [266, 341] width 3 height 4
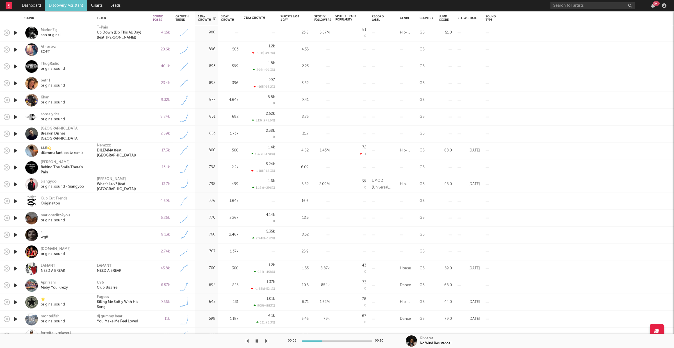
click at [65, 3] on link "Discovery Assistant" at bounding box center [66, 5] width 42 height 11
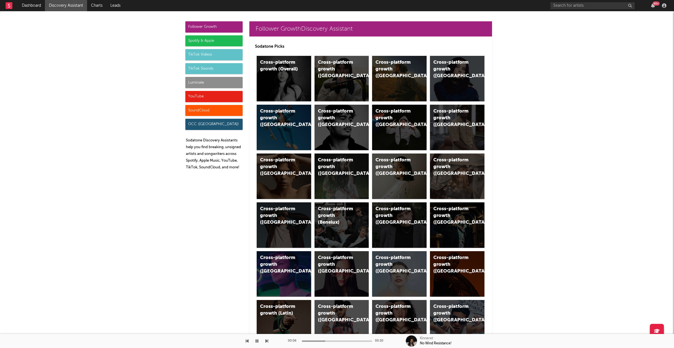
click at [194, 67] on div "TikTok Sounds" at bounding box center [213, 68] width 57 height 11
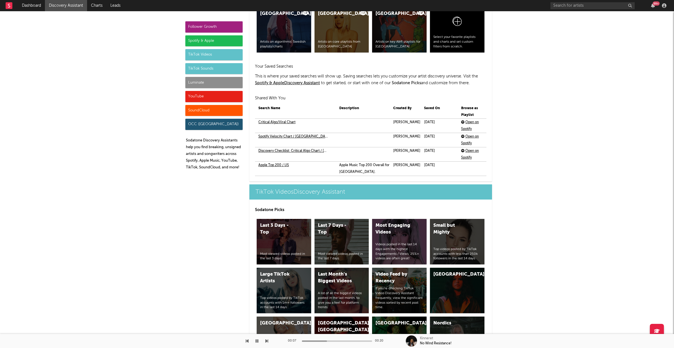
click at [202, 48] on div "Follower Growth Spotify & Apple TikTok Videos TikTok Sounds Luminate YouTube So…" at bounding box center [213, 97] width 57 height 153
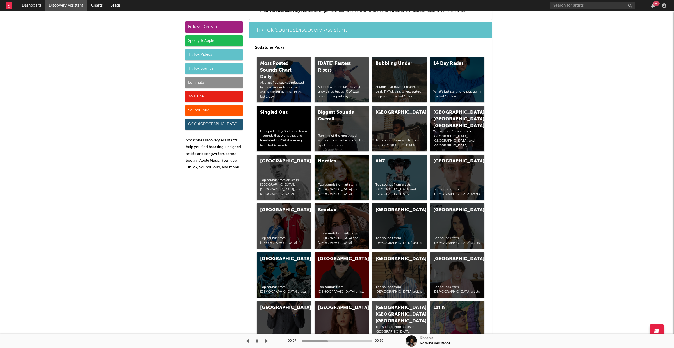
click at [202, 56] on div "TikTok Videos" at bounding box center [213, 54] width 57 height 11
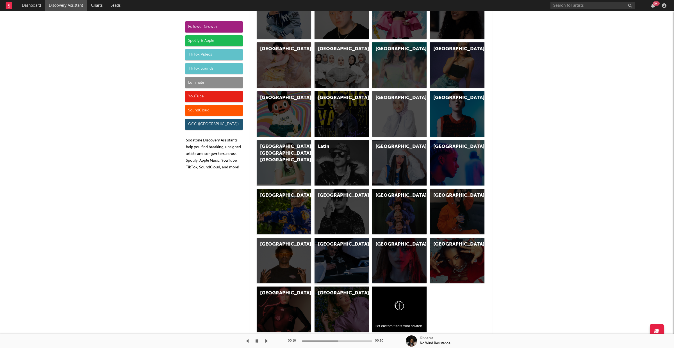
scroll to position [1589, 0]
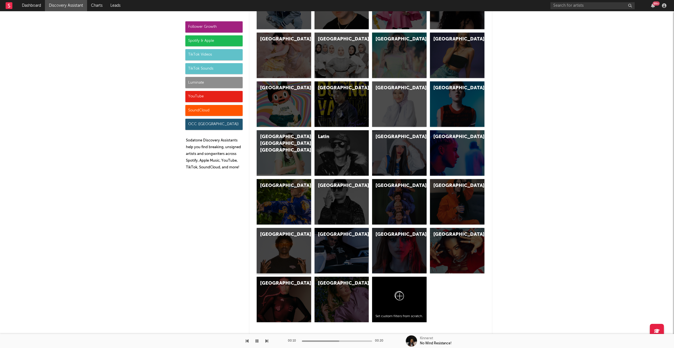
click at [295, 247] on div "[GEOGRAPHIC_DATA]" at bounding box center [284, 250] width 54 height 45
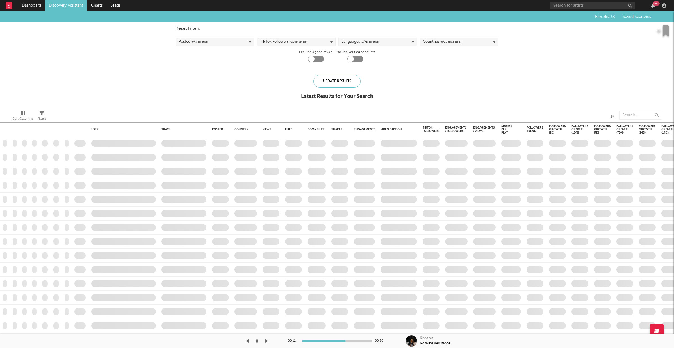
checkbox input "true"
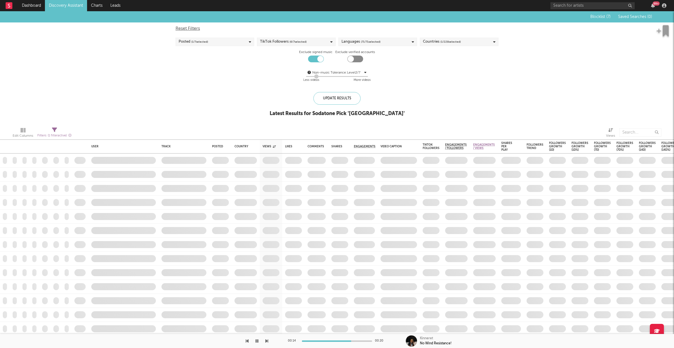
drag, startPoint x: 320, startPoint y: 76, endPoint x: 326, endPoint y: 77, distance: 6.3
click at [326, 77] on div at bounding box center [337, 76] width 62 height 1
drag, startPoint x: 317, startPoint y: 77, endPoint x: 323, endPoint y: 77, distance: 5.9
click at [323, 77] on div at bounding box center [322, 76] width 4 height 4
click at [341, 100] on div "Update Results" at bounding box center [336, 98] width 47 height 13
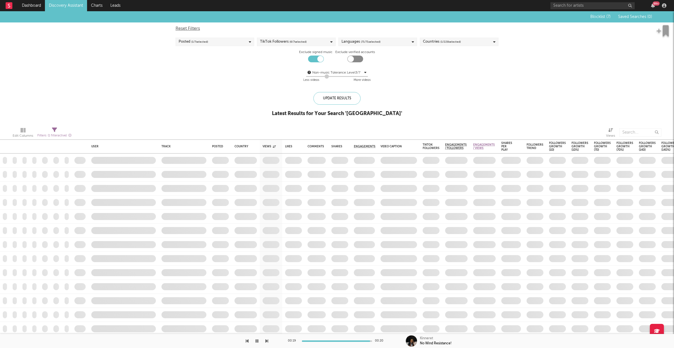
click at [255, 342] on icon "button" at bounding box center [256, 341] width 3 height 4
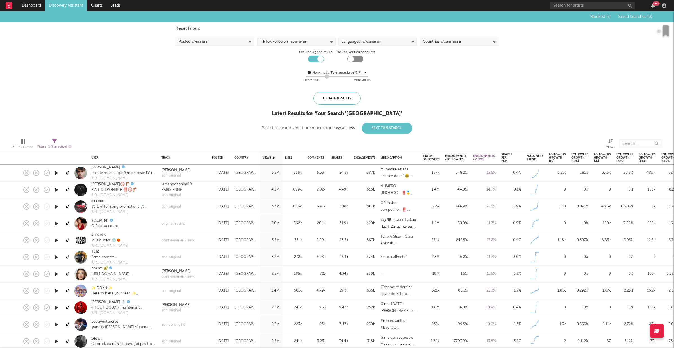
click at [52, 172] on div at bounding box center [56, 173] width 11 height 17
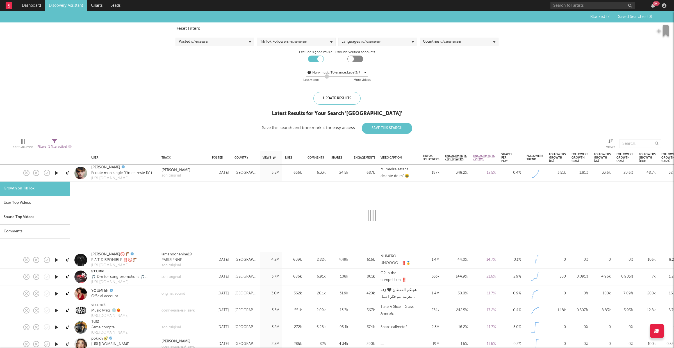
click at [56, 172] on icon "button" at bounding box center [56, 173] width 6 height 7
click at [63, 167] on div at bounding box center [67, 173] width 10 height 17
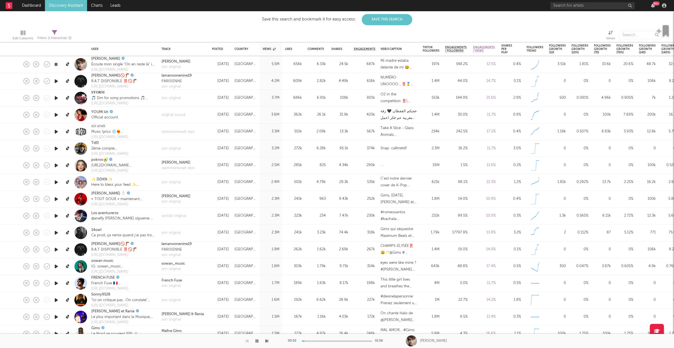
click at [266, 340] on icon "button" at bounding box center [266, 341] width 3 height 4
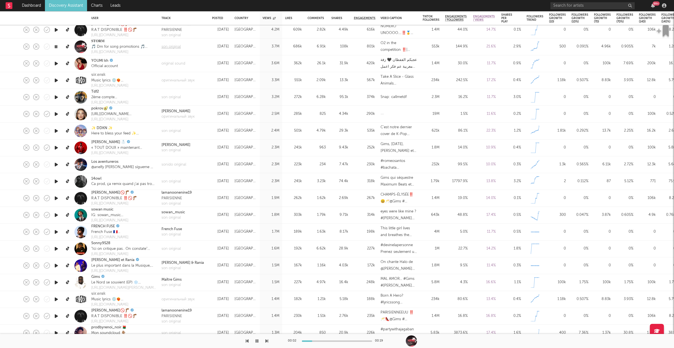
click at [175, 48] on div "son original" at bounding box center [170, 47] width 19 height 6
click at [267, 341] on icon "button" at bounding box center [266, 341] width 3 height 4
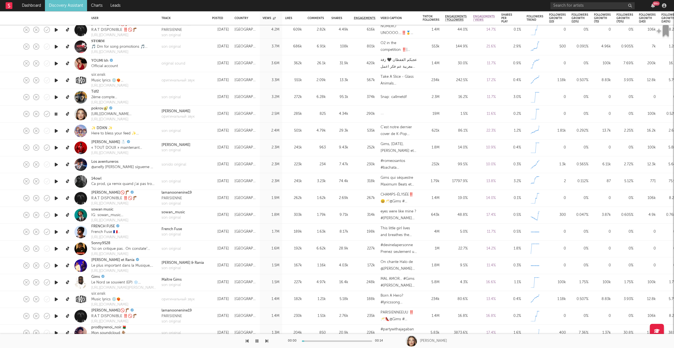
click at [267, 341] on icon "button" at bounding box center [266, 341] width 3 height 4
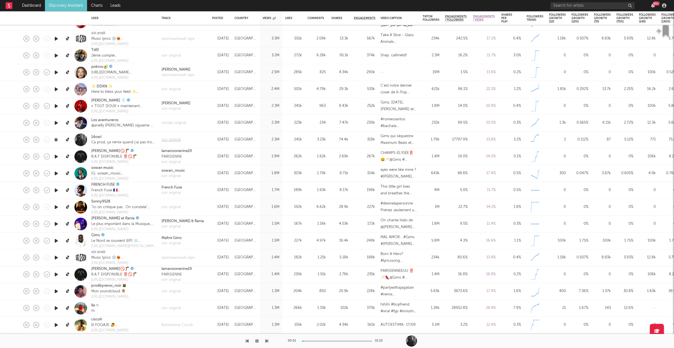
click at [173, 140] on div "son original" at bounding box center [170, 140] width 19 height 6
click at [266, 342] on icon "button" at bounding box center [266, 341] width 3 height 4
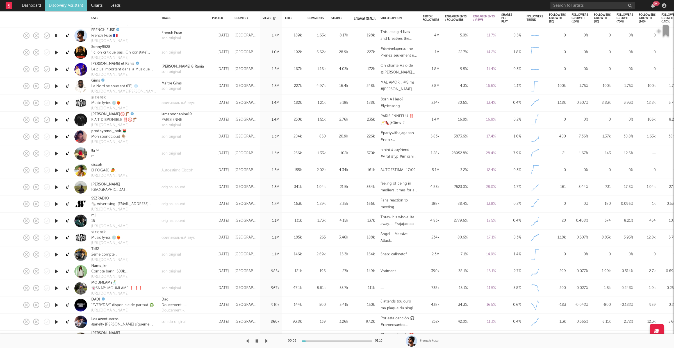
click at [267, 340] on icon "button" at bounding box center [266, 341] width 3 height 4
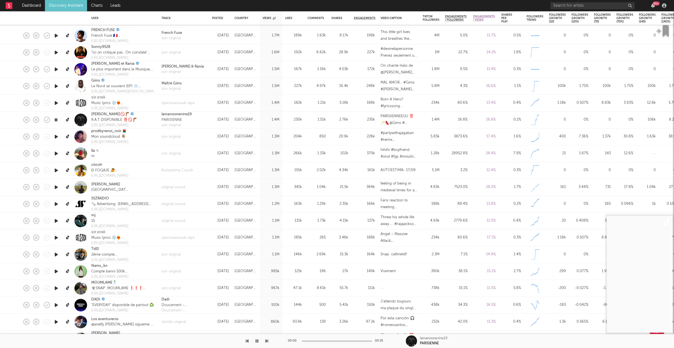
click at [267, 340] on icon "button" at bounding box center [266, 341] width 3 height 4
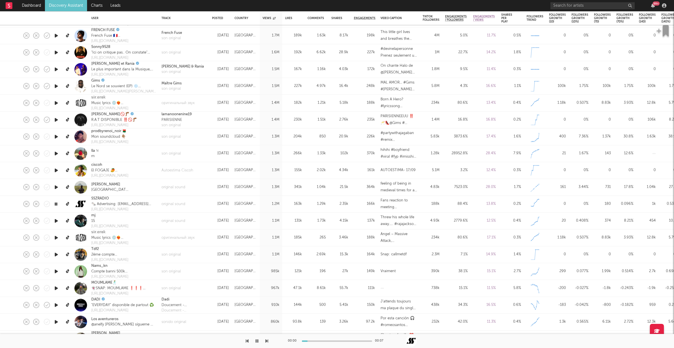
click at [267, 340] on icon "button" at bounding box center [266, 341] width 3 height 4
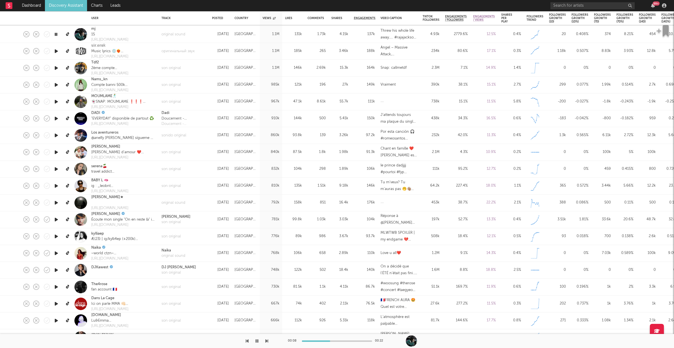
click at [267, 340] on icon "button" at bounding box center [266, 341] width 3 height 4
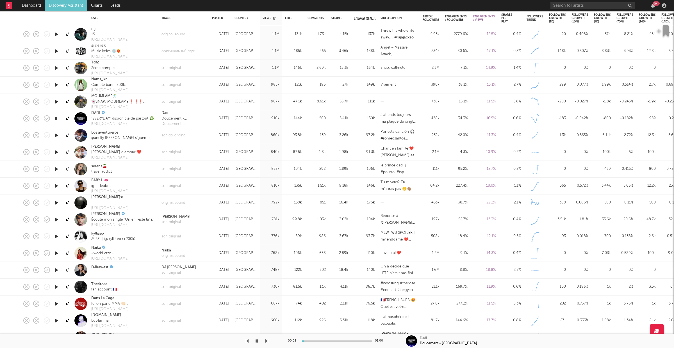
click at [267, 340] on icon "button" at bounding box center [266, 341] width 3 height 4
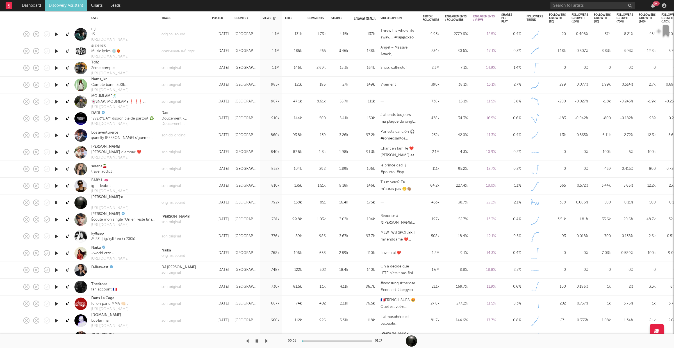
click at [267, 340] on icon "button" at bounding box center [266, 341] width 3 height 4
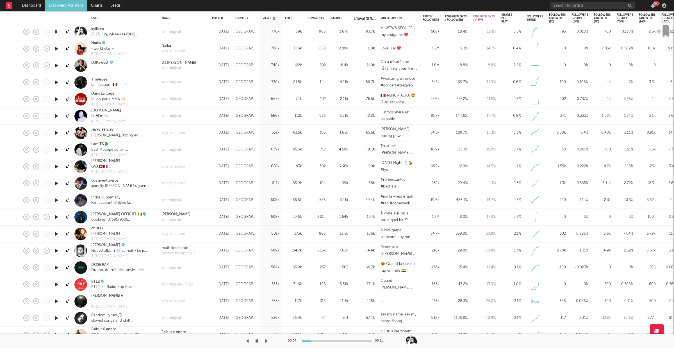
click at [268, 341] on icon "button" at bounding box center [266, 341] width 3 height 4
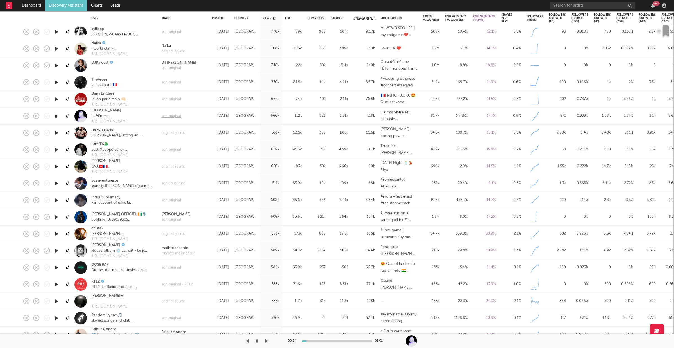
click at [170, 116] on div "son original" at bounding box center [170, 116] width 19 height 6
click at [255, 342] on button "button" at bounding box center [257, 341] width 6 height 14
click at [255, 342] on icon "button" at bounding box center [256, 341] width 3 height 4
click at [266, 340] on icon "button" at bounding box center [266, 341] width 3 height 4
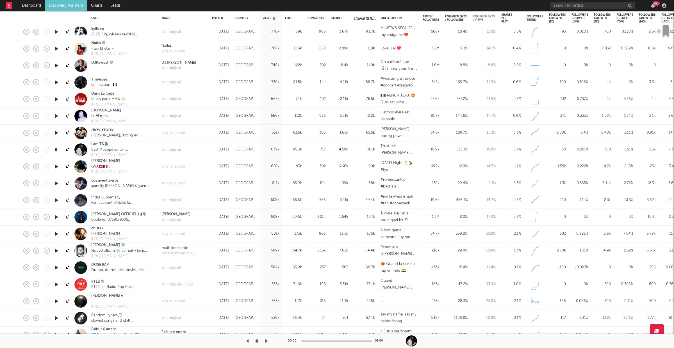
click at [266, 340] on icon "button" at bounding box center [266, 341] width 3 height 4
click at [267, 340] on icon "button" at bounding box center [266, 341] width 3 height 4
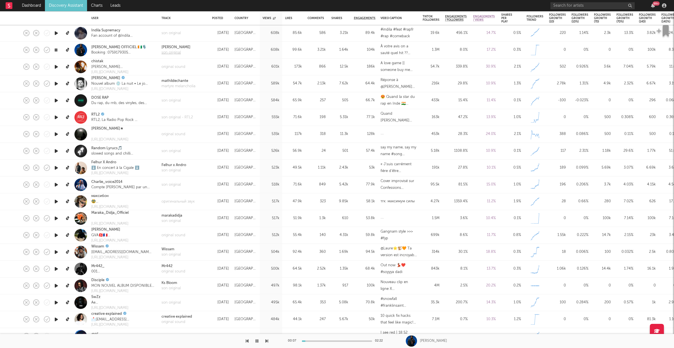
click at [176, 52] on div "son original" at bounding box center [175, 53] width 29 height 6
click at [267, 342] on icon "button" at bounding box center [266, 341] width 3 height 4
click at [266, 340] on icon "button" at bounding box center [266, 341] width 3 height 4
click at [267, 340] on icon "button" at bounding box center [266, 341] width 3 height 4
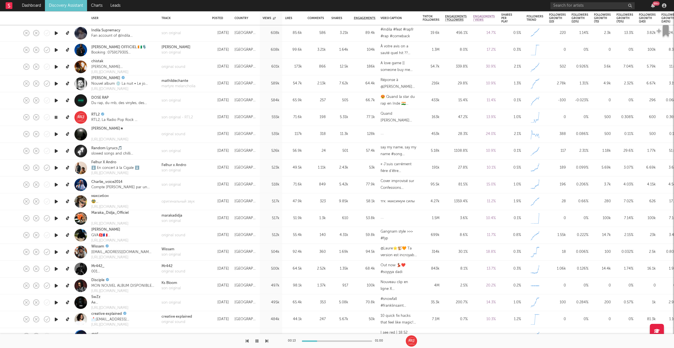
click at [267, 340] on icon "button" at bounding box center [266, 341] width 3 height 4
click at [168, 171] on div "son original" at bounding box center [173, 171] width 25 height 6
click at [265, 339] on icon "button" at bounding box center [266, 341] width 3 height 4
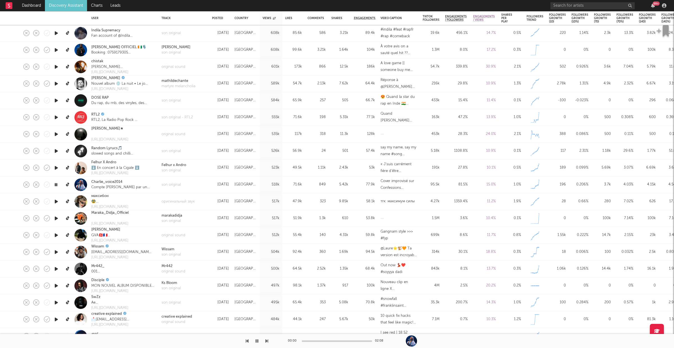
click at [266, 339] on icon "button" at bounding box center [266, 341] width 3 height 4
click at [246, 341] on icon "button" at bounding box center [247, 341] width 3 height 4
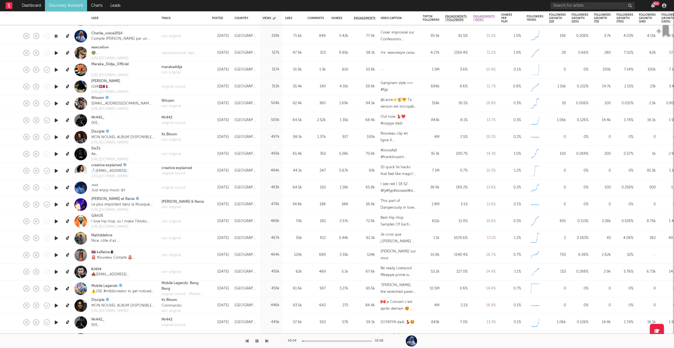
click at [267, 340] on icon "button" at bounding box center [266, 341] width 3 height 4
click at [264, 338] on div at bounding box center [134, 341] width 268 height 14
click at [266, 340] on icon "button" at bounding box center [266, 341] width 3 height 4
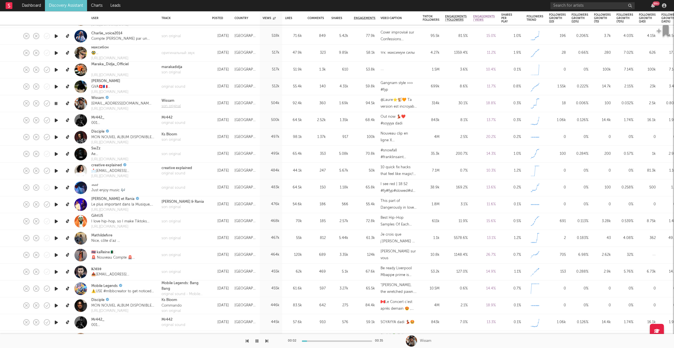
click at [172, 106] on div "son original" at bounding box center [170, 107] width 19 height 6
click at [267, 339] on icon "button" at bounding box center [266, 341] width 3 height 4
click at [267, 341] on icon "button" at bounding box center [266, 341] width 3 height 4
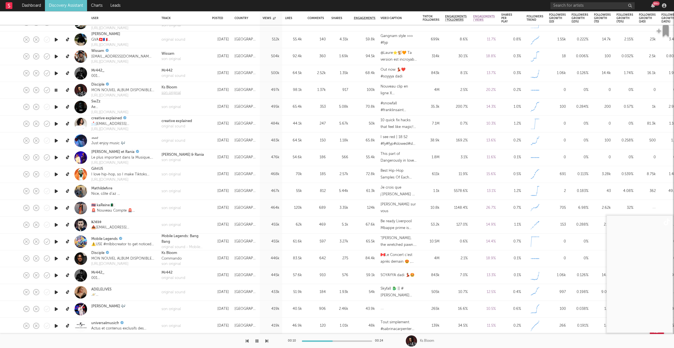
click at [175, 91] on div "son original" at bounding box center [170, 93] width 19 height 6
click at [265, 339] on icon "button" at bounding box center [266, 341] width 3 height 4
click at [257, 339] on icon "button" at bounding box center [256, 341] width 3 height 4
click at [256, 342] on icon "button" at bounding box center [256, 341] width 3 height 4
click at [267, 340] on icon "button" at bounding box center [266, 341] width 3 height 4
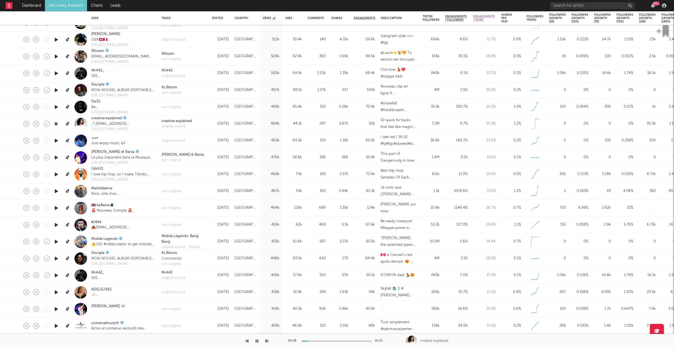
click at [266, 341] on icon "button" at bounding box center [266, 341] width 3 height 4
click at [255, 341] on icon "button" at bounding box center [256, 341] width 3 height 4
click at [256, 343] on icon "button" at bounding box center [256, 341] width 3 height 4
click at [257, 342] on icon "button" at bounding box center [256, 341] width 3 height 4
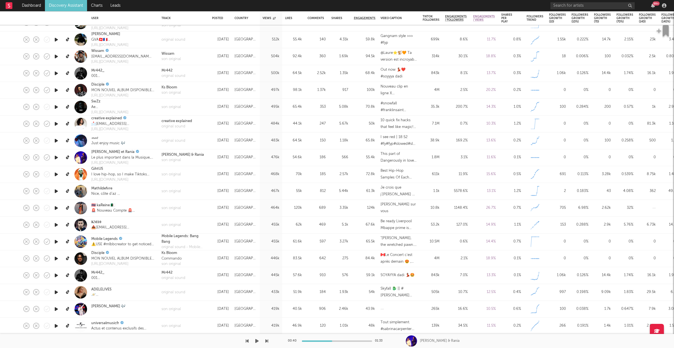
click at [258, 342] on icon "button" at bounding box center [256, 341] width 3 height 4
click at [267, 339] on icon "button" at bounding box center [266, 341] width 3 height 4
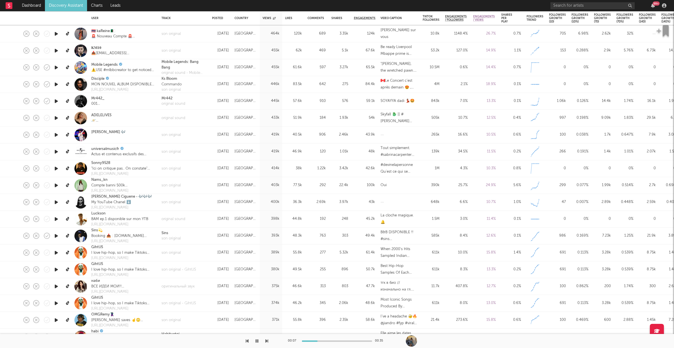
click at [255, 342] on icon "button" at bounding box center [256, 341] width 3 height 4
click at [255, 339] on icon "button" at bounding box center [256, 341] width 3 height 4
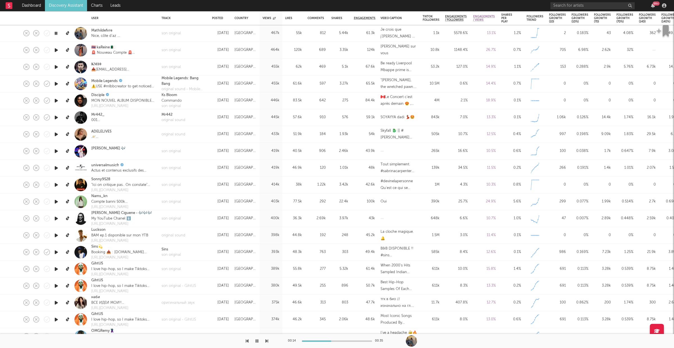
click at [265, 341] on icon "button" at bounding box center [266, 341] width 3 height 4
click at [265, 342] on icon "button" at bounding box center [266, 341] width 3 height 4
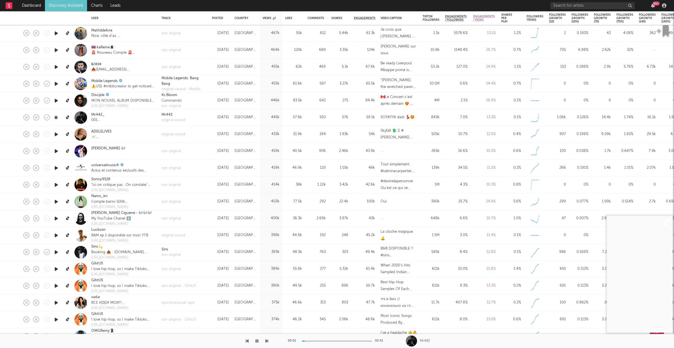
click at [265, 342] on icon "button" at bounding box center [266, 341] width 3 height 4
click at [266, 339] on icon "button" at bounding box center [266, 341] width 3 height 4
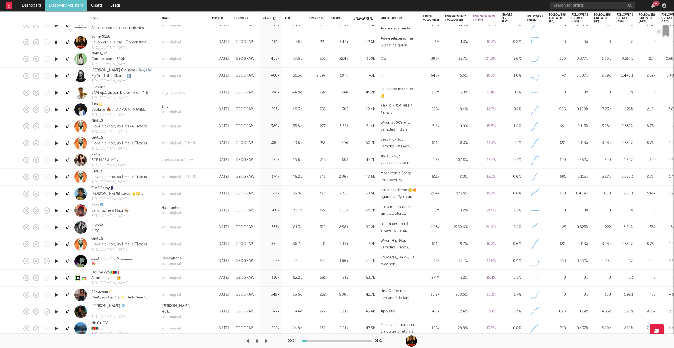
click at [266, 341] on icon "button" at bounding box center [266, 341] width 3 height 4
drag, startPoint x: 279, startPoint y: 341, endPoint x: 251, endPoint y: 342, distance: 27.8
click at [278, 341] on div "00:05 00:05" at bounding box center [337, 341] width 674 height 14
click at [266, 341] on icon "button" at bounding box center [266, 341] width 3 height 4
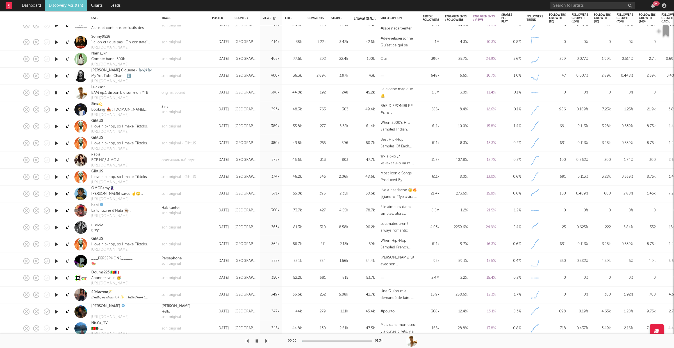
click at [266, 341] on icon "button" at bounding box center [266, 341] width 3 height 4
click at [167, 113] on div "son original" at bounding box center [170, 113] width 19 height 6
drag, startPoint x: 56, startPoint y: 112, endPoint x: 151, endPoint y: 42, distance: 117.7
click at [56, 111] on icon "button" at bounding box center [55, 109] width 5 height 7
click at [56, 195] on icon "button" at bounding box center [56, 193] width 6 height 7
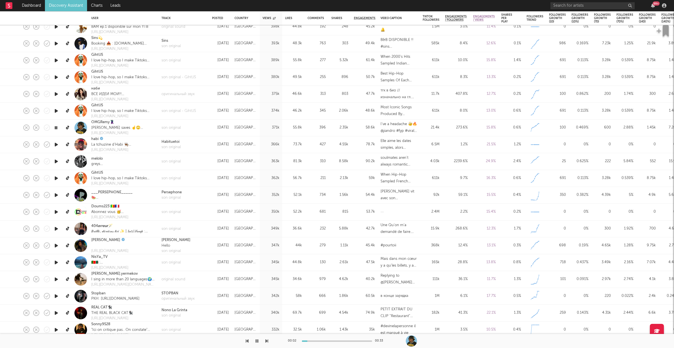
click at [266, 341] on icon "button" at bounding box center [266, 341] width 3 height 4
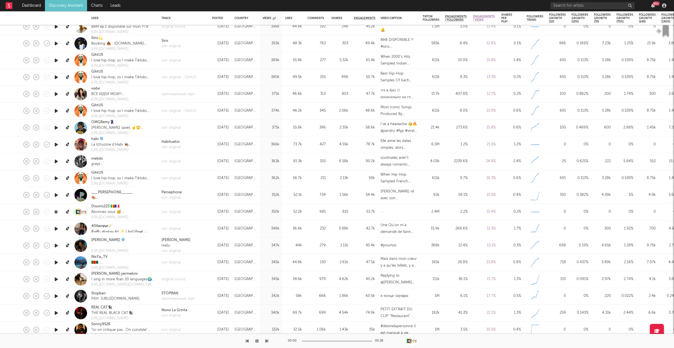
click at [266, 341] on icon "button" at bounding box center [266, 341] width 3 height 4
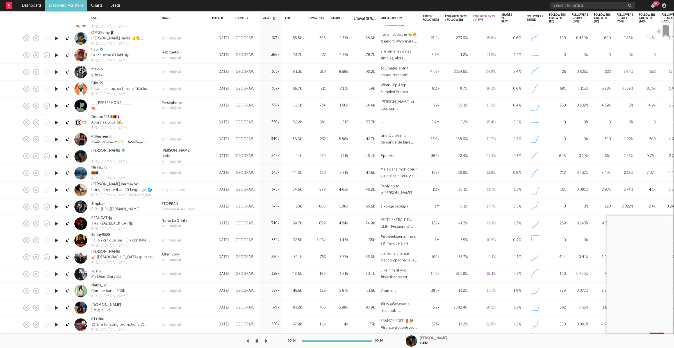
click at [267, 341] on icon "button" at bounding box center [266, 341] width 3 height 4
click at [176, 173] on div "son original" at bounding box center [170, 173] width 19 height 6
click at [266, 341] on icon "button" at bounding box center [266, 341] width 3 height 4
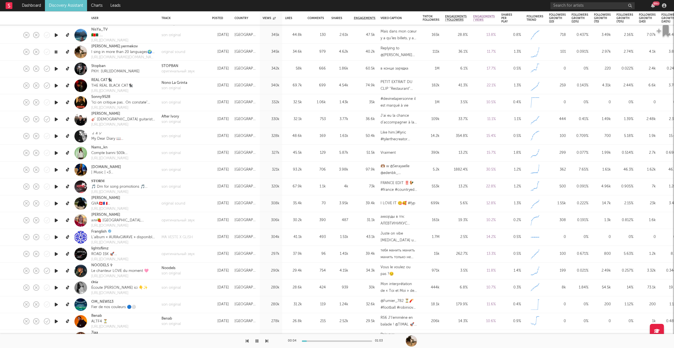
click at [268, 342] on icon "button" at bounding box center [266, 341] width 3 height 4
click at [247, 342] on icon "button" at bounding box center [247, 341] width 3 height 4
click at [266, 339] on icon "button" at bounding box center [266, 341] width 3 height 4
click at [265, 340] on icon "button" at bounding box center [266, 341] width 3 height 4
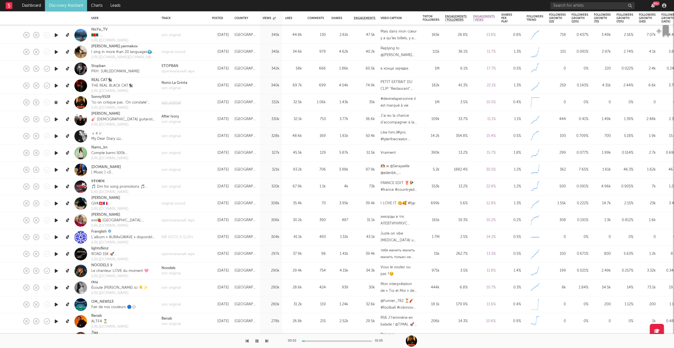
click at [170, 101] on div "son original" at bounding box center [170, 103] width 19 height 6
drag, startPoint x: 59, startPoint y: 102, endPoint x: 230, endPoint y: 10, distance: 195.3
click at [58, 103] on div at bounding box center [56, 102] width 6 height 7
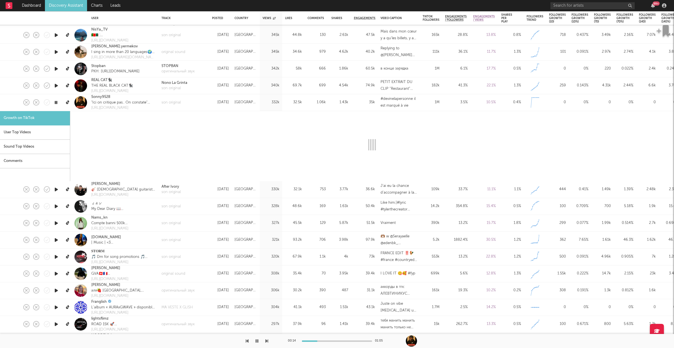
click at [55, 103] on icon "button" at bounding box center [55, 102] width 5 height 7
click at [64, 98] on div at bounding box center [67, 102] width 10 height 17
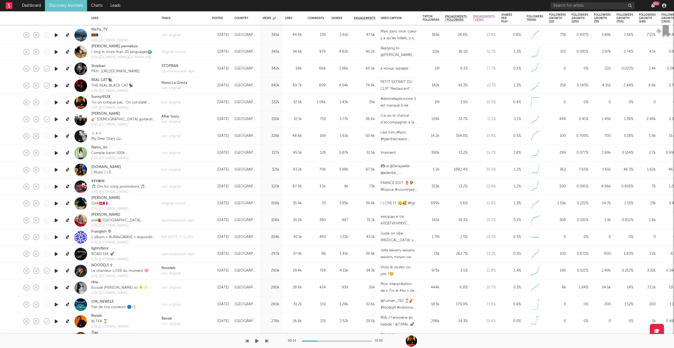
click at [256, 342] on icon "button" at bounding box center [256, 341] width 3 height 4
click at [266, 341] on icon "button" at bounding box center [266, 341] width 3 height 4
click at [172, 151] on div "son original" at bounding box center [170, 153] width 19 height 6
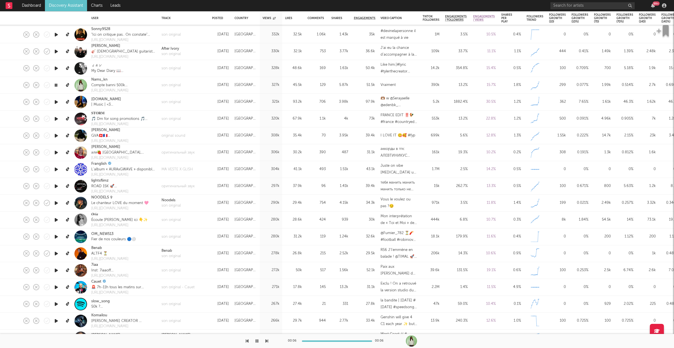
click at [264, 340] on div at bounding box center [134, 341] width 268 height 14
click at [265, 340] on icon "button" at bounding box center [266, 341] width 3 height 4
click at [268, 342] on icon "button" at bounding box center [266, 341] width 3 height 4
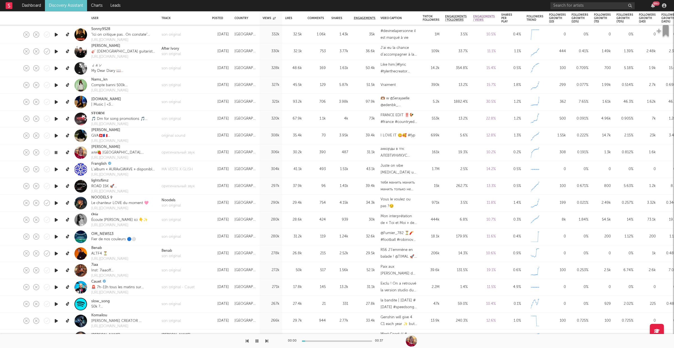
click at [268, 342] on icon "button" at bounding box center [266, 341] width 3 height 4
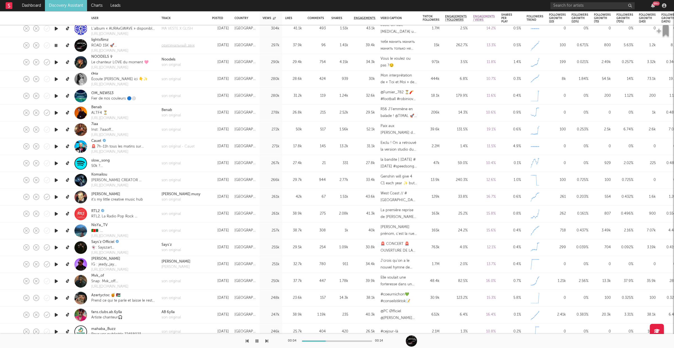
click at [178, 46] on div "оригинальный звук" at bounding box center [177, 46] width 33 height 6
click at [265, 341] on icon "button" at bounding box center [266, 341] width 3 height 4
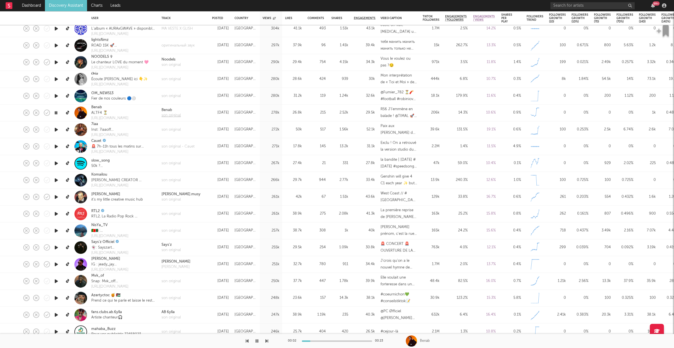
click at [177, 115] on div "son original" at bounding box center [170, 116] width 19 height 6
click at [266, 341] on icon "button" at bounding box center [266, 341] width 3 height 4
click at [168, 161] on div "son original" at bounding box center [170, 164] width 19 height 6
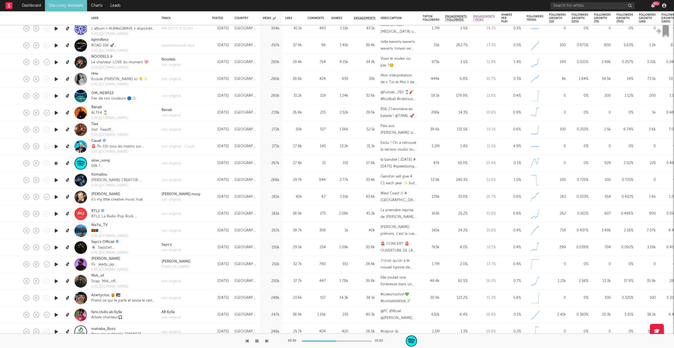
drag, startPoint x: 271, startPoint y: 339, endPoint x: 269, endPoint y: 339, distance: 2.8
click at [270, 339] on div "00:30 01:02" at bounding box center [337, 341] width 674 height 14
click at [267, 340] on icon "button" at bounding box center [266, 341] width 3 height 4
click at [266, 340] on icon "button" at bounding box center [266, 341] width 3 height 4
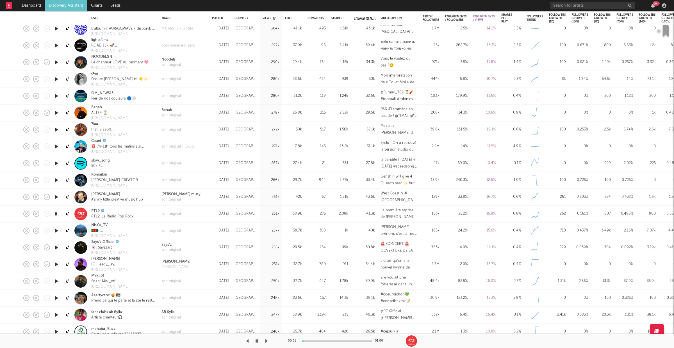
click at [266, 340] on icon "button" at bounding box center [266, 341] width 3 height 4
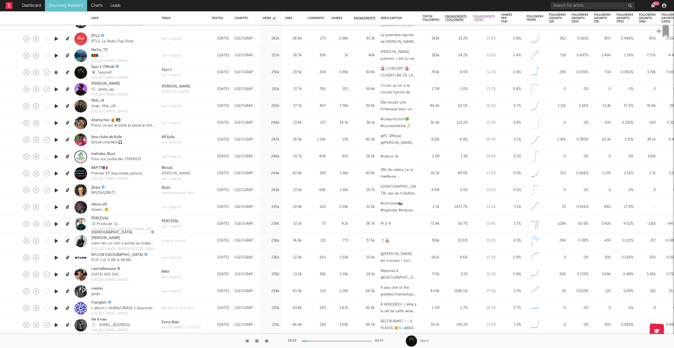
click at [267, 340] on icon "button" at bounding box center [266, 341] width 3 height 4
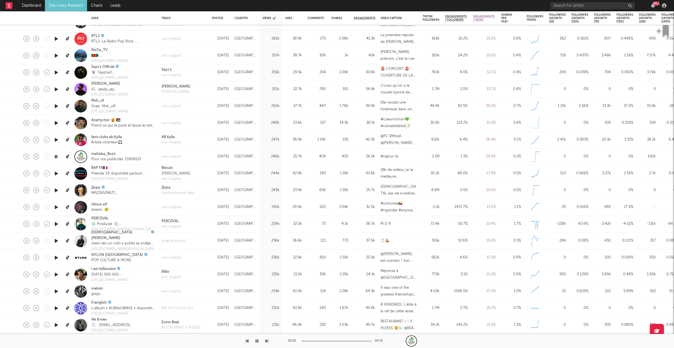
click at [267, 340] on icon "button" at bounding box center [266, 341] width 3 height 4
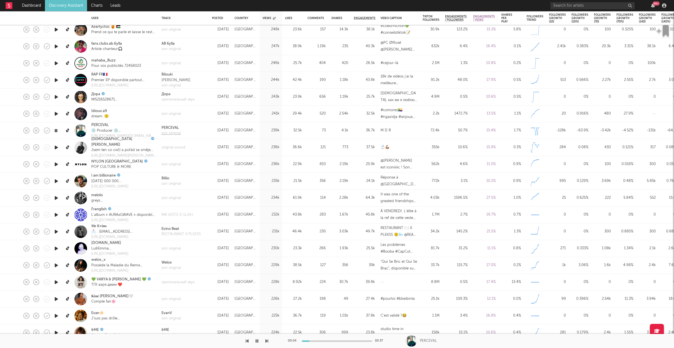
click at [173, 135] on div "son original" at bounding box center [170, 134] width 19 height 6
click at [265, 340] on div at bounding box center [134, 341] width 268 height 14
click at [267, 341] on icon "button" at bounding box center [266, 341] width 3 height 4
click at [249, 341] on div at bounding box center [134, 341] width 268 height 14
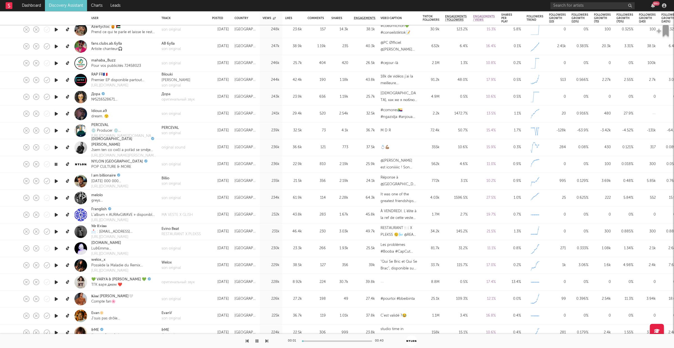
click at [247, 342] on icon "button" at bounding box center [247, 341] width 3 height 4
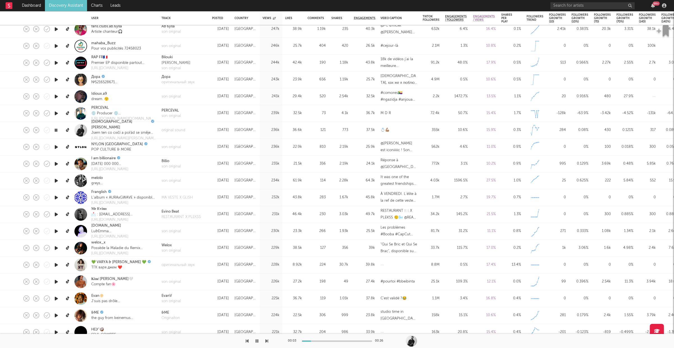
click at [267, 339] on icon "button" at bounding box center [266, 341] width 3 height 4
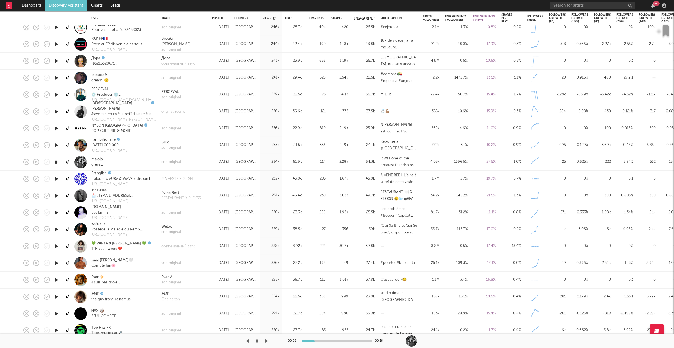
click at [265, 341] on icon "button" at bounding box center [266, 341] width 3 height 4
click at [191, 199] on div "RESTAURANT X PLEKSS" at bounding box center [180, 199] width 39 height 6
click at [266, 339] on icon "button" at bounding box center [266, 341] width 3 height 4
click at [266, 342] on icon "button" at bounding box center [266, 341] width 3 height 4
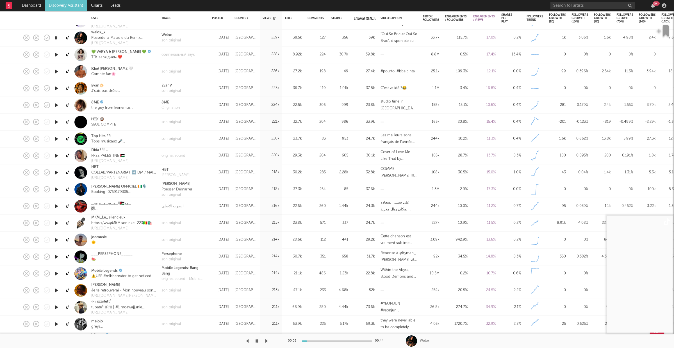
click at [267, 339] on icon "button" at bounding box center [266, 341] width 3 height 4
click at [267, 340] on icon "button" at bounding box center [266, 341] width 3 height 4
click at [171, 88] on div "son original" at bounding box center [170, 91] width 19 height 6
click at [267, 340] on icon "button" at bounding box center [266, 341] width 3 height 4
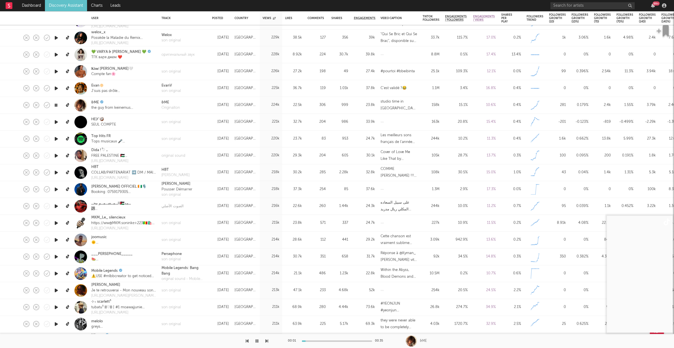
click at [267, 340] on icon "button" at bounding box center [266, 341] width 3 height 4
click at [249, 342] on div at bounding box center [134, 341] width 268 height 14
click at [247, 341] on icon "button" at bounding box center [247, 341] width 3 height 4
click at [267, 343] on button "button" at bounding box center [266, 341] width 3 height 14
click at [170, 120] on div "son original" at bounding box center [170, 122] width 19 height 6
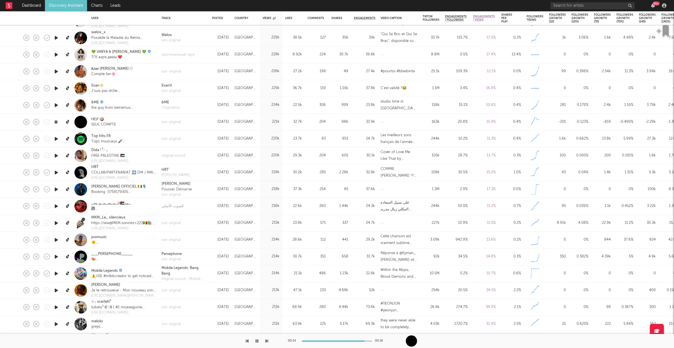
click at [265, 340] on icon "button" at bounding box center [266, 341] width 3 height 4
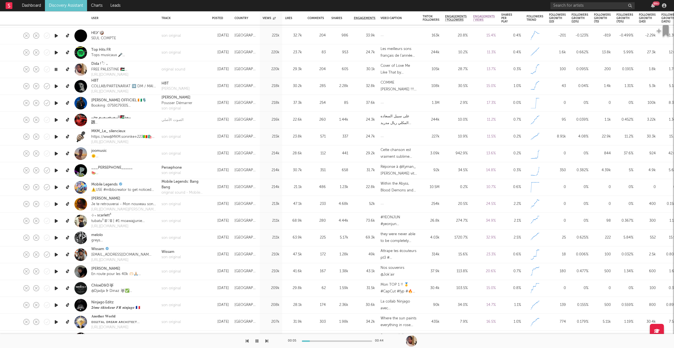
click at [265, 343] on icon "button" at bounding box center [266, 341] width 3 height 4
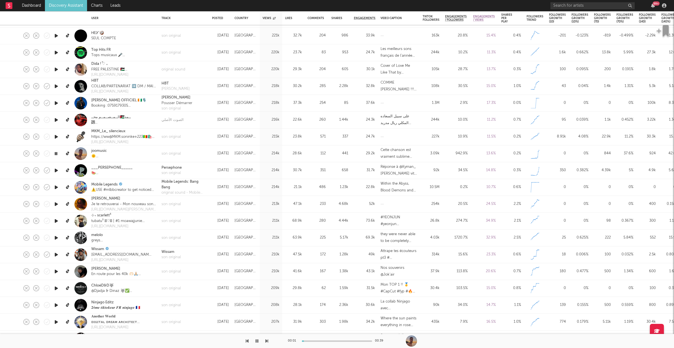
click at [265, 343] on icon "button" at bounding box center [266, 341] width 3 height 4
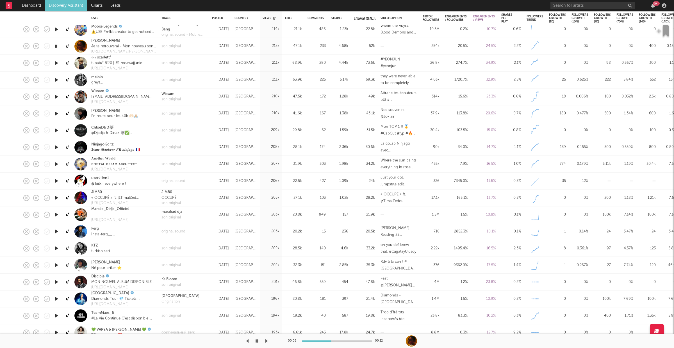
click at [264, 340] on div at bounding box center [134, 341] width 268 height 14
click at [266, 341] on icon "button" at bounding box center [266, 341] width 3 height 4
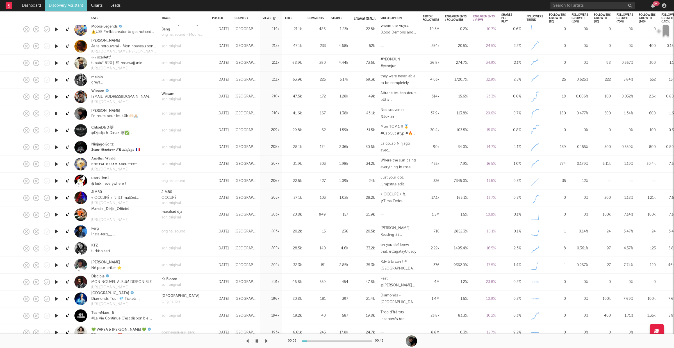
click at [266, 341] on icon "button" at bounding box center [266, 341] width 3 height 4
click at [174, 148] on div "son original" at bounding box center [170, 148] width 19 height 6
click at [266, 342] on icon "button" at bounding box center [266, 341] width 3 height 4
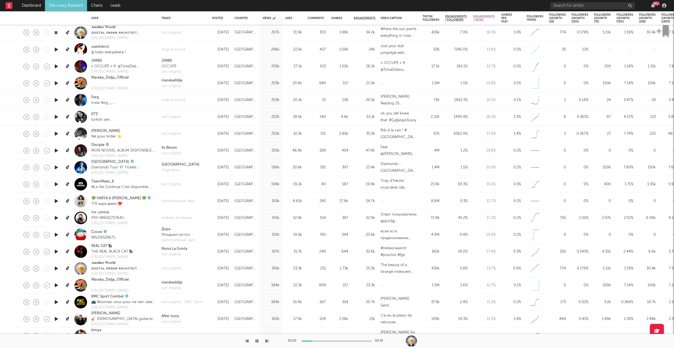
click at [265, 341] on icon "button" at bounding box center [266, 341] width 3 height 4
click at [256, 340] on icon "button" at bounding box center [256, 341] width 3 height 4
click at [259, 342] on button "button" at bounding box center [257, 341] width 6 height 14
click at [267, 340] on icon "button" at bounding box center [266, 341] width 3 height 4
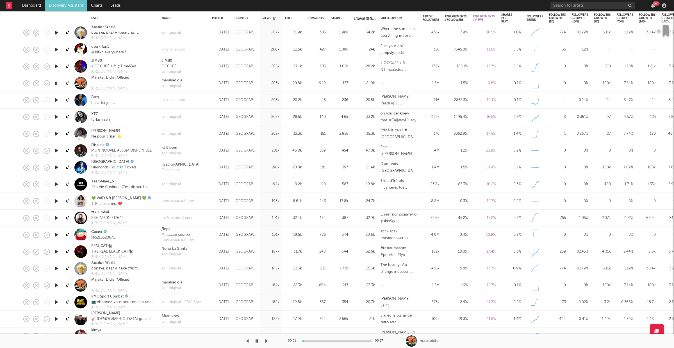
drag, startPoint x: 265, startPoint y: 343, endPoint x: 274, endPoint y: 342, distance: 8.8
click at [265, 343] on button "button" at bounding box center [266, 341] width 3 height 14
click at [266, 339] on icon "button" at bounding box center [266, 341] width 3 height 4
click at [266, 338] on button "button" at bounding box center [266, 341] width 3 height 14
click at [255, 341] on icon "button" at bounding box center [256, 341] width 3 height 4
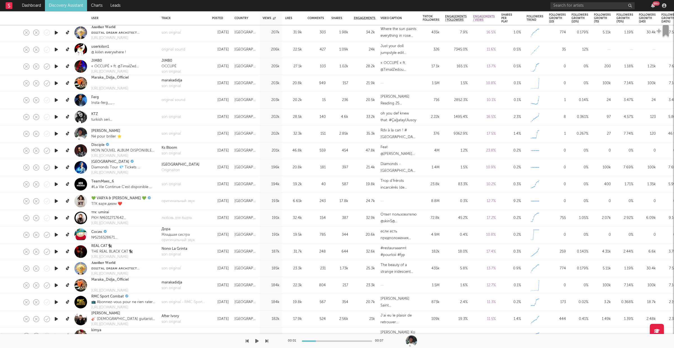
click at [258, 340] on icon "button" at bounding box center [256, 341] width 3 height 4
click at [267, 340] on icon "button" at bounding box center [266, 341] width 3 height 4
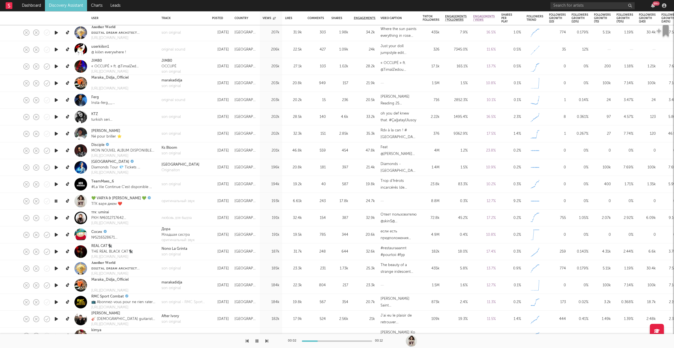
click at [267, 340] on icon "button" at bounding box center [266, 341] width 3 height 4
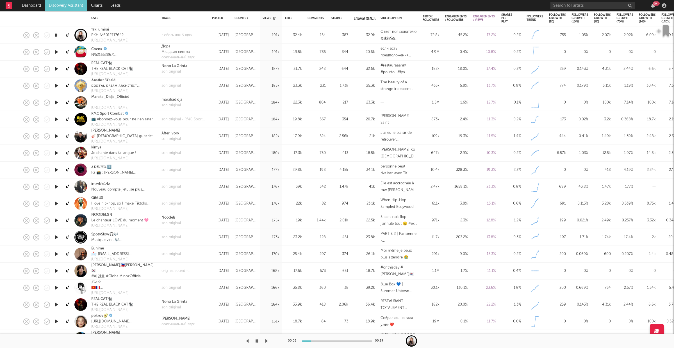
click at [267, 340] on icon "button" at bounding box center [266, 341] width 3 height 4
click at [258, 341] on icon "button" at bounding box center [256, 341] width 3 height 4
click at [255, 340] on icon "button" at bounding box center [256, 341] width 3 height 4
click at [267, 340] on icon "button" at bounding box center [266, 341] width 3 height 4
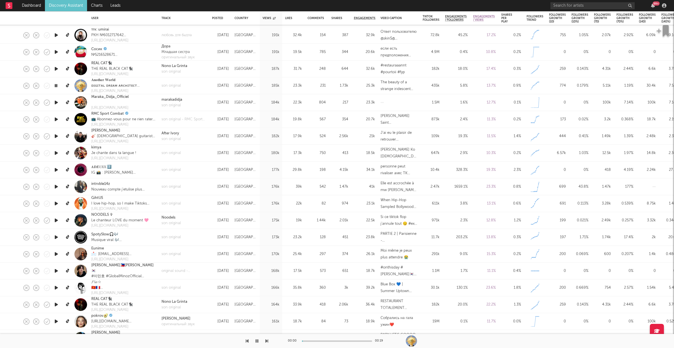
click at [267, 340] on icon "button" at bounding box center [266, 341] width 3 height 4
click at [267, 341] on icon "button" at bounding box center [266, 341] width 3 height 4
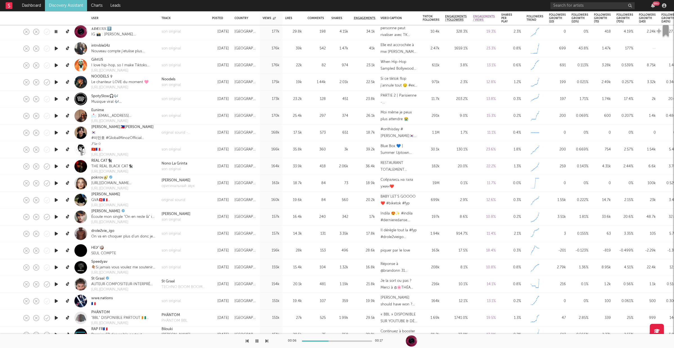
click at [267, 342] on icon "button" at bounding box center [266, 341] width 3 height 4
click at [267, 341] on icon "button" at bounding box center [266, 341] width 3 height 4
click at [267, 340] on icon "button" at bounding box center [266, 341] width 3 height 4
click at [266, 341] on icon "button" at bounding box center [266, 341] width 3 height 4
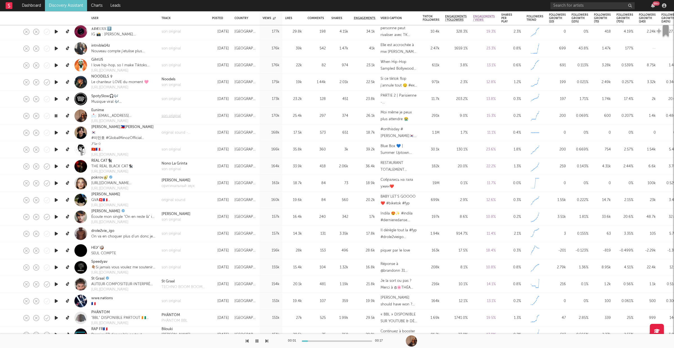
click at [175, 115] on div "son original" at bounding box center [170, 116] width 19 height 6
click at [265, 340] on icon "button" at bounding box center [266, 341] width 3 height 4
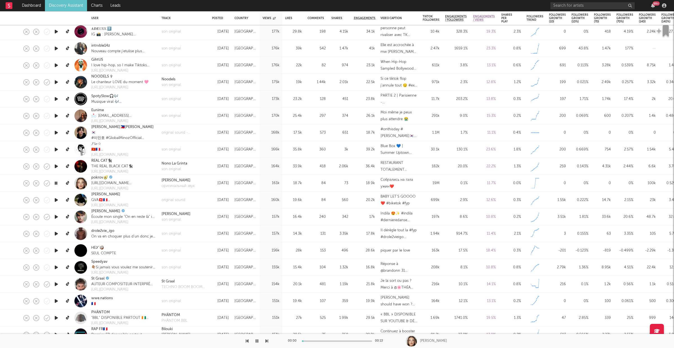
click at [265, 340] on icon "button" at bounding box center [266, 341] width 3 height 4
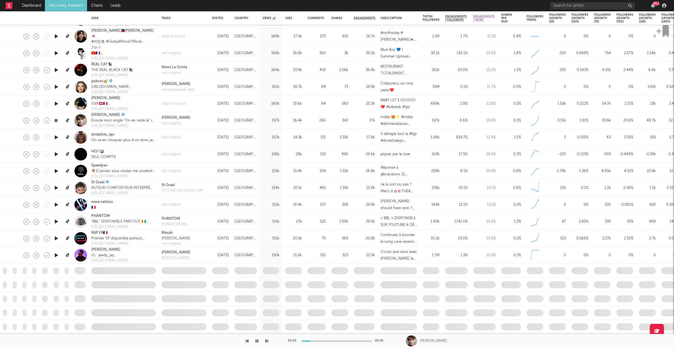
click at [266, 340] on icon "button" at bounding box center [266, 341] width 3 height 4
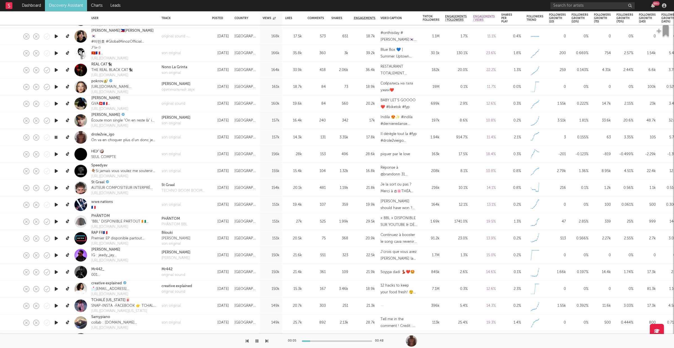
click at [266, 340] on icon "button" at bounding box center [266, 341] width 3 height 4
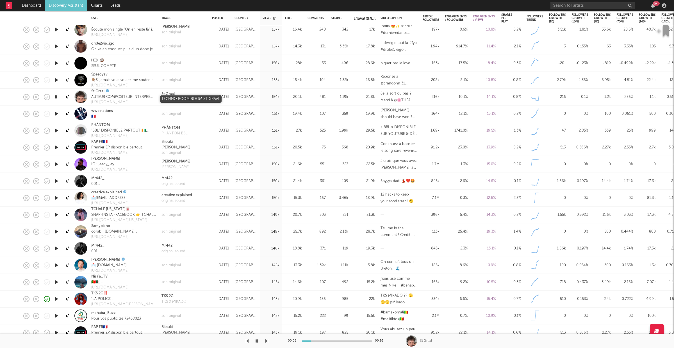
click at [173, 99] on div "TECHNO BOOM BOOM ST GRAAL" at bounding box center [183, 100] width 45 height 6
click at [268, 339] on div "00:26 00:[GEOGRAPHIC_DATA]" at bounding box center [337, 341] width 674 height 14
click at [266, 340] on icon "button" at bounding box center [266, 341] width 3 height 4
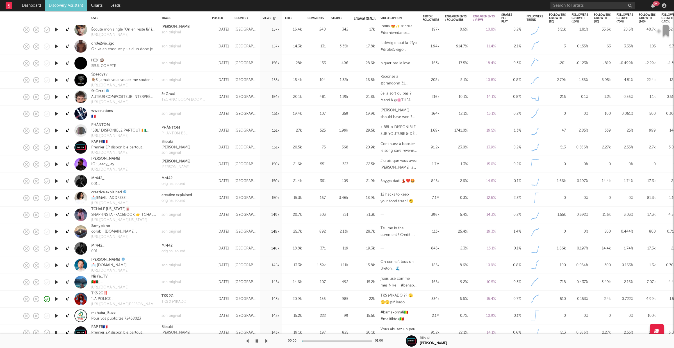
click at [266, 340] on icon "button" at bounding box center [266, 341] width 3 height 4
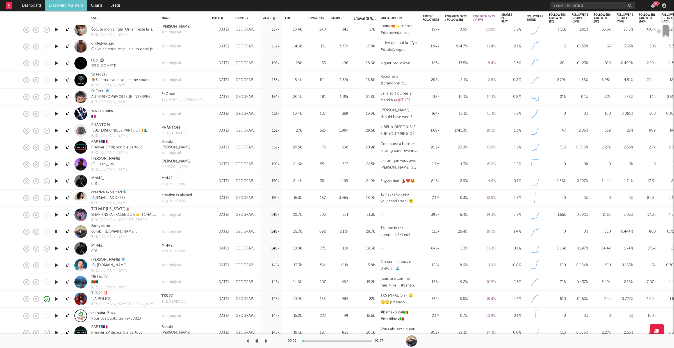
click at [266, 348] on button "button" at bounding box center [266, 341] width 3 height 14
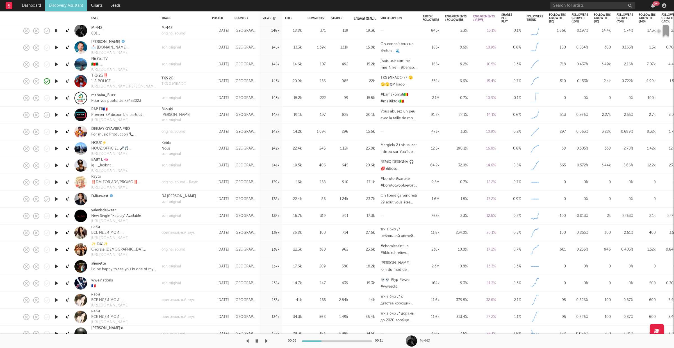
click at [266, 340] on icon "button" at bounding box center [266, 341] width 3 height 4
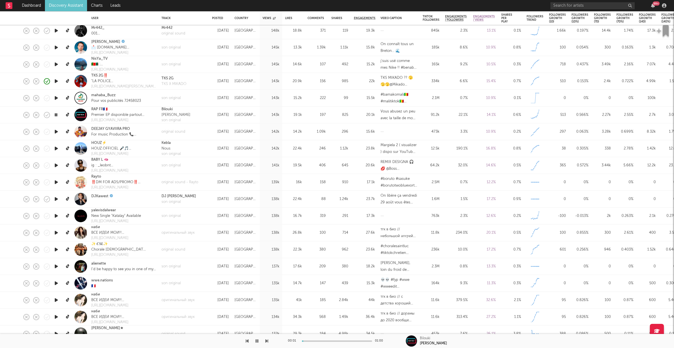
click at [266, 340] on icon "button" at bounding box center [266, 341] width 3 height 4
click at [268, 339] on div "00:21 00:48 Kebla Nous" at bounding box center [337, 341] width 674 height 14
click at [269, 340] on div "00:22 00:48 Kebla Nous" at bounding box center [337, 341] width 674 height 14
click at [268, 340] on div "00:22 00:48 Kebla Nous" at bounding box center [337, 341] width 674 height 14
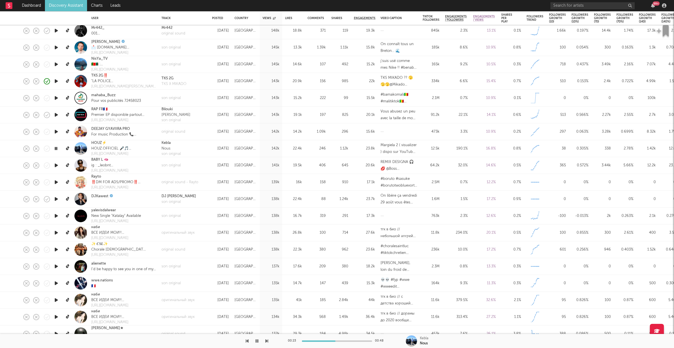
click at [266, 340] on icon "button" at bounding box center [266, 341] width 3 height 4
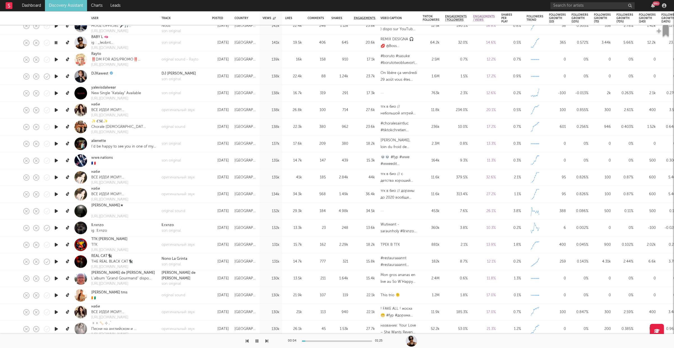
click at [267, 341] on icon "button" at bounding box center [266, 341] width 3 height 4
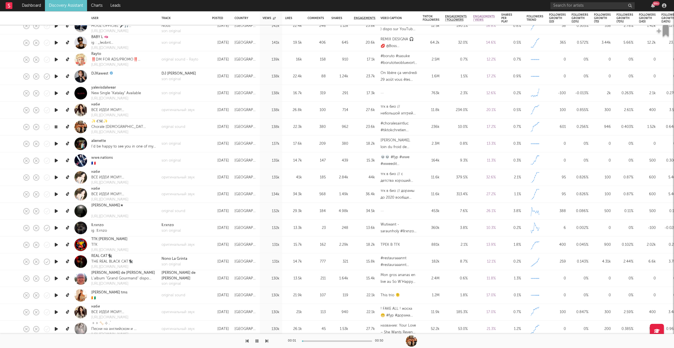
click at [267, 341] on icon "button" at bounding box center [266, 341] width 3 height 4
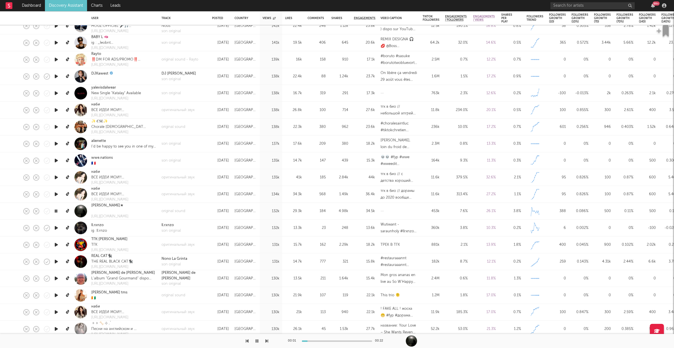
click at [267, 341] on icon "button" at bounding box center [266, 341] width 3 height 4
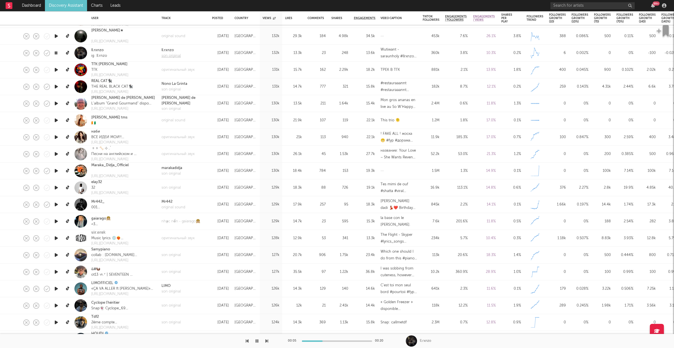
click at [174, 57] on div "son original" at bounding box center [170, 56] width 19 height 6
click at [266, 341] on icon "button" at bounding box center [266, 341] width 3 height 4
click at [266, 342] on icon "button" at bounding box center [266, 341] width 3 height 4
click at [266, 341] on icon "button" at bounding box center [266, 341] width 3 height 4
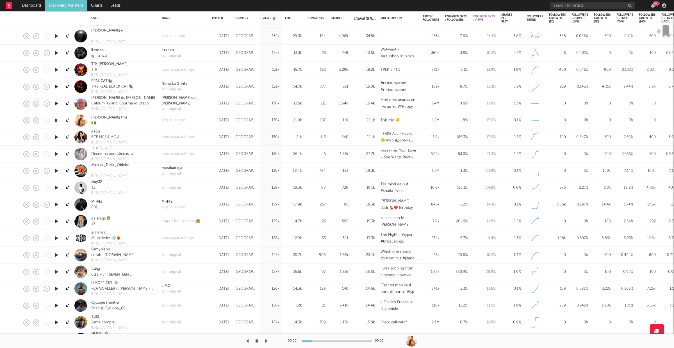
click at [266, 341] on icon "button" at bounding box center [266, 341] width 3 height 4
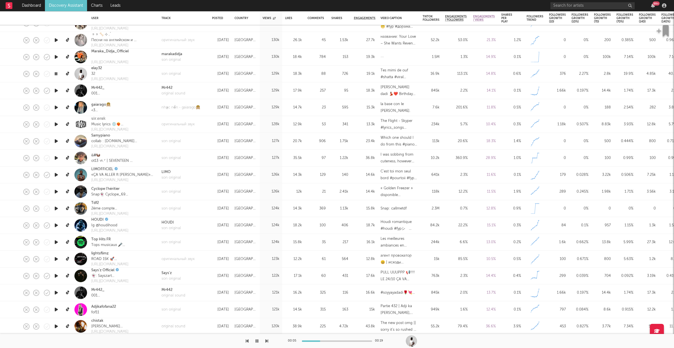
click at [266, 340] on icon "button" at bounding box center [266, 341] width 3 height 4
click at [264, 342] on div at bounding box center [134, 341] width 268 height 14
click at [268, 341] on icon "button" at bounding box center [266, 341] width 3 height 4
click at [268, 340] on icon "button" at bounding box center [266, 341] width 3 height 4
click at [267, 340] on icon "button" at bounding box center [266, 341] width 3 height 4
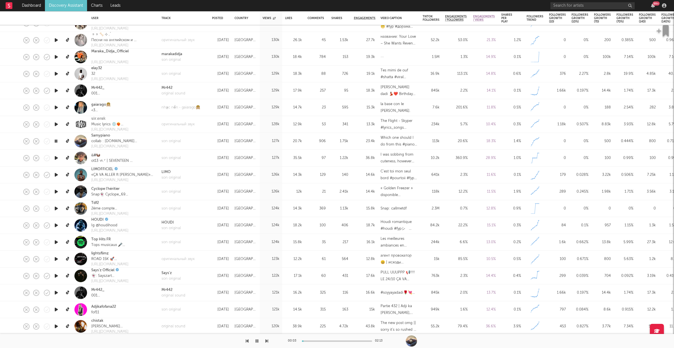
click at [267, 340] on icon "button" at bounding box center [266, 341] width 3 height 4
click at [265, 341] on icon "button" at bounding box center [266, 341] width 3 height 4
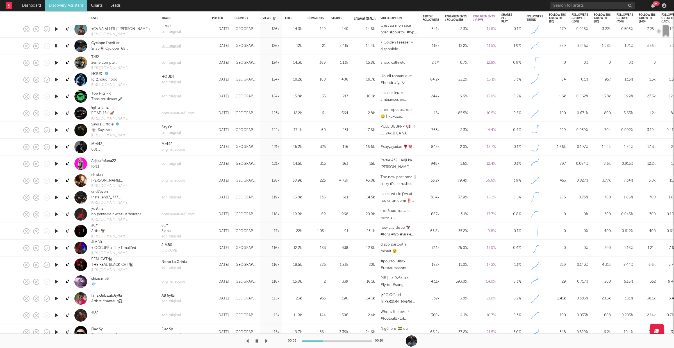
click at [169, 47] on div "son original" at bounding box center [170, 46] width 19 height 6
click at [266, 339] on icon "button" at bounding box center [266, 341] width 3 height 4
click at [168, 63] on div "son original" at bounding box center [170, 63] width 19 height 6
click at [266, 339] on icon "button" at bounding box center [266, 341] width 3 height 4
click at [177, 80] on div "son original" at bounding box center [170, 83] width 19 height 6
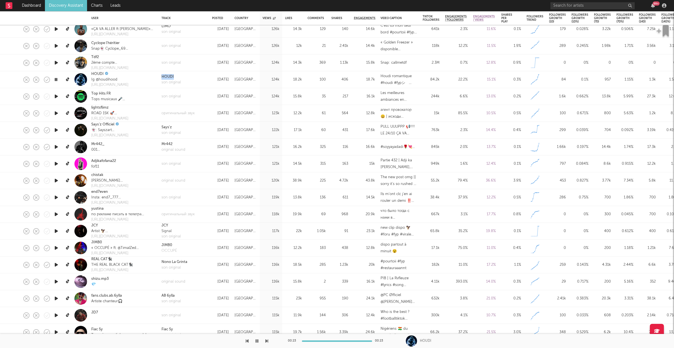
click at [265, 340] on icon "button" at bounding box center [266, 341] width 3 height 4
click at [266, 339] on icon "button" at bounding box center [266, 341] width 3 height 4
click at [169, 130] on div "son original" at bounding box center [170, 133] width 19 height 6
click at [268, 341] on div "00:12 00:25 Says'z" at bounding box center [337, 341] width 674 height 14
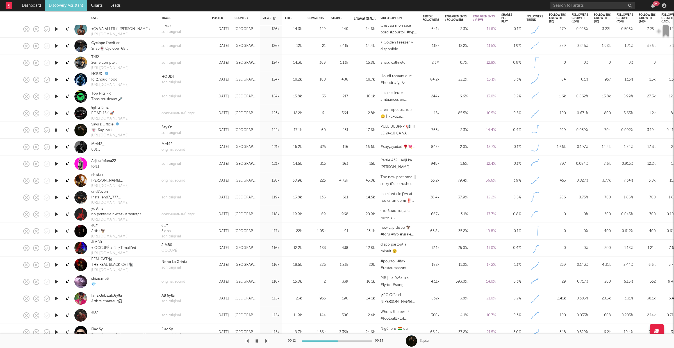
click at [266, 341] on icon "button" at bounding box center [266, 341] width 3 height 4
click at [257, 340] on icon "button" at bounding box center [256, 341] width 3 height 4
click at [258, 340] on icon "button" at bounding box center [256, 341] width 3 height 4
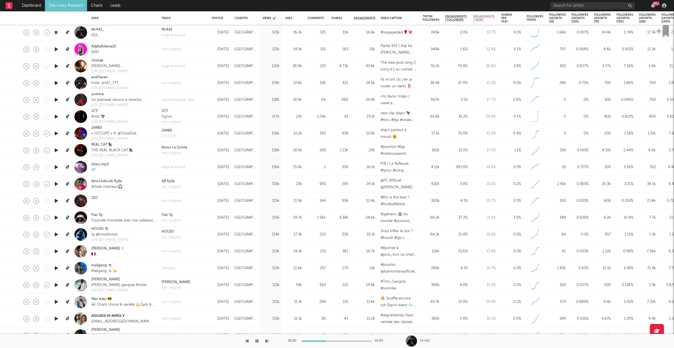
click at [259, 339] on button "button" at bounding box center [257, 341] width 6 height 14
click at [257, 342] on icon "button" at bounding box center [256, 341] width 3 height 4
click at [265, 341] on icon "button" at bounding box center [266, 341] width 3 height 4
click at [267, 340] on icon "button" at bounding box center [266, 341] width 3 height 4
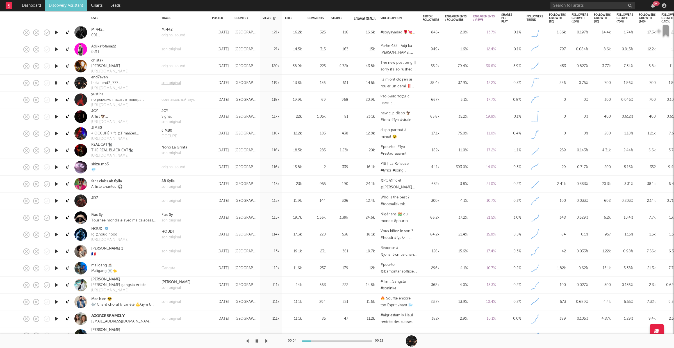
click at [175, 83] on div "son original" at bounding box center [170, 83] width 19 height 6
click at [255, 340] on icon "button" at bounding box center [256, 341] width 3 height 4
